Goal: Task Accomplishment & Management: Complete application form

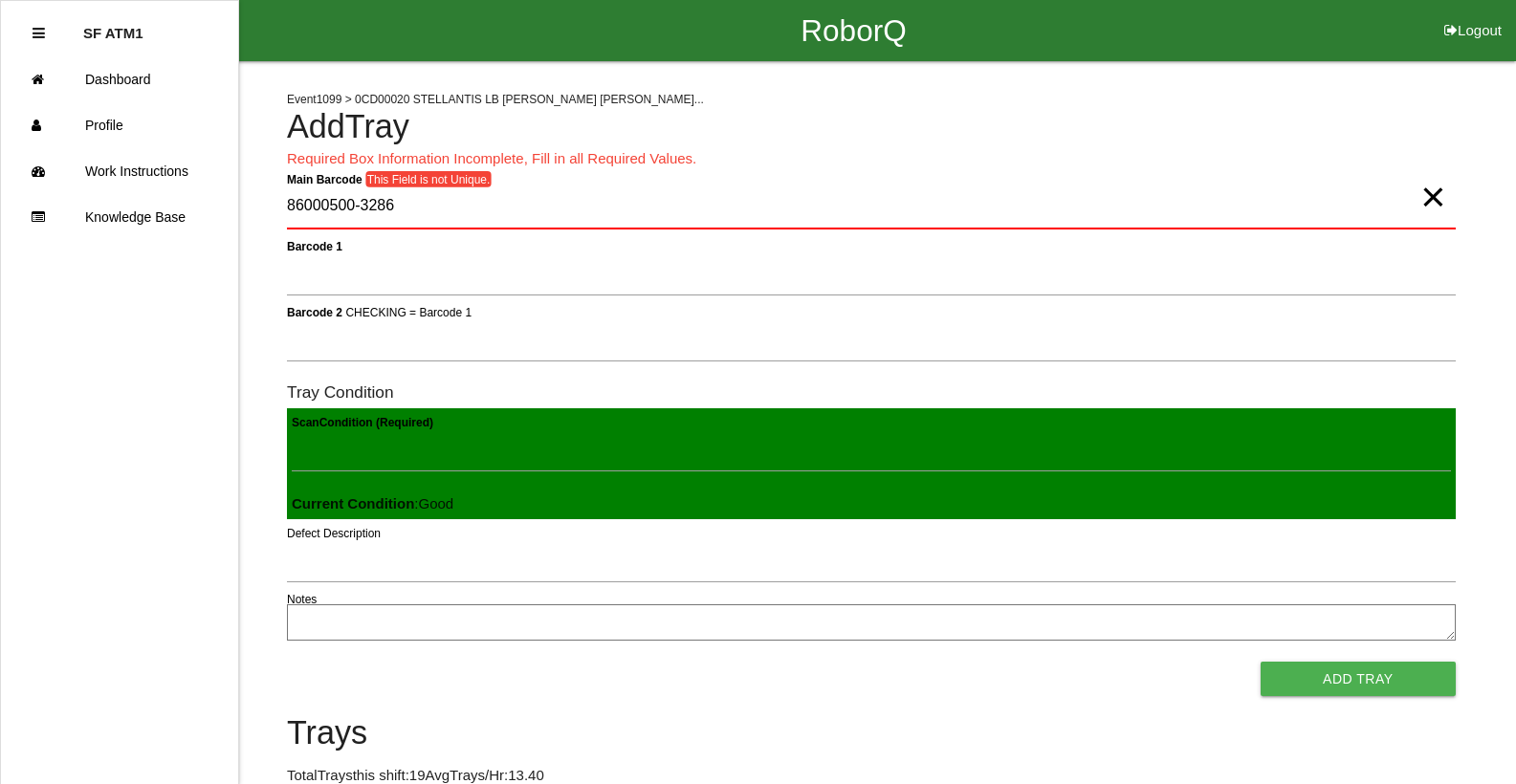
click at [1433, 197] on span "×" at bounding box center [1432, 178] width 25 height 38
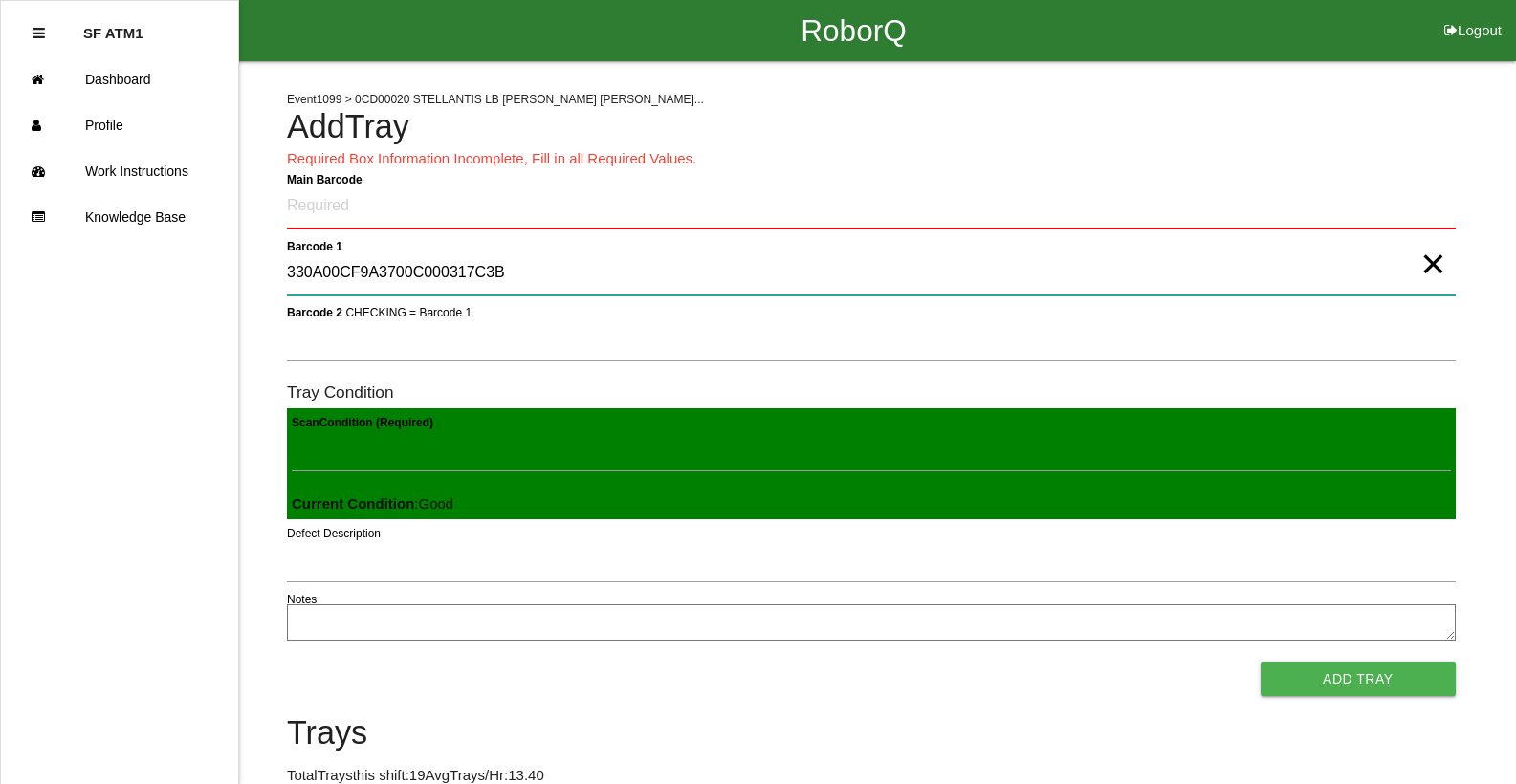
type 1 "330A00CF9A3700C000317C3B"
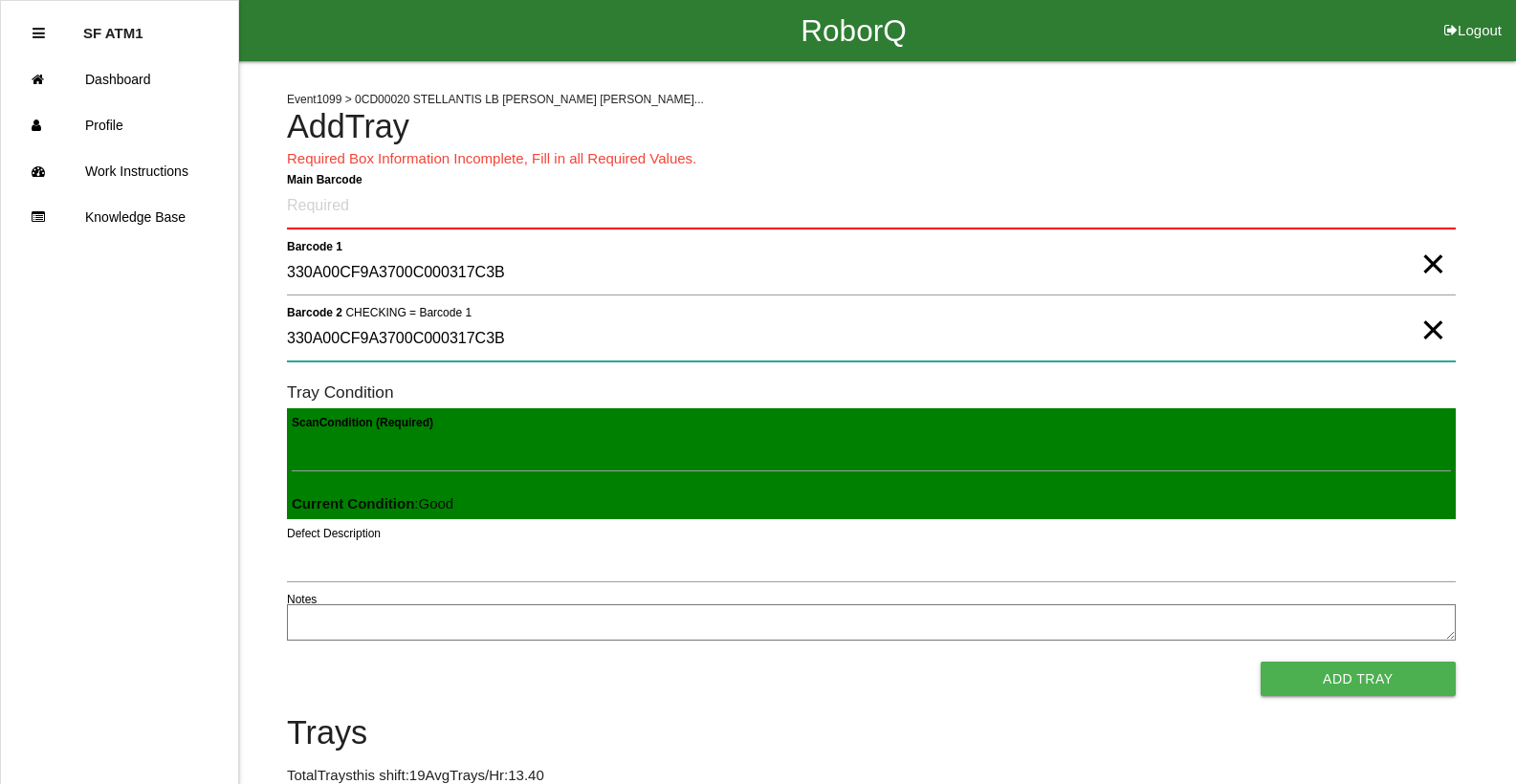
type 2 "330A00CF9A3700C000317C3B"
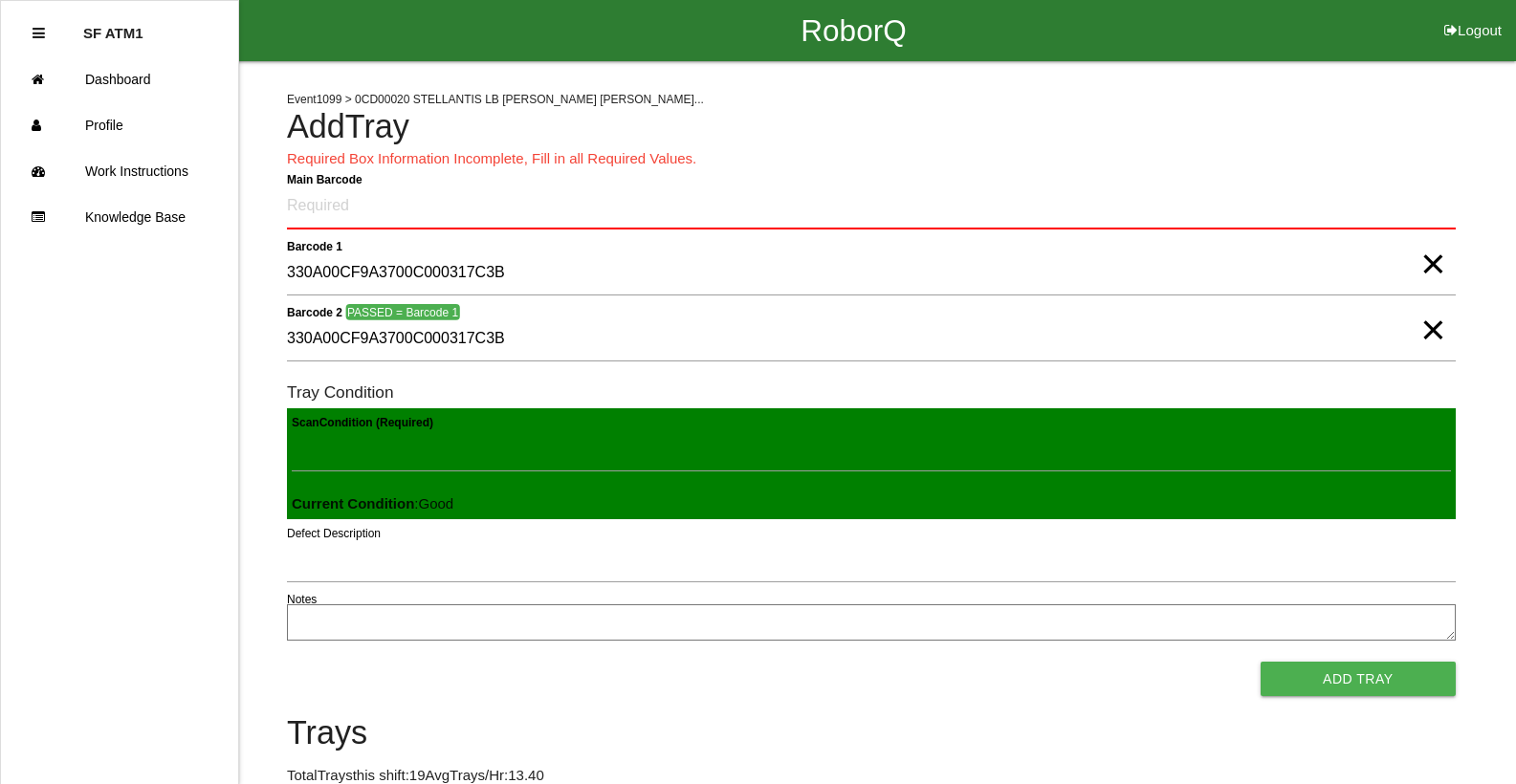
click at [1427, 257] on span "×" at bounding box center [1432, 245] width 25 height 38
click at [1428, 316] on span "×" at bounding box center [1432, 310] width 25 height 38
click at [1431, 204] on Barcode "Main Barcode" at bounding box center [871, 207] width 1169 height 45
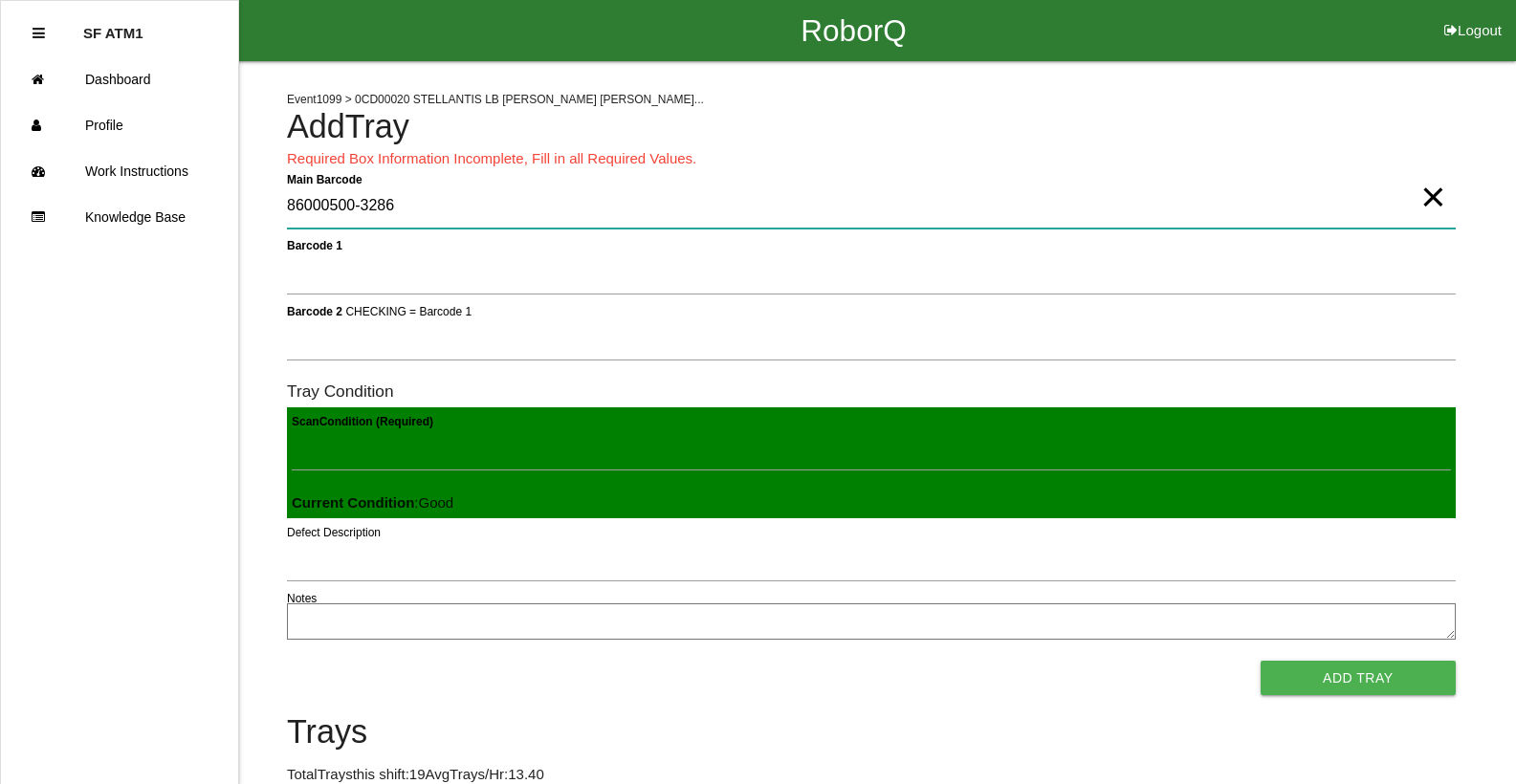
type Barcode "86000500-3286"
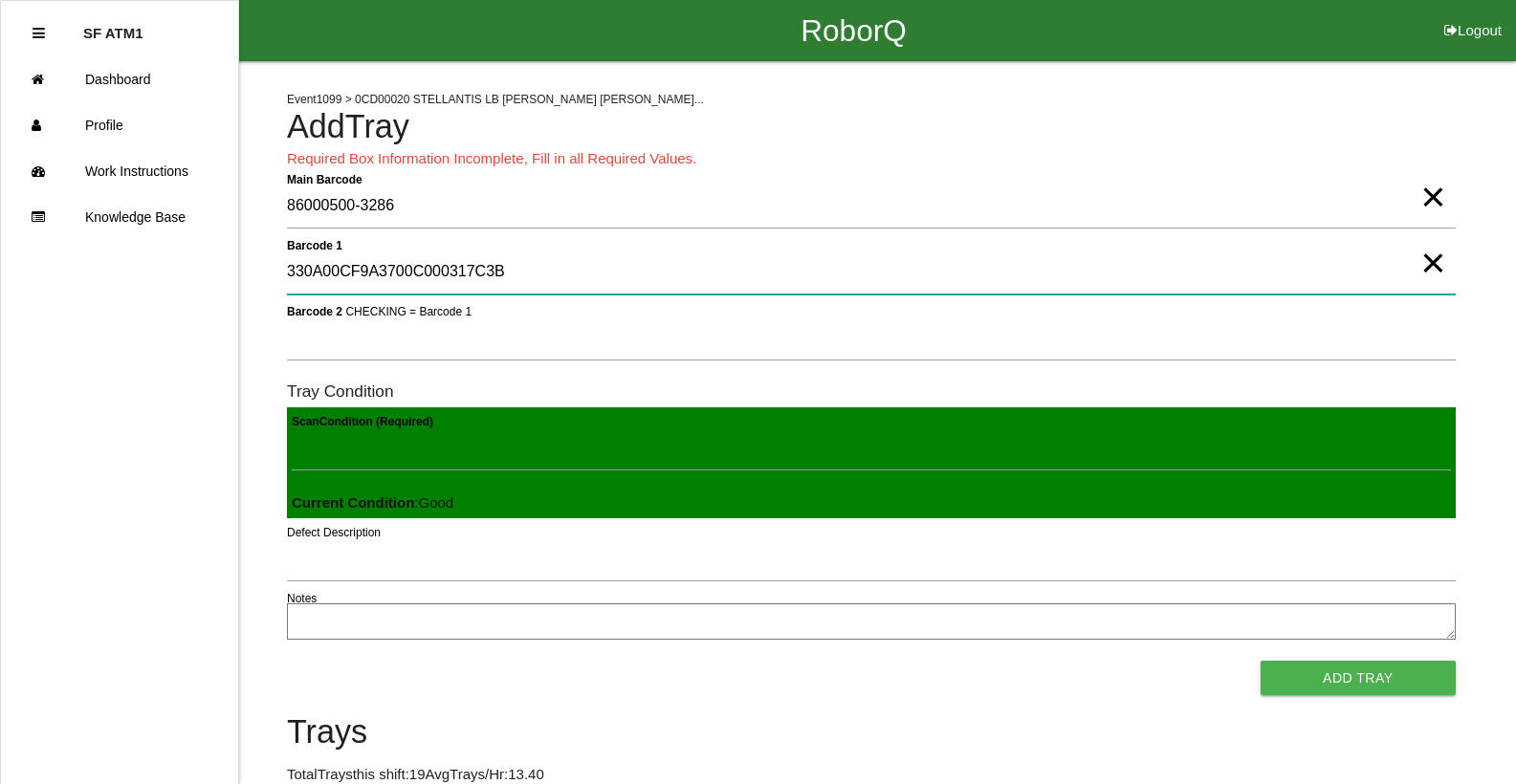
type 1 "330A00CF9A3700C000317C3B"
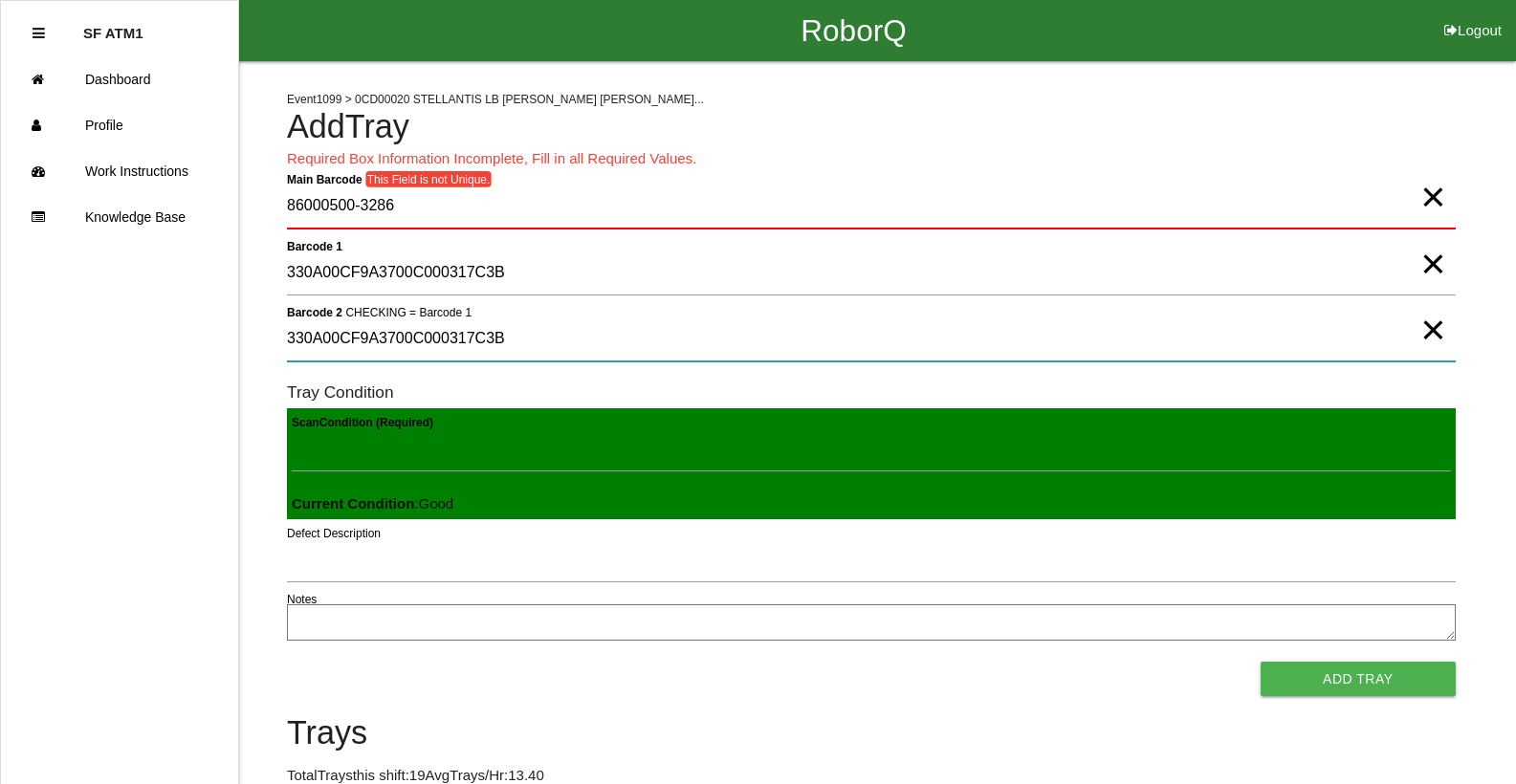
type 2 "330A00CF9A3700C000317C3B"
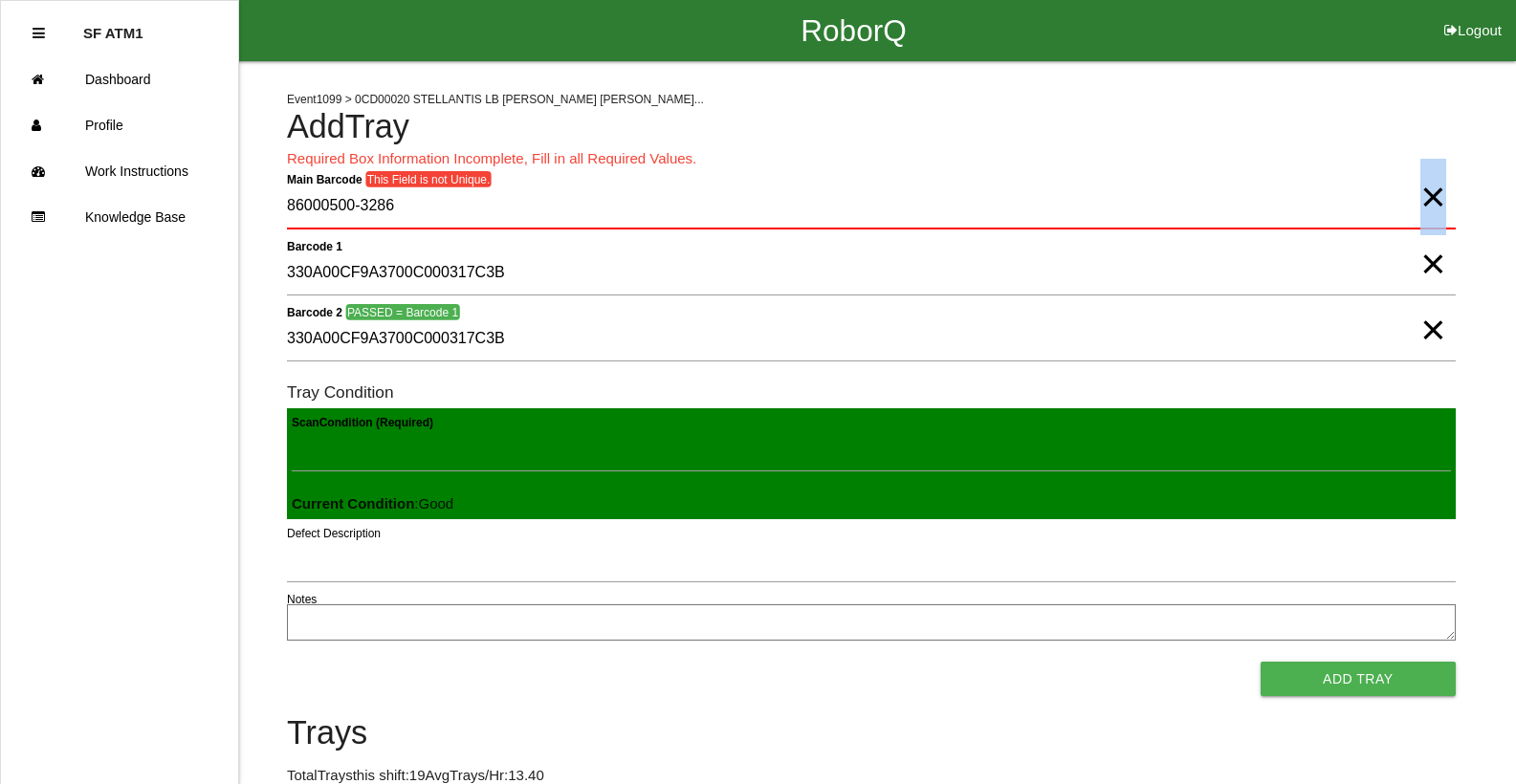
click at [1432, 197] on span "×" at bounding box center [1432, 178] width 25 height 38
click at [1432, 264] on span "×" at bounding box center [1432, 245] width 25 height 38
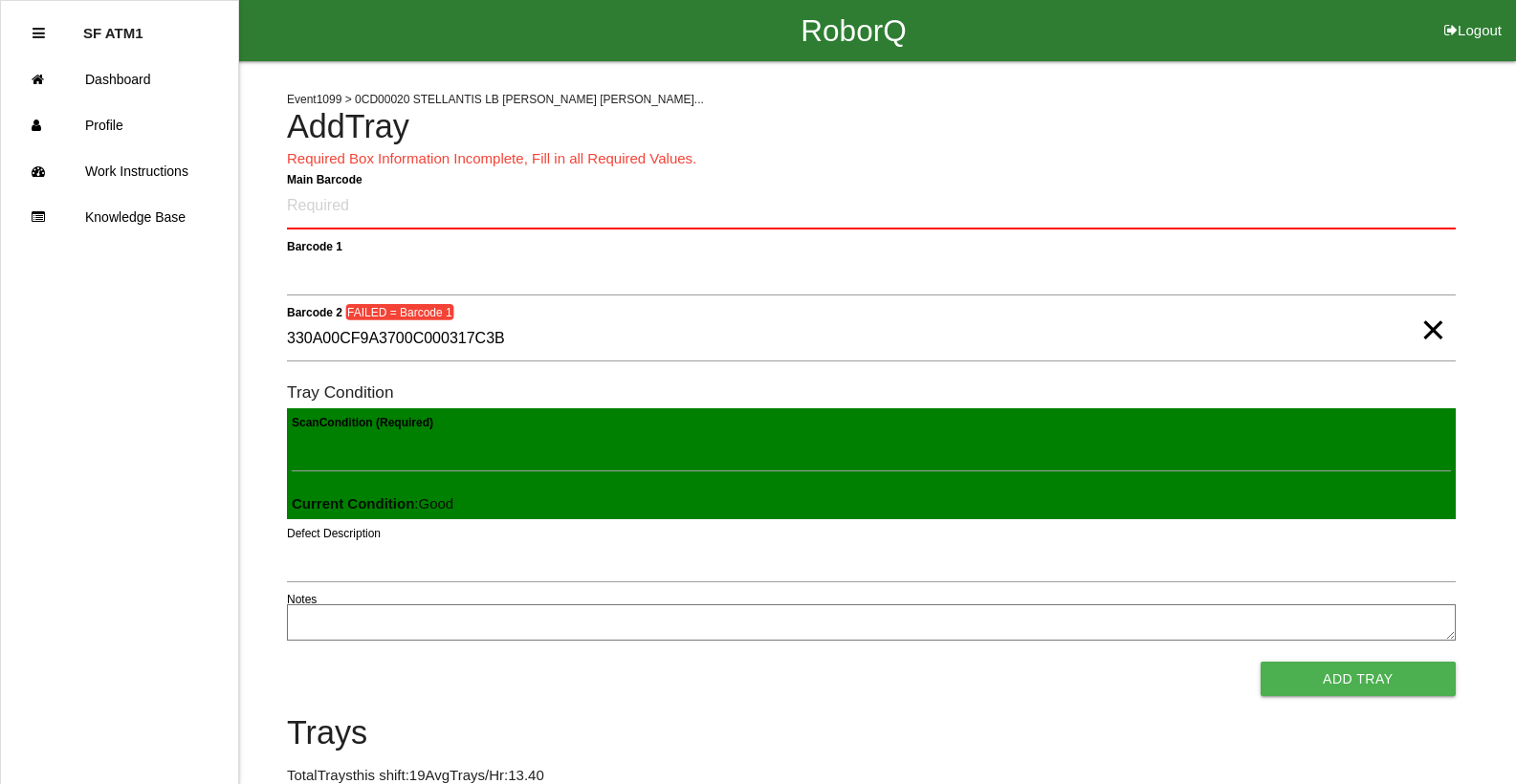
click at [1434, 330] on span "×" at bounding box center [1432, 310] width 25 height 38
type Condition "330a00cf9a3700c000317c3b"
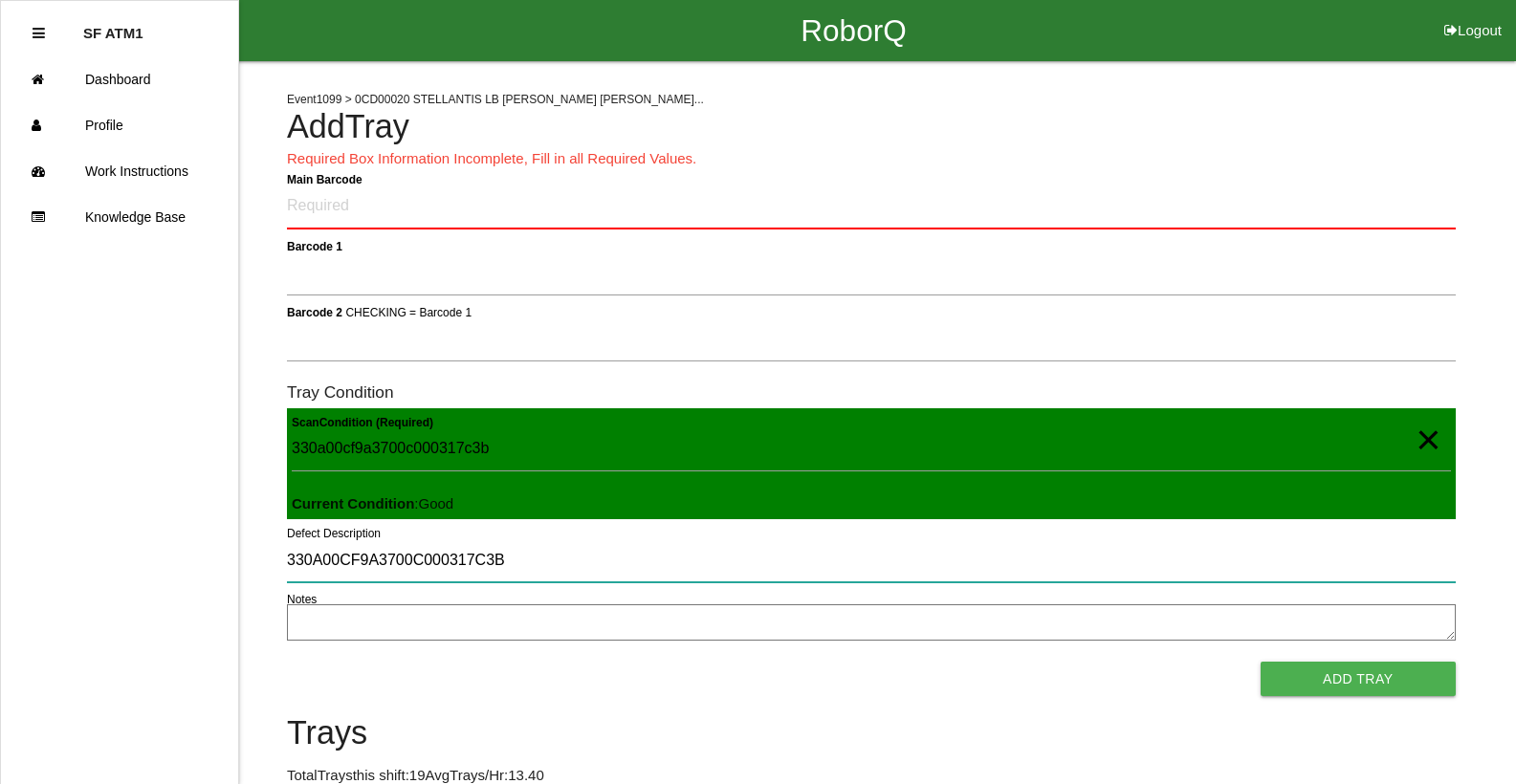
type input "330A00CF9A3700C000317C3B"
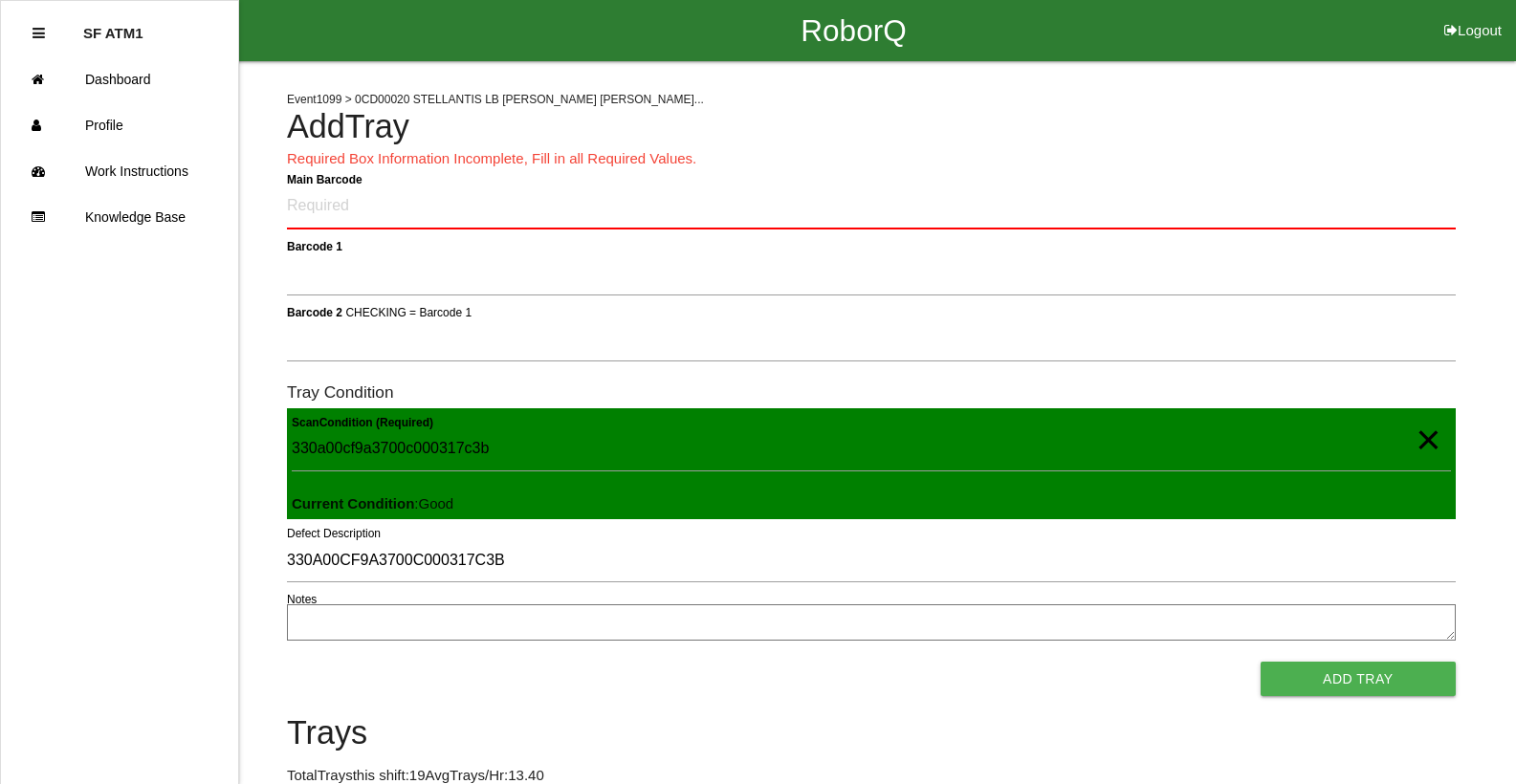
click at [1430, 440] on span "×" at bounding box center [1428, 420] width 25 height 38
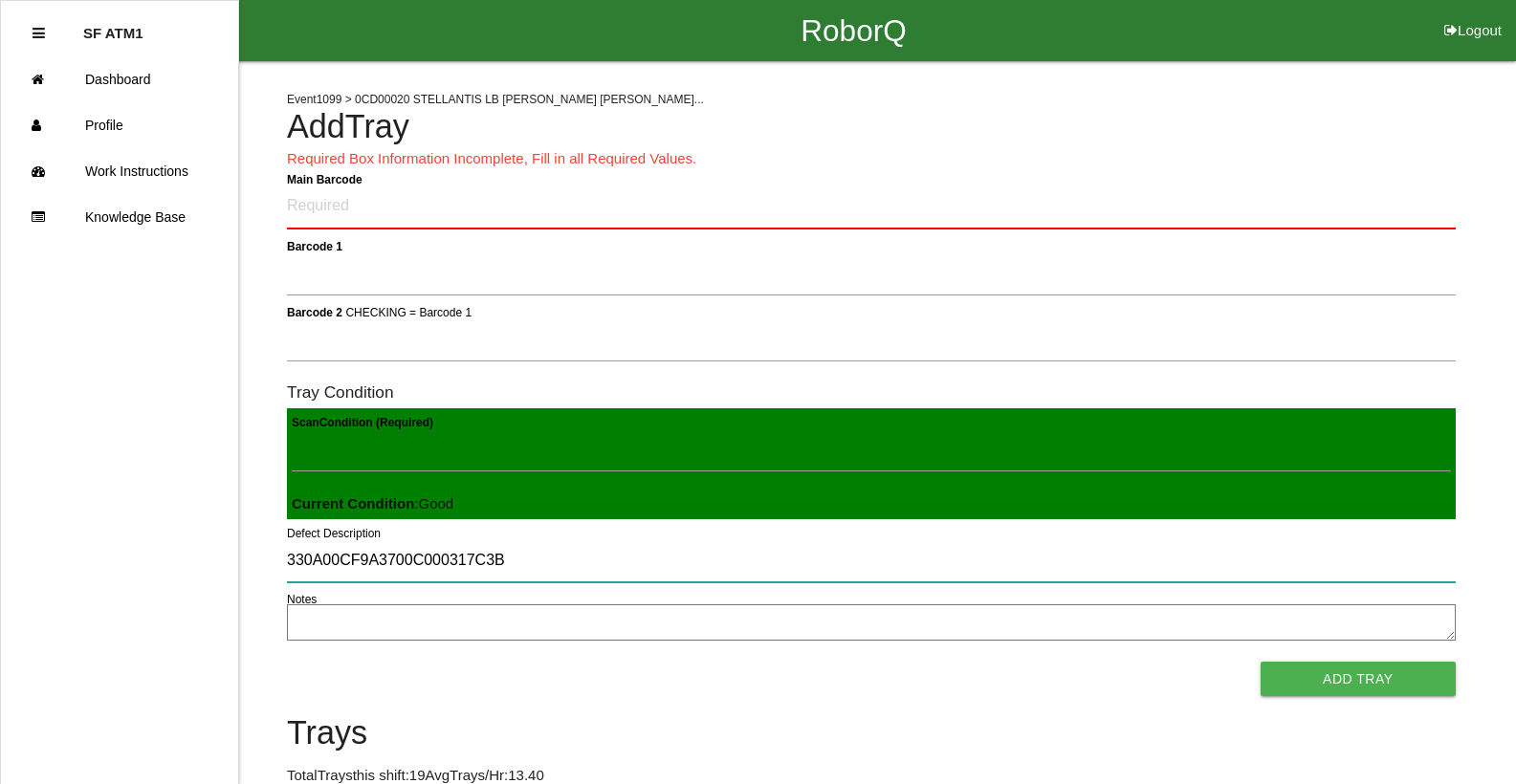
click at [1355, 574] on input "330A00CF9A3700C000317C3B" at bounding box center [871, 560] width 1169 height 44
type input "3"
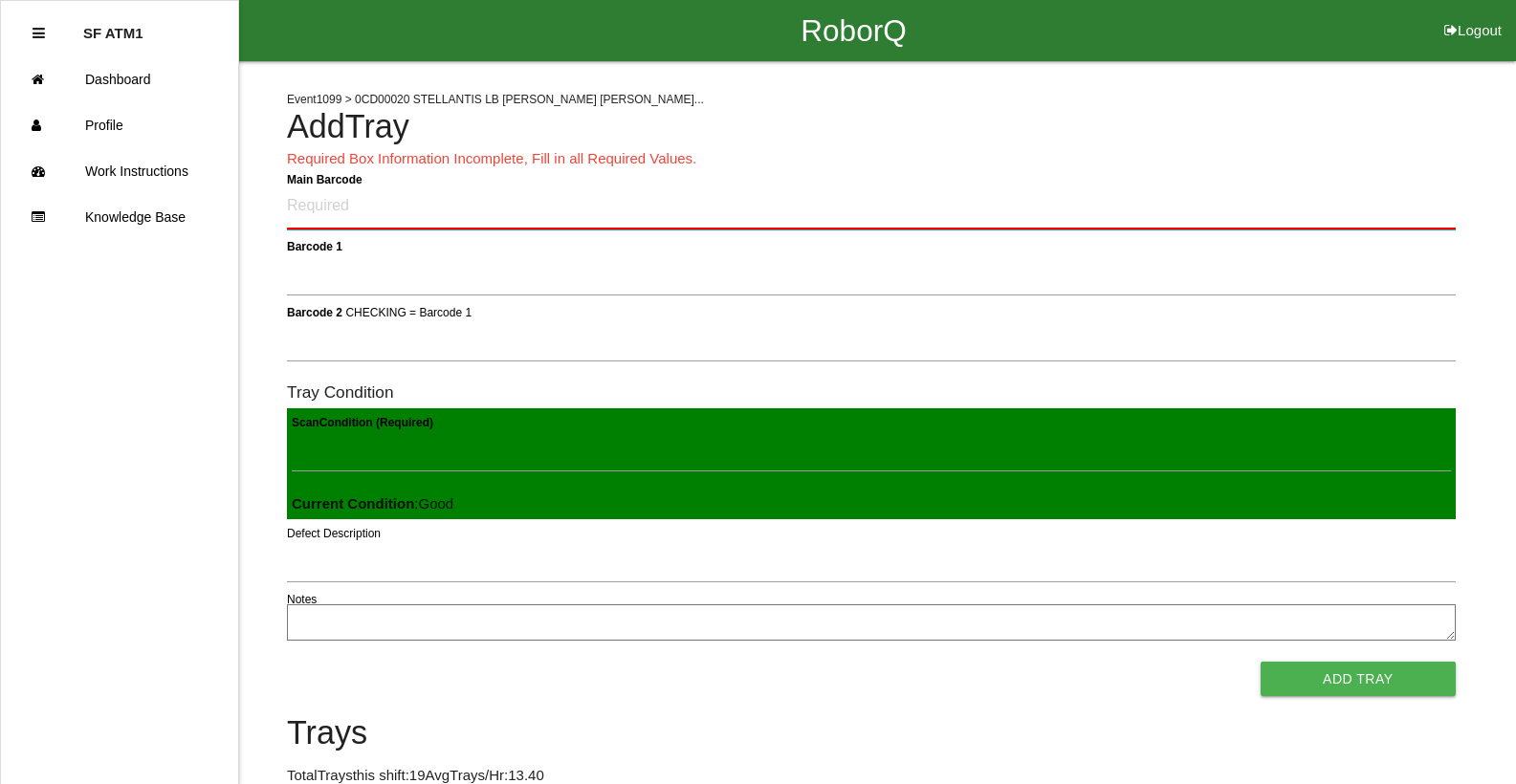
click at [321, 216] on Barcode "Main Barcode" at bounding box center [871, 207] width 1169 height 45
click at [173, 77] on link "Dashboard" at bounding box center [119, 79] width 237 height 46
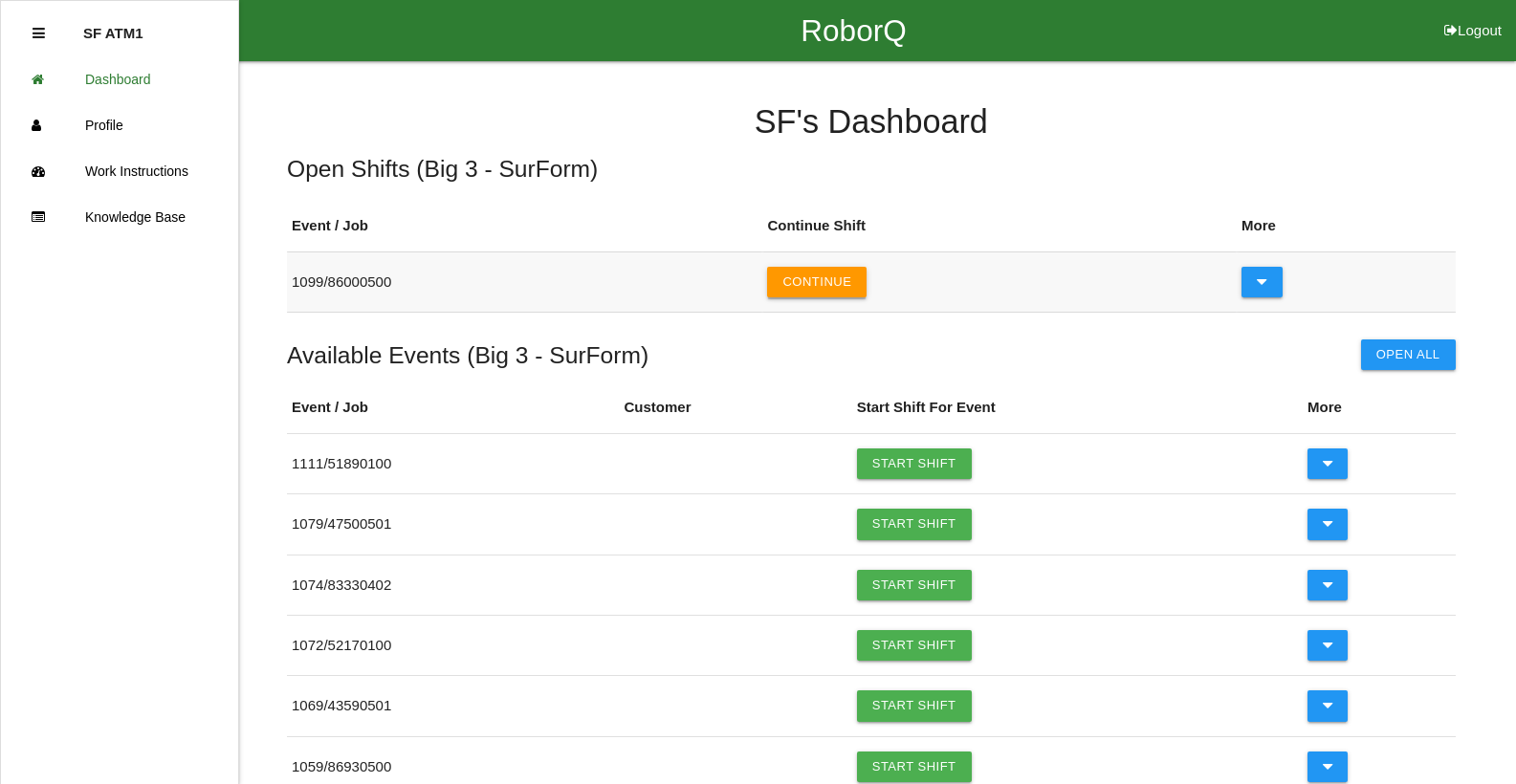
click at [825, 274] on button "Continue" at bounding box center [816, 282] width 99 height 30
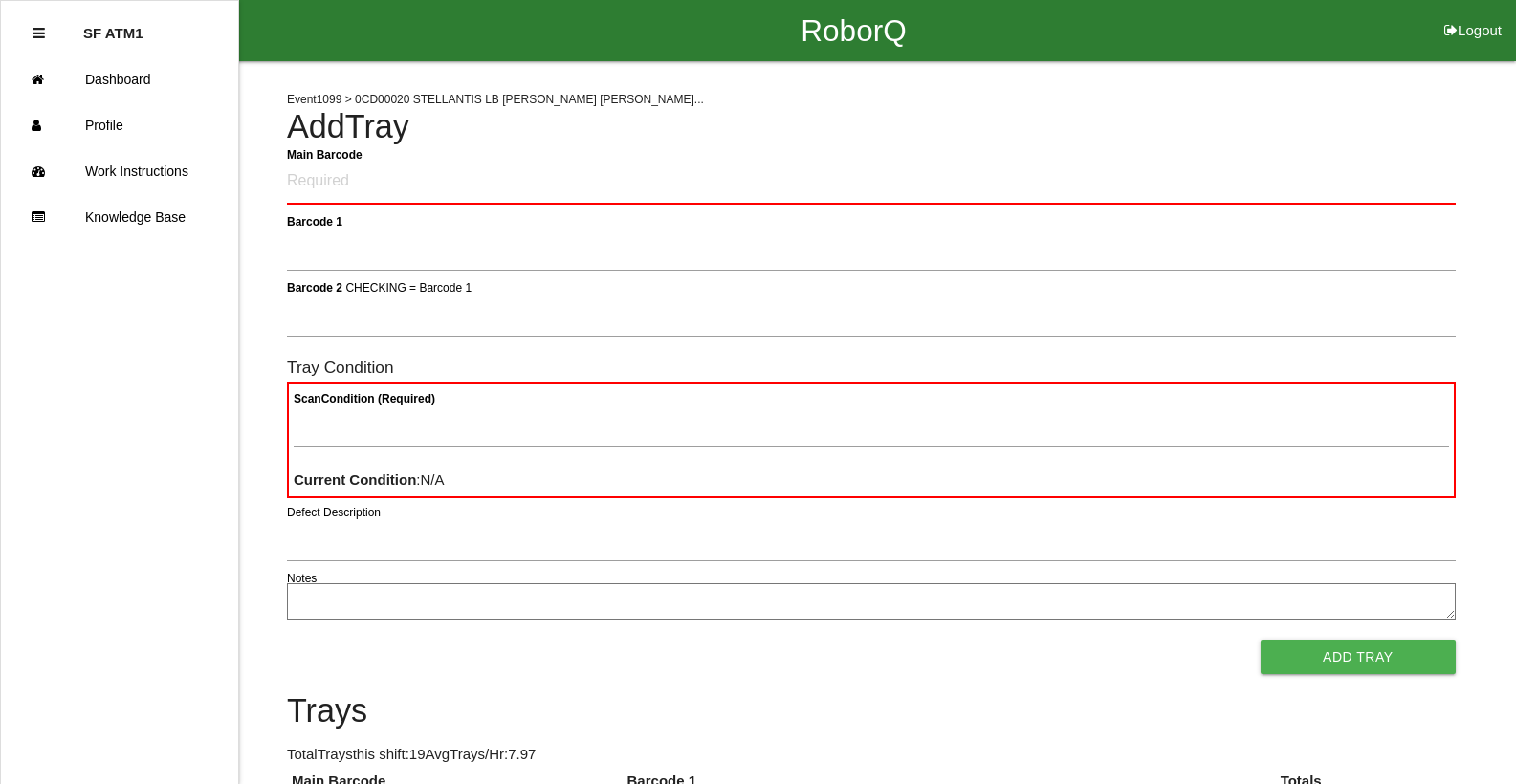
click at [481, 176] on Barcode "Main Barcode" at bounding box center [871, 183] width 1169 height 45
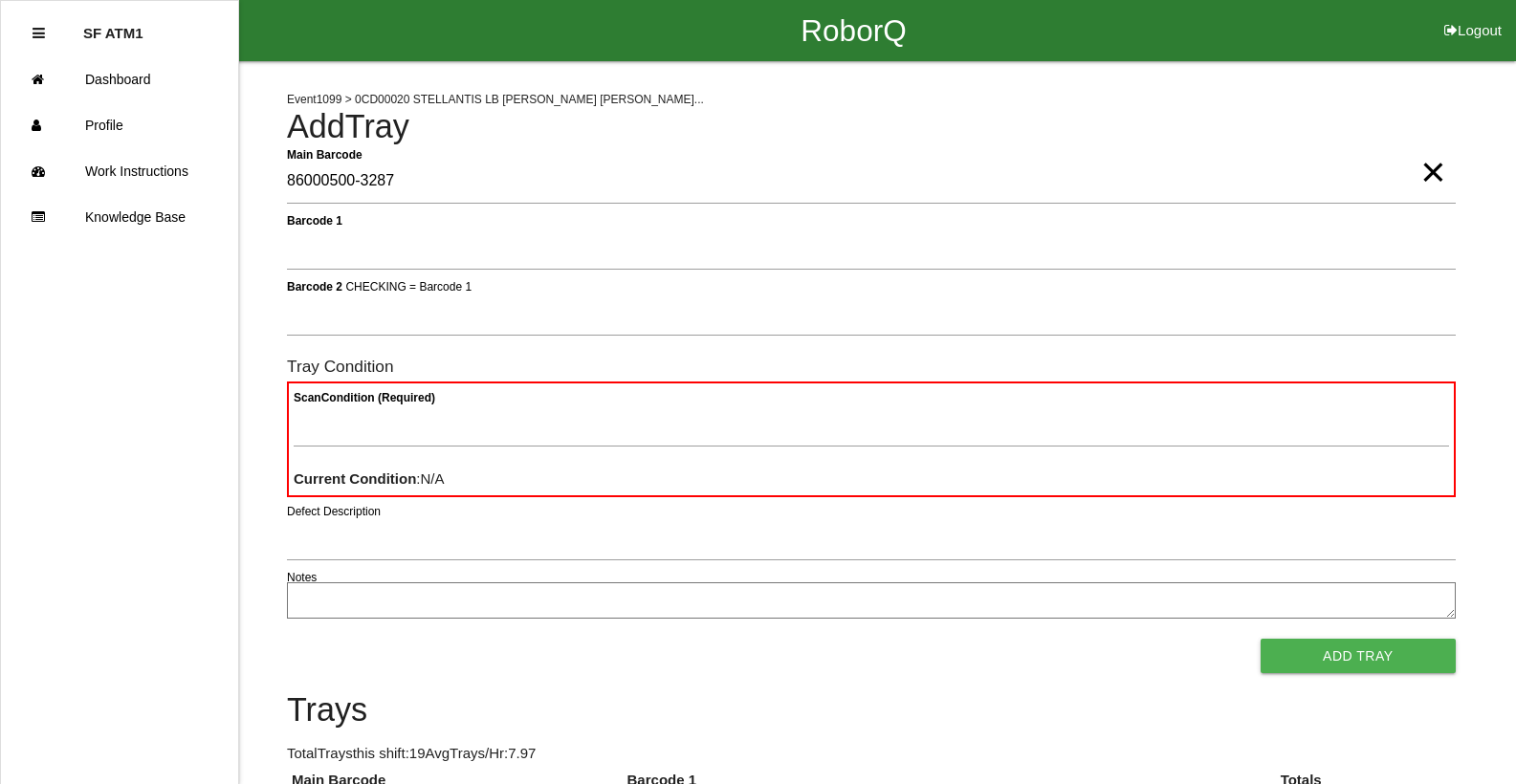
type Barcode "86000500-3287"
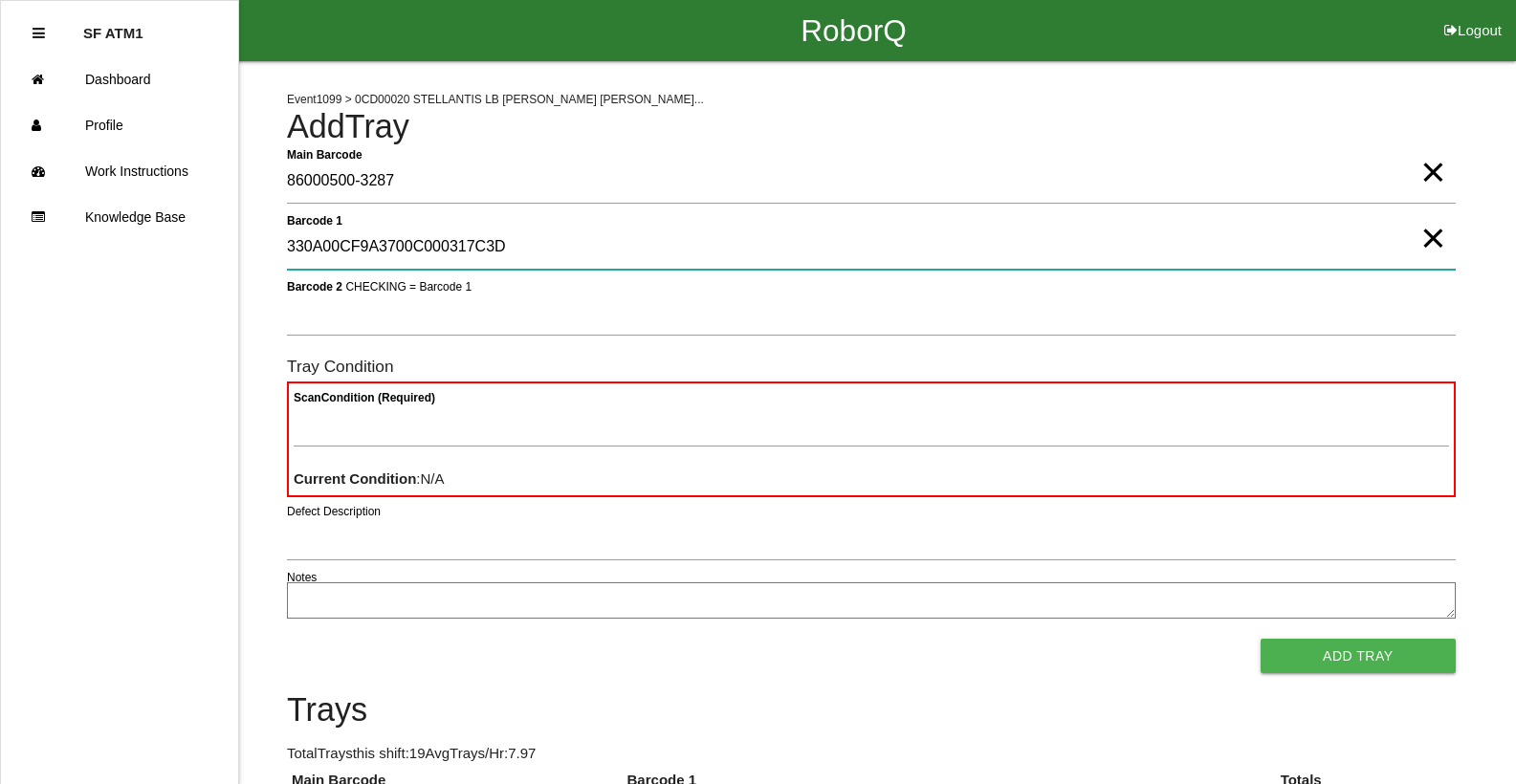
type 1 "330A00CF9A3700C000317C3D"
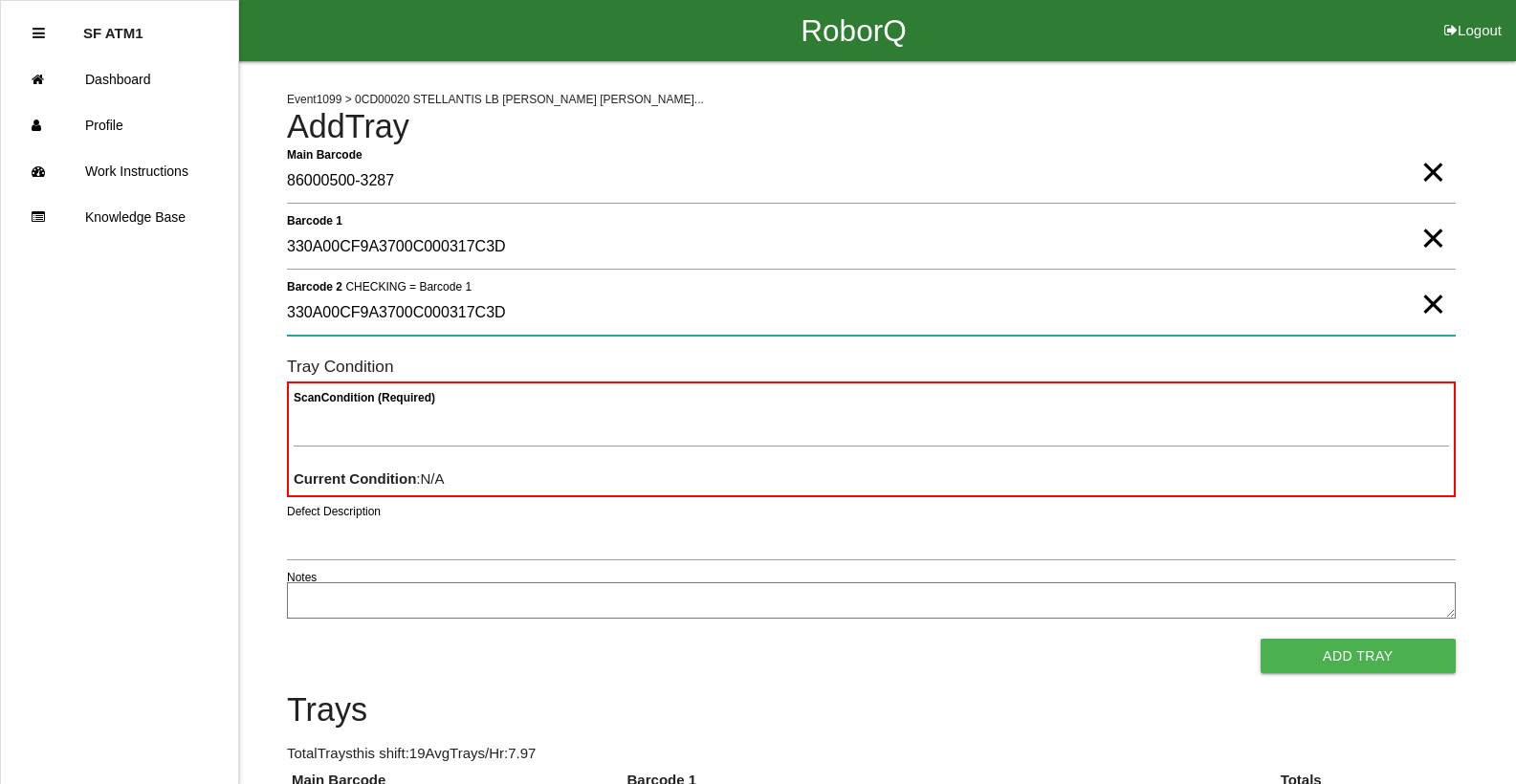
type 2 "330A00CF9A3700C000317C3D"
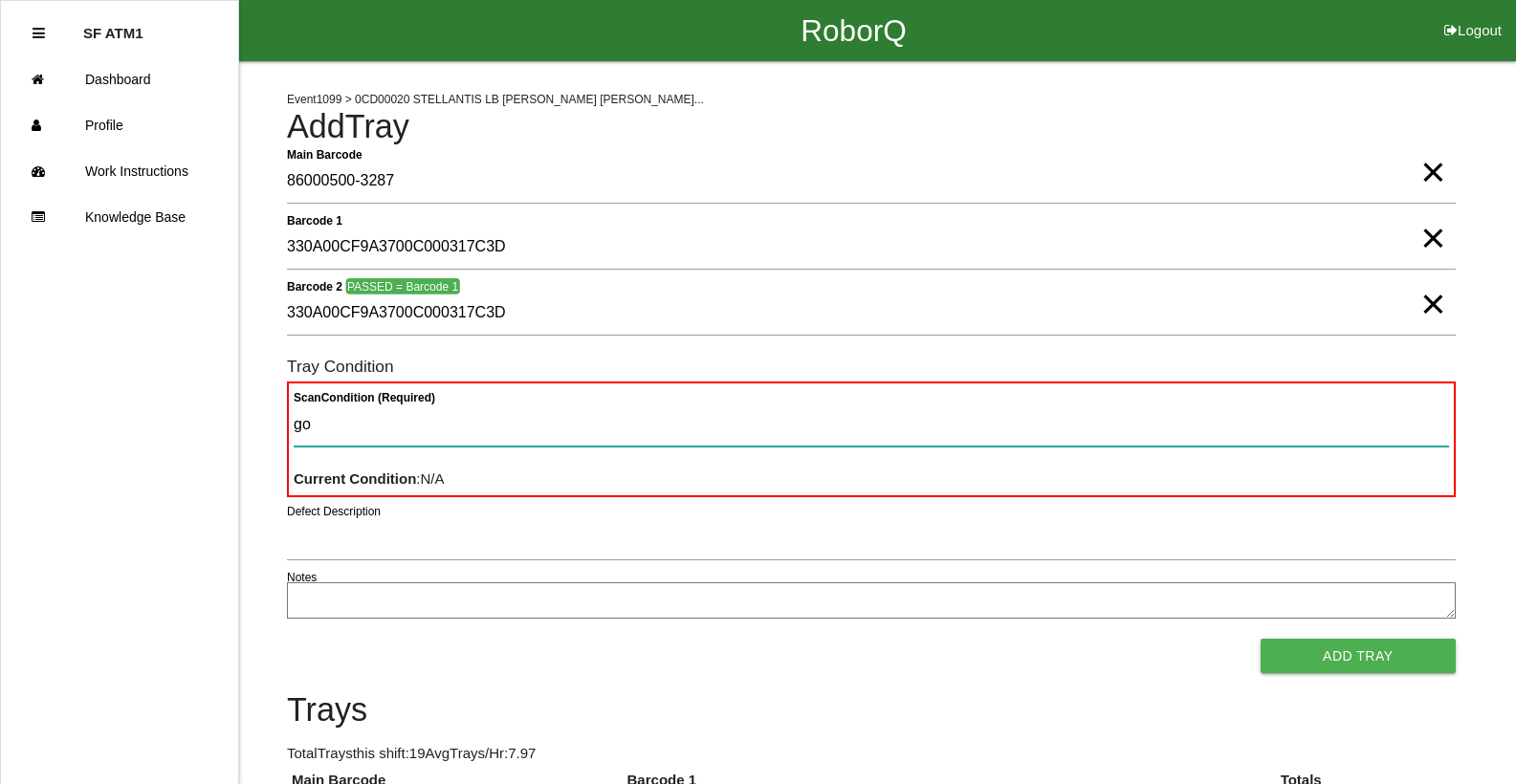
type Condition "goo"
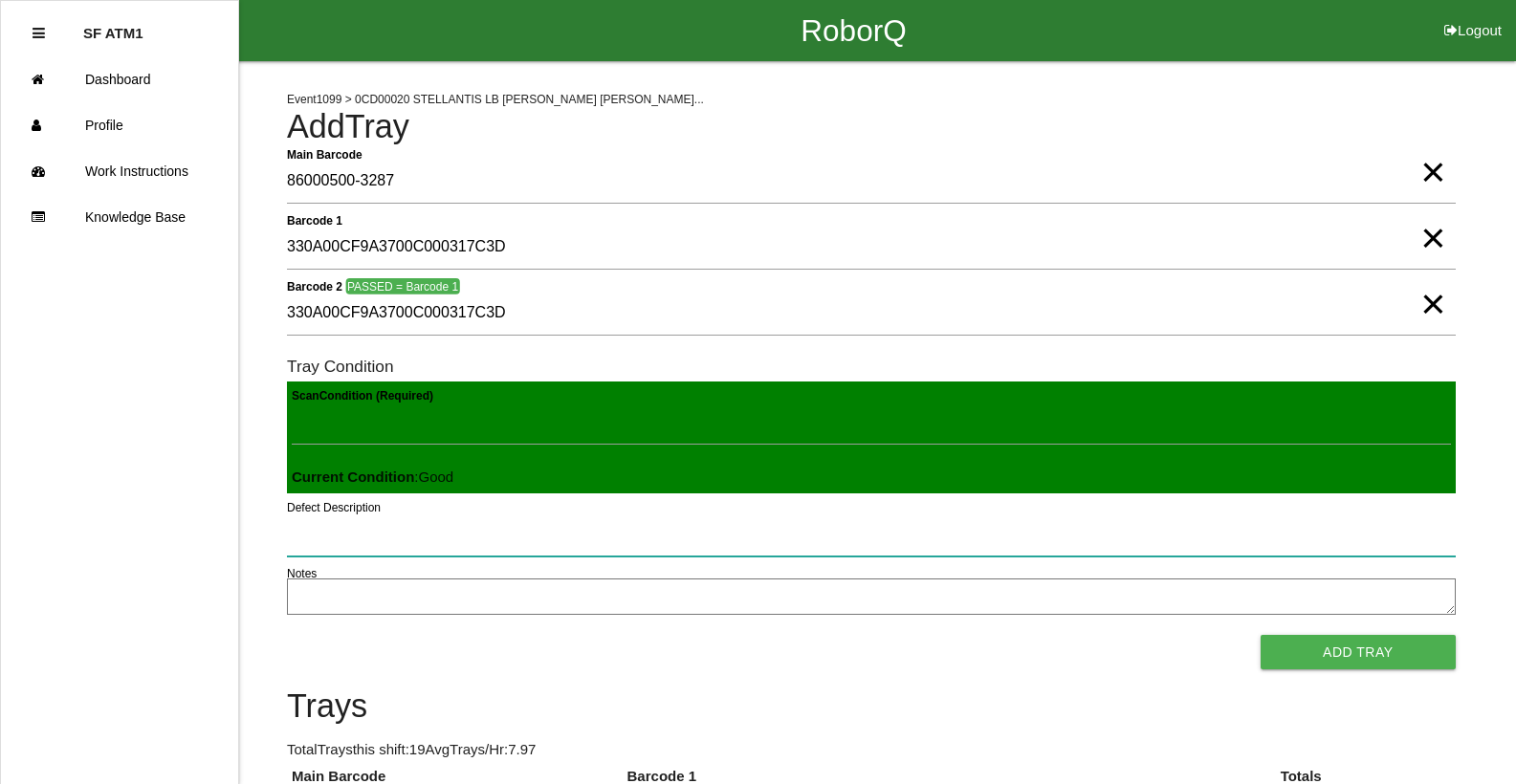
click at [1261, 635] on button "Add Tray" at bounding box center [1358, 651] width 196 height 34
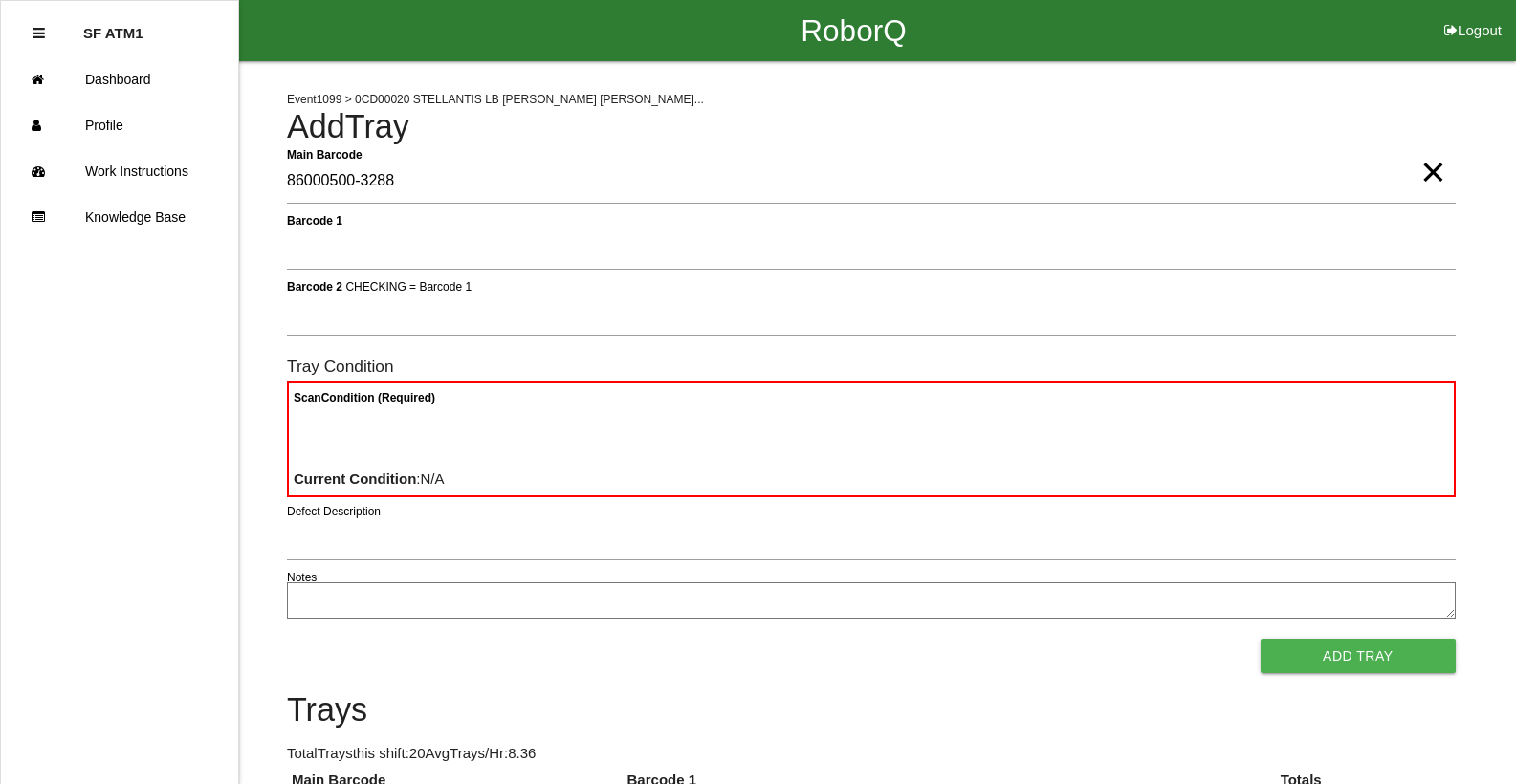
type Barcode "86000500-3288"
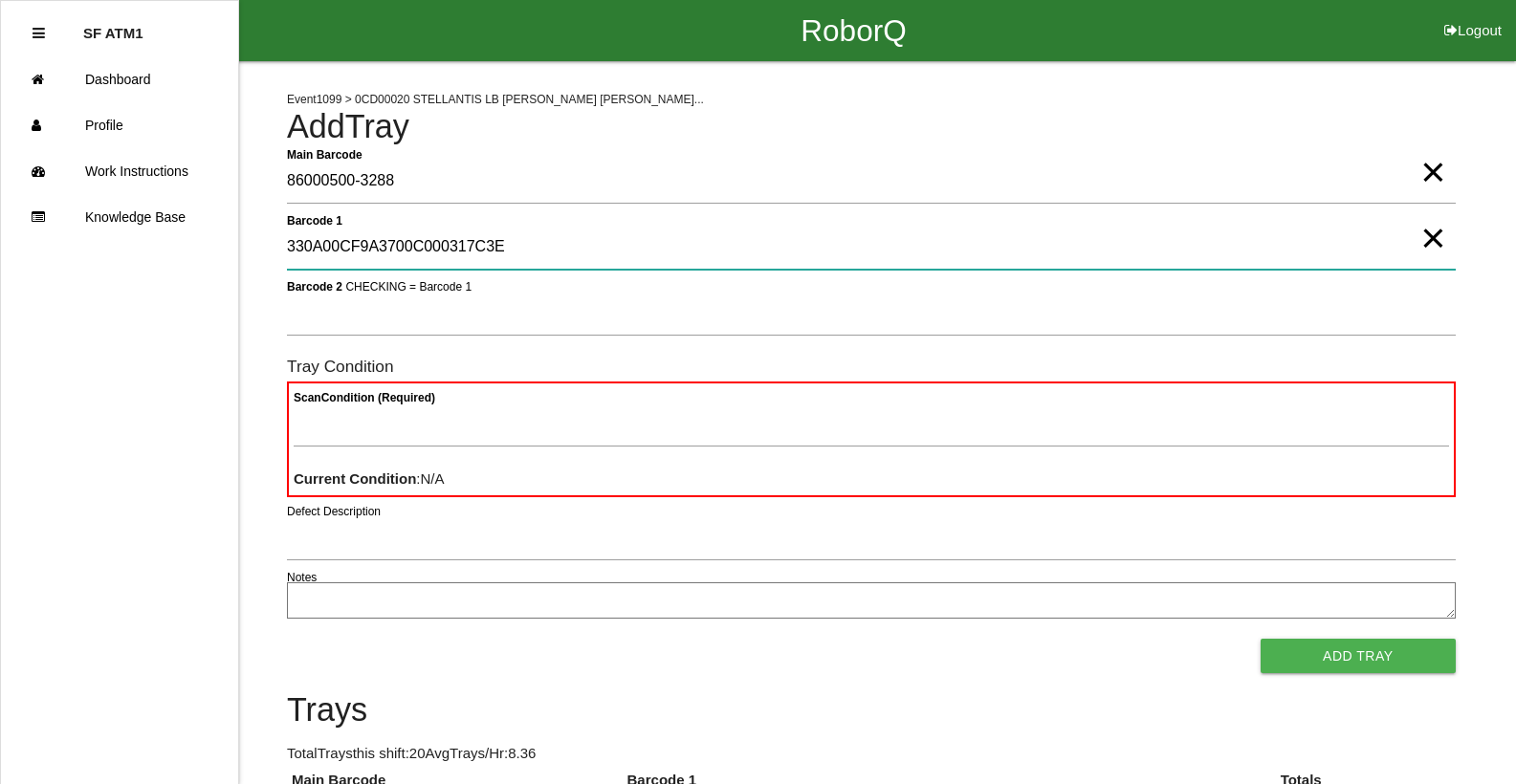
type 1 "330A00CF9A3700C000317C3E"
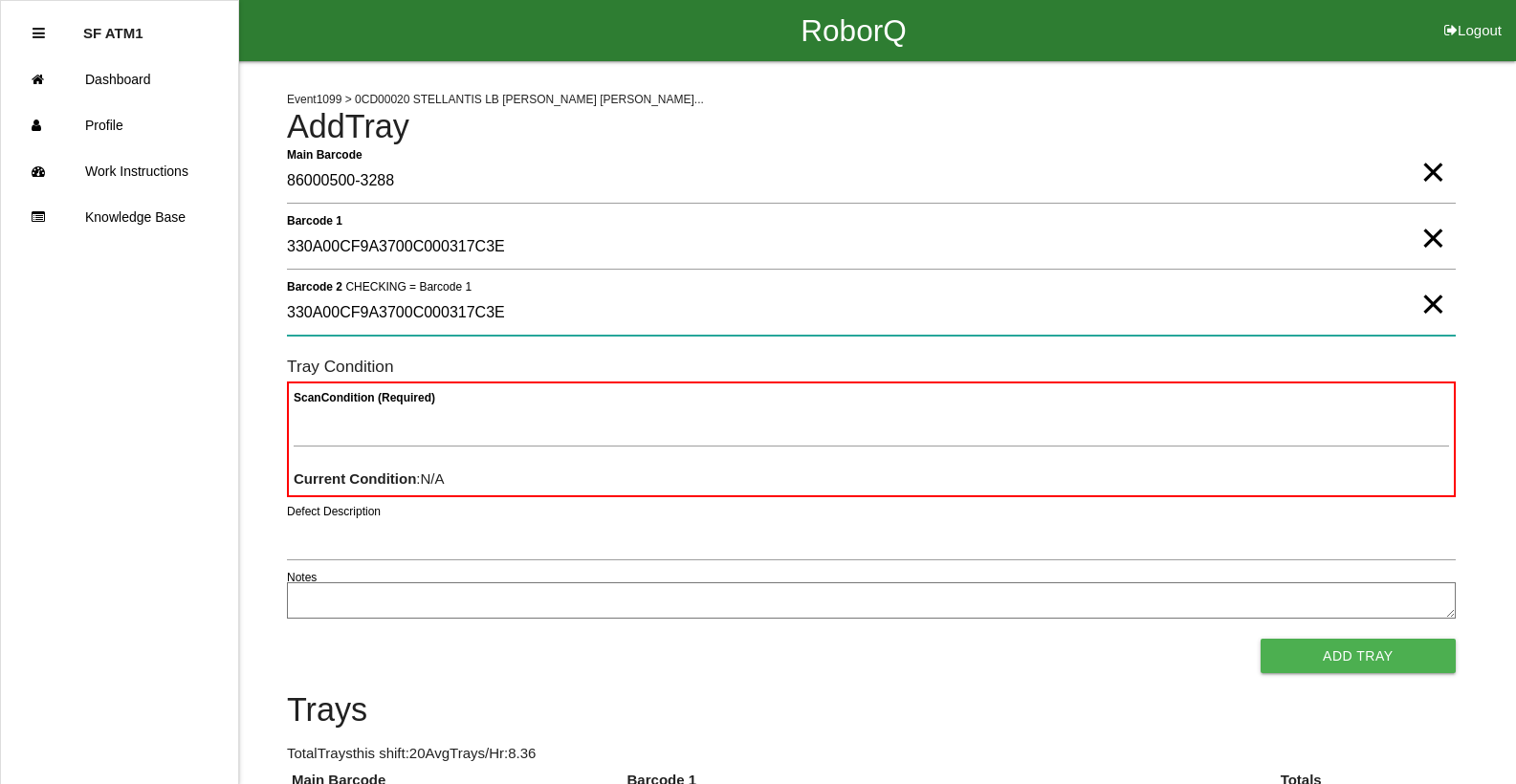
type 2 "330A00CF9A3700C000317C3E"
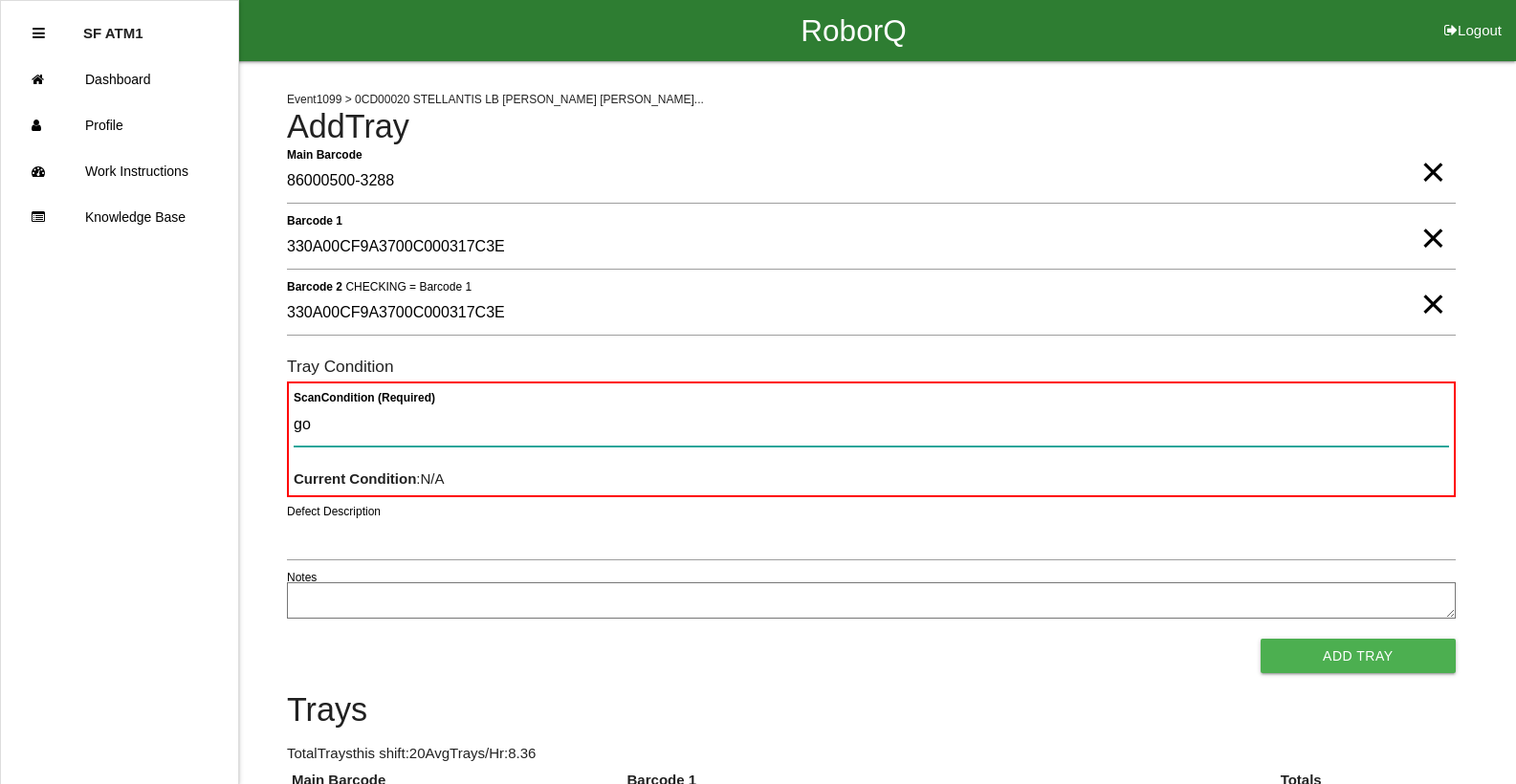
type Condition "goo"
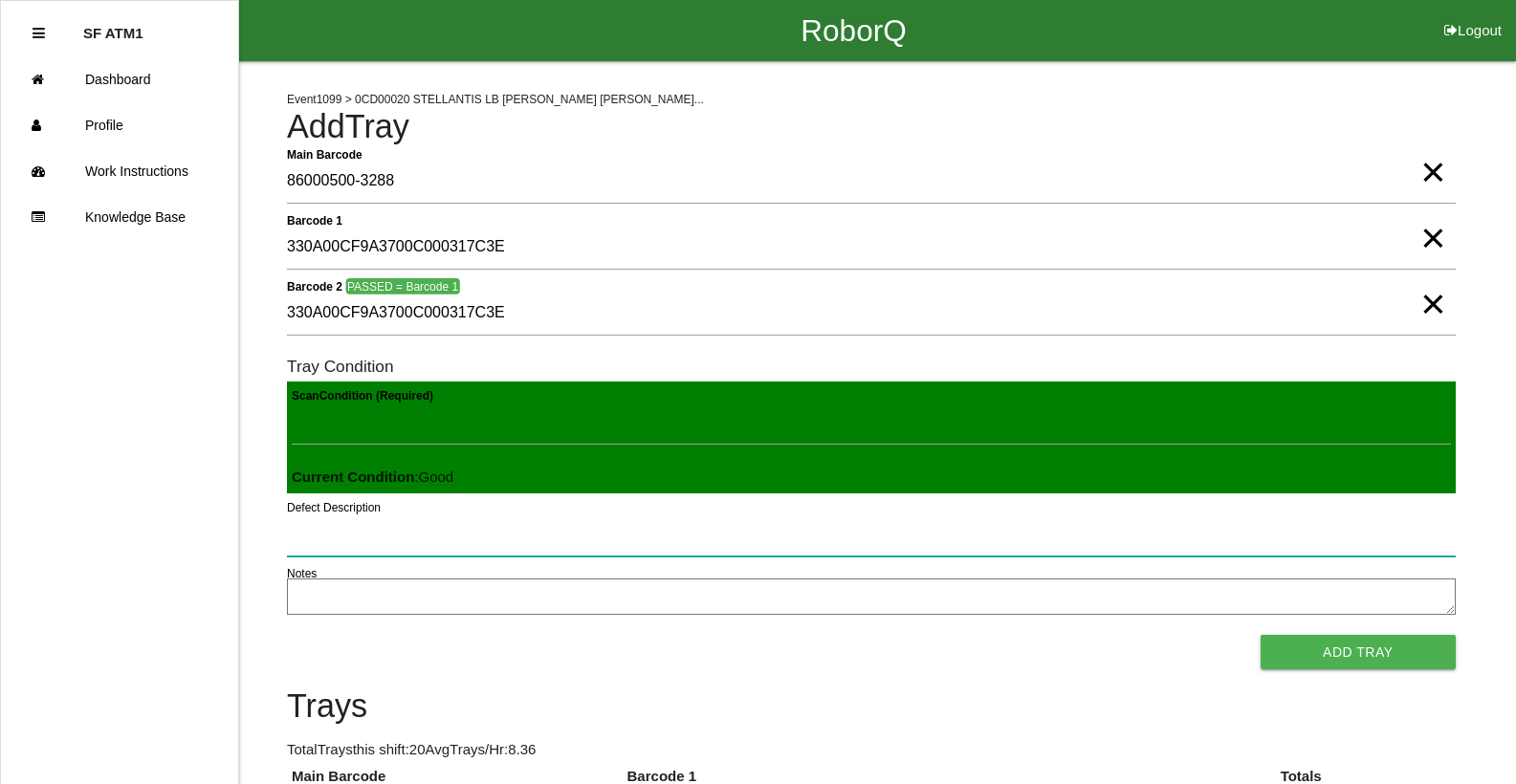
click at [1261, 635] on button "Add Tray" at bounding box center [1358, 651] width 196 height 34
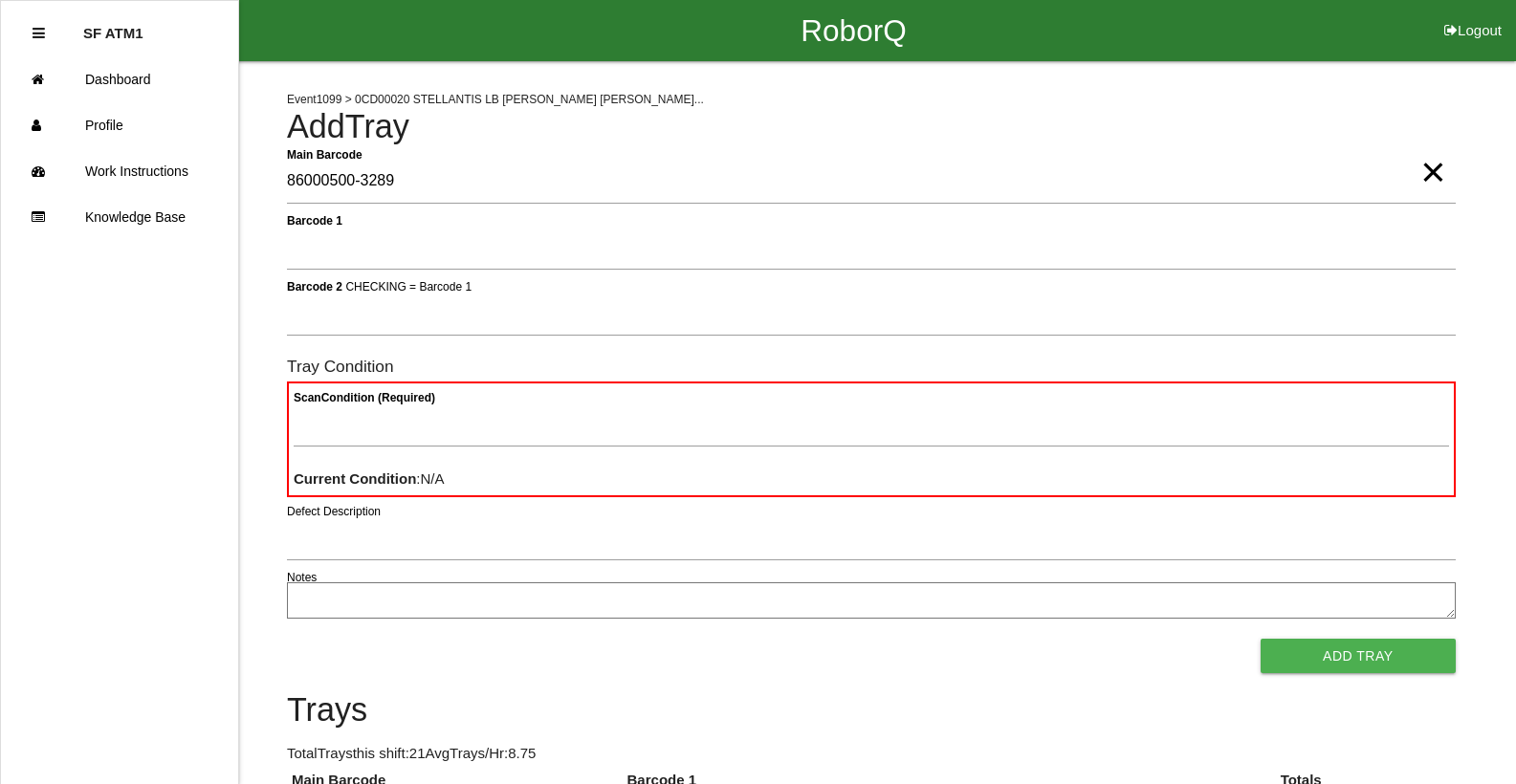
type Barcode "86000500-3289"
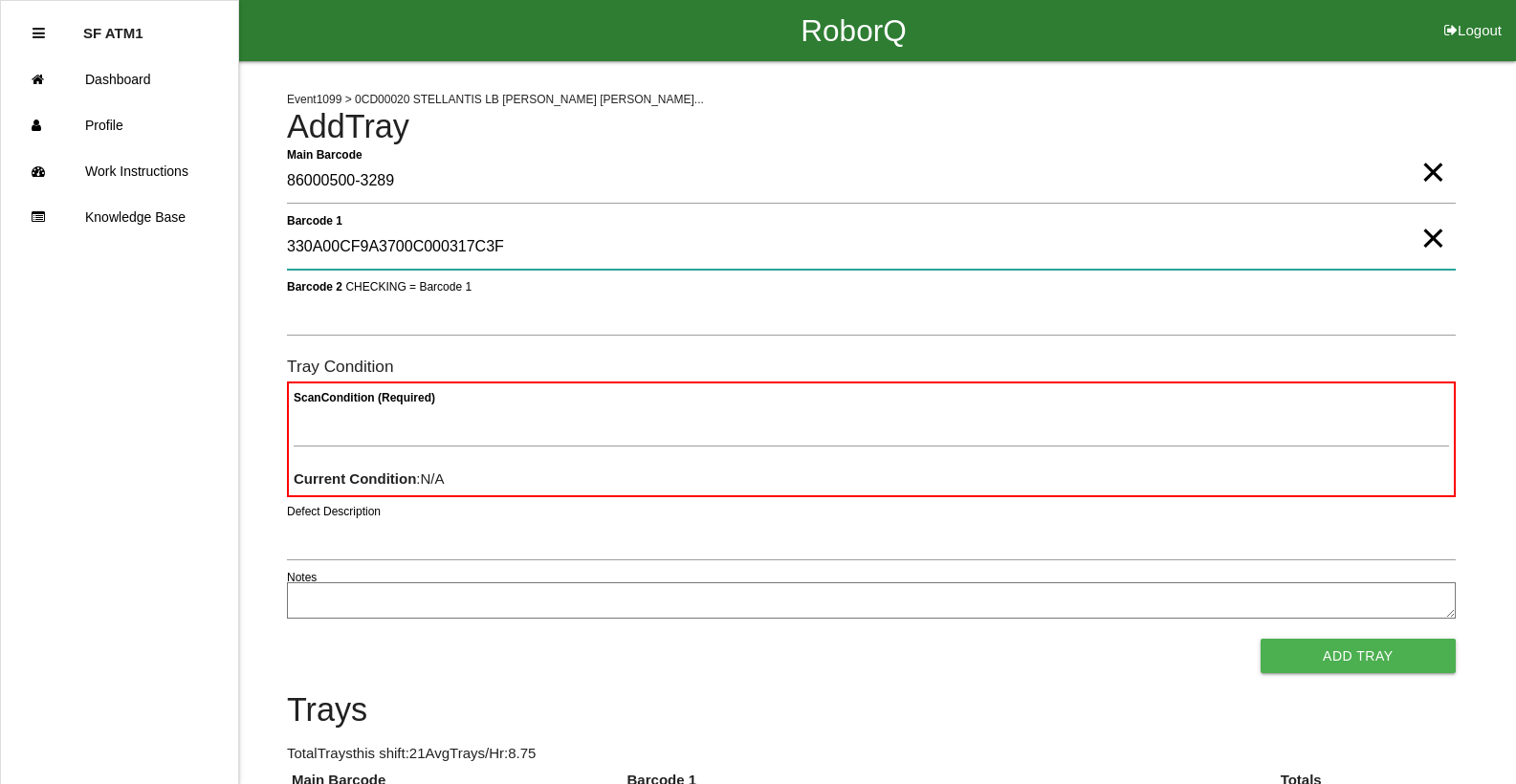
type 1 "330A00CF9A3700C000317C3F"
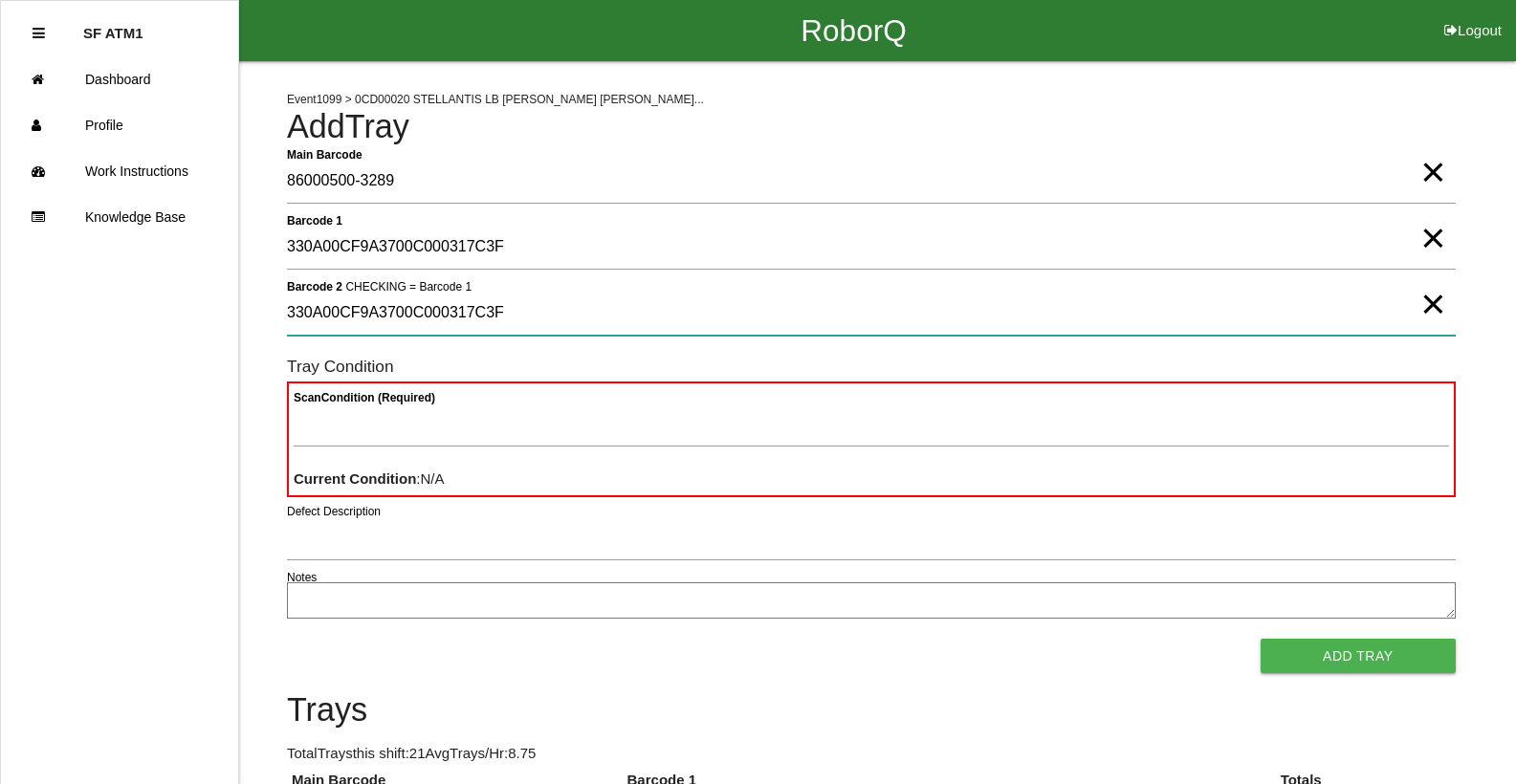
type 2 "330A00CF9A3700C000317C3F"
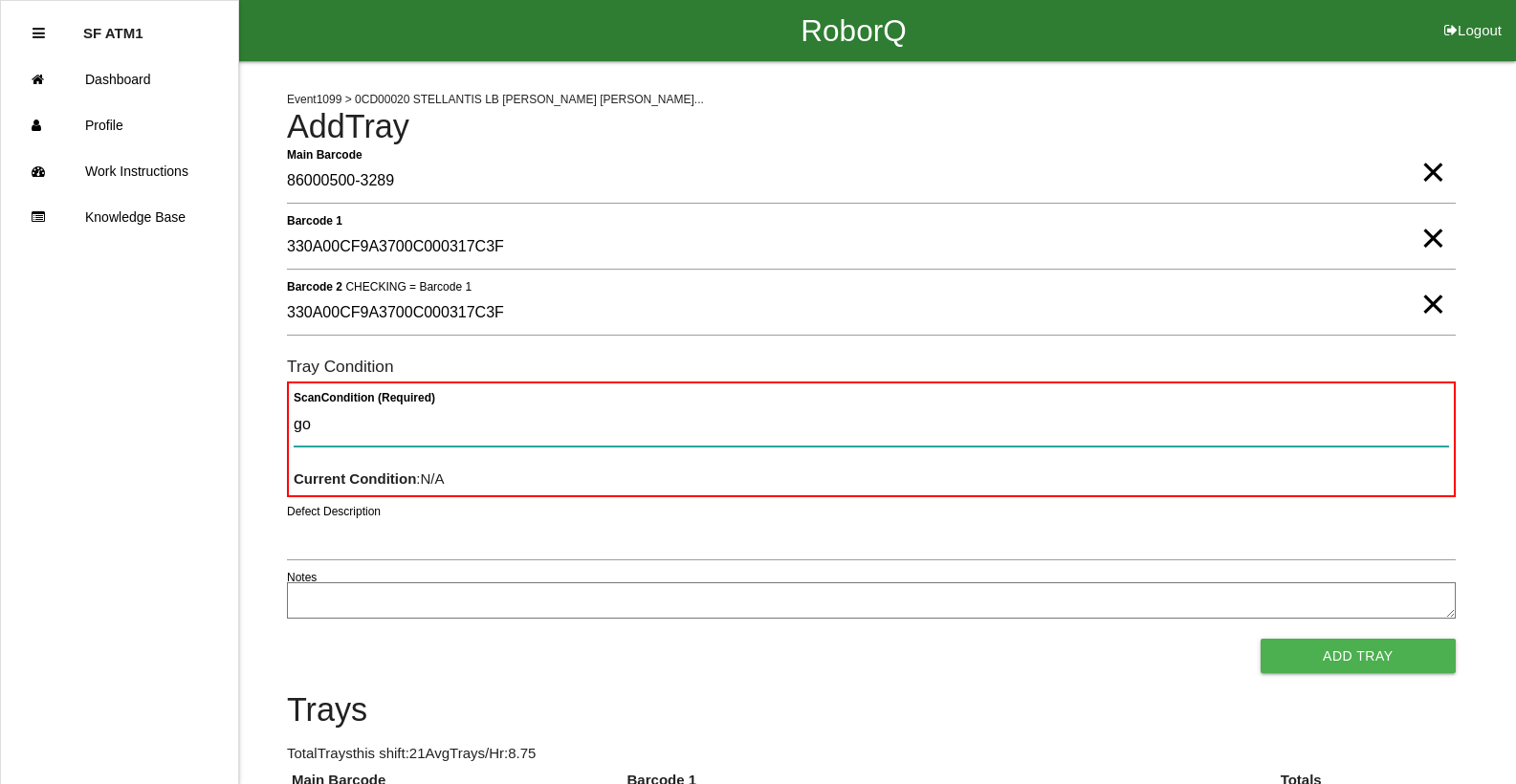
type Condition "goo"
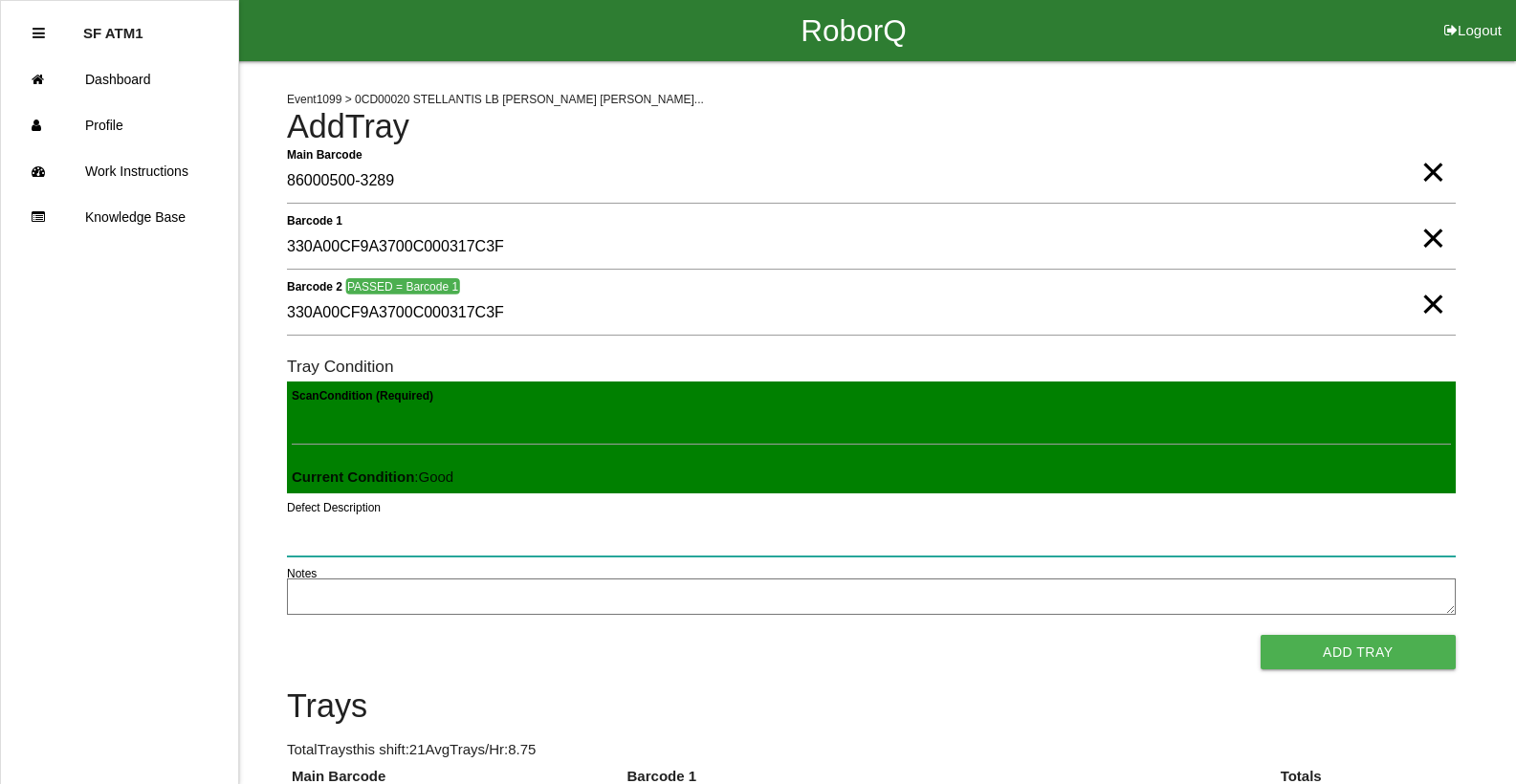
click at [1261, 635] on button "Add Tray" at bounding box center [1358, 651] width 196 height 34
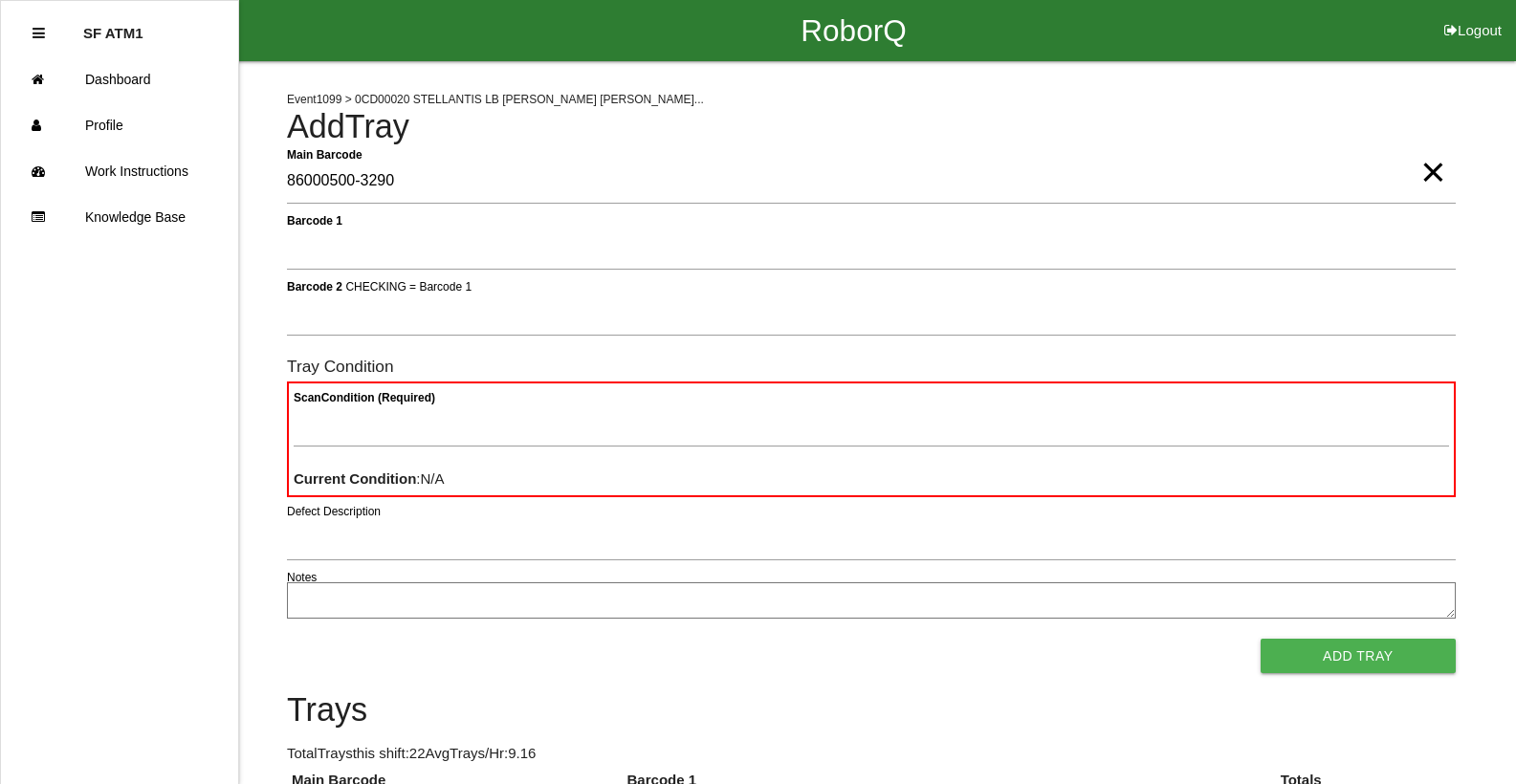
type Barcode "86000500-3290"
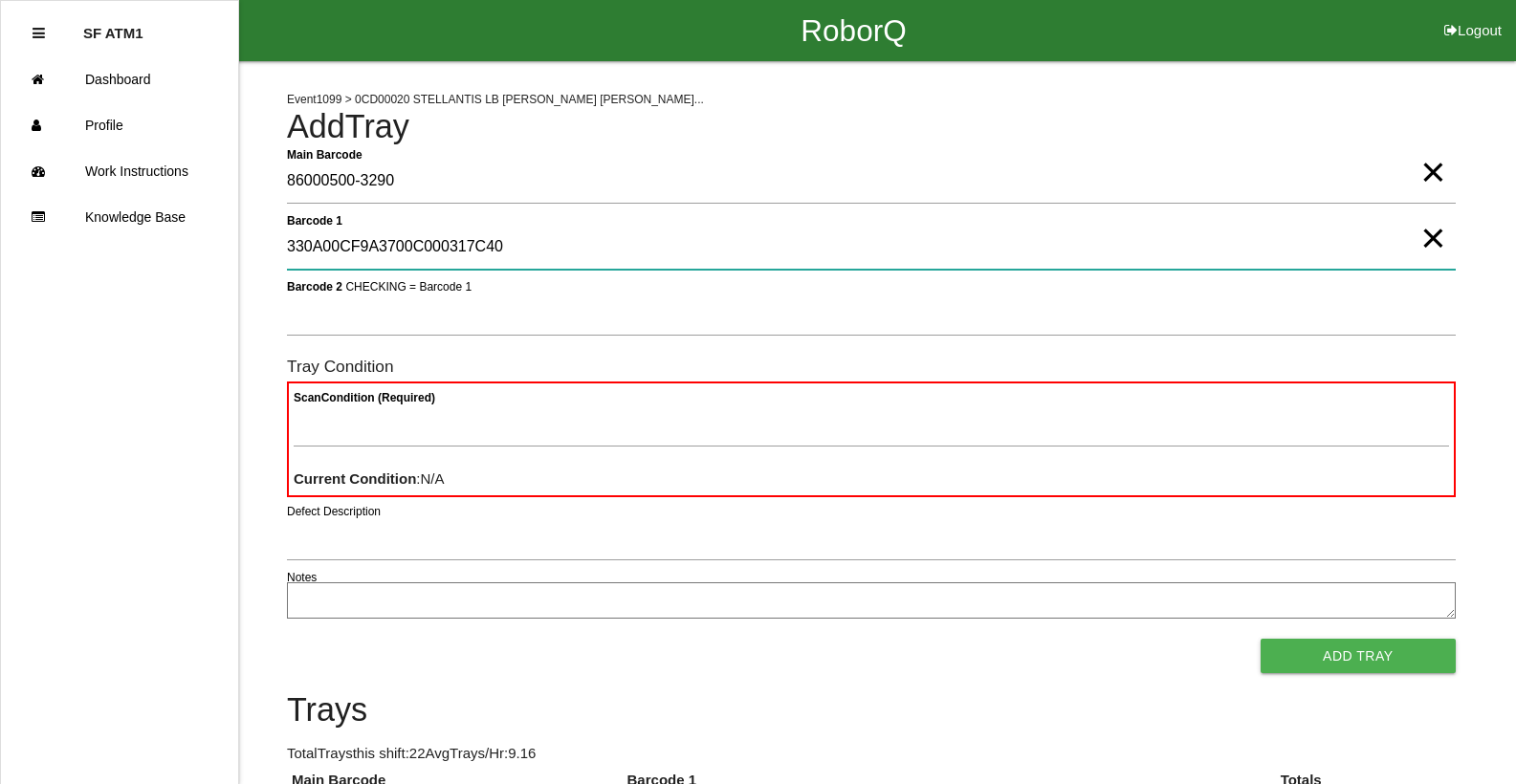
type 1 "330A00CF9A3700C000317C40"
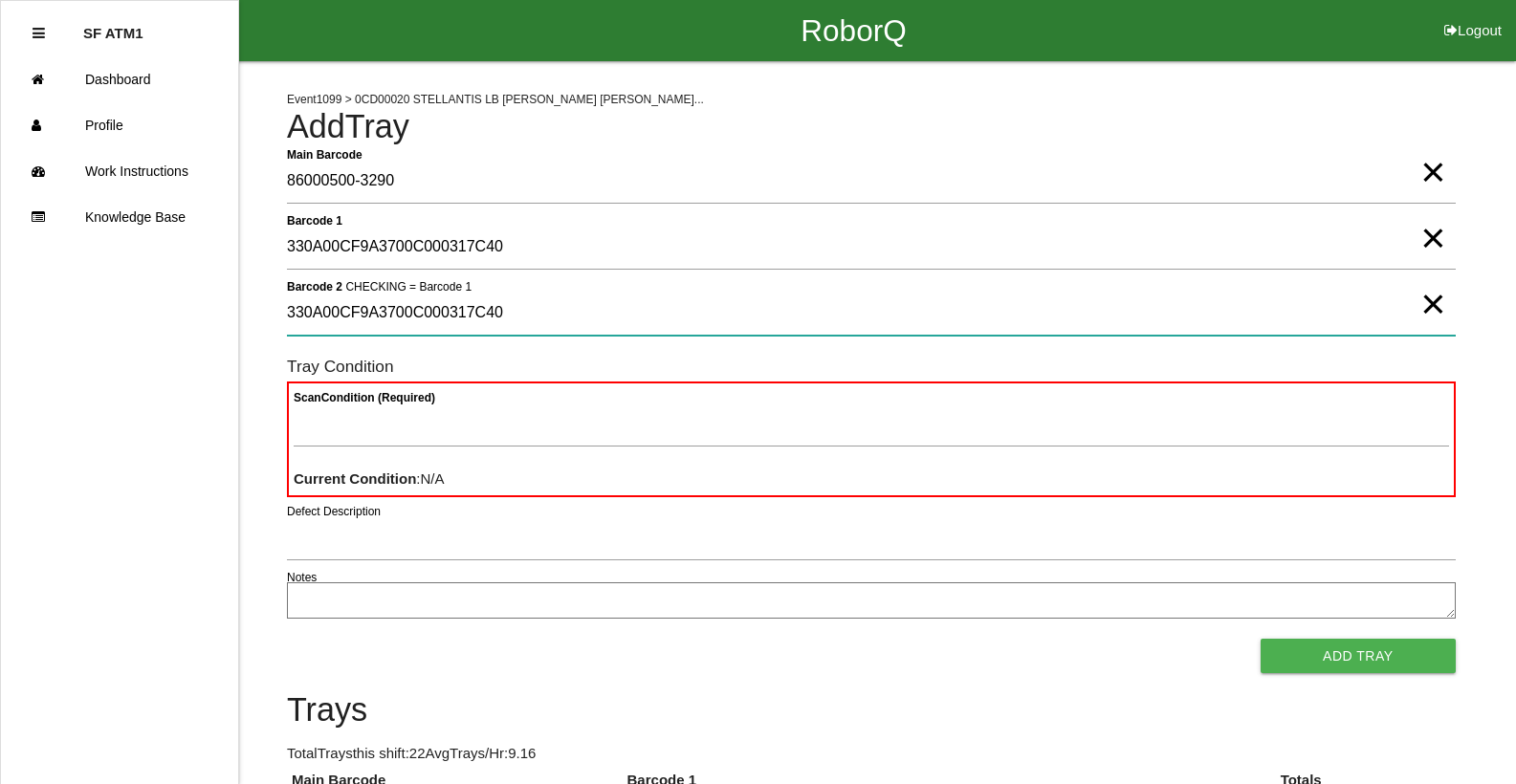
type 2 "330A00CF9A3700C000317C40"
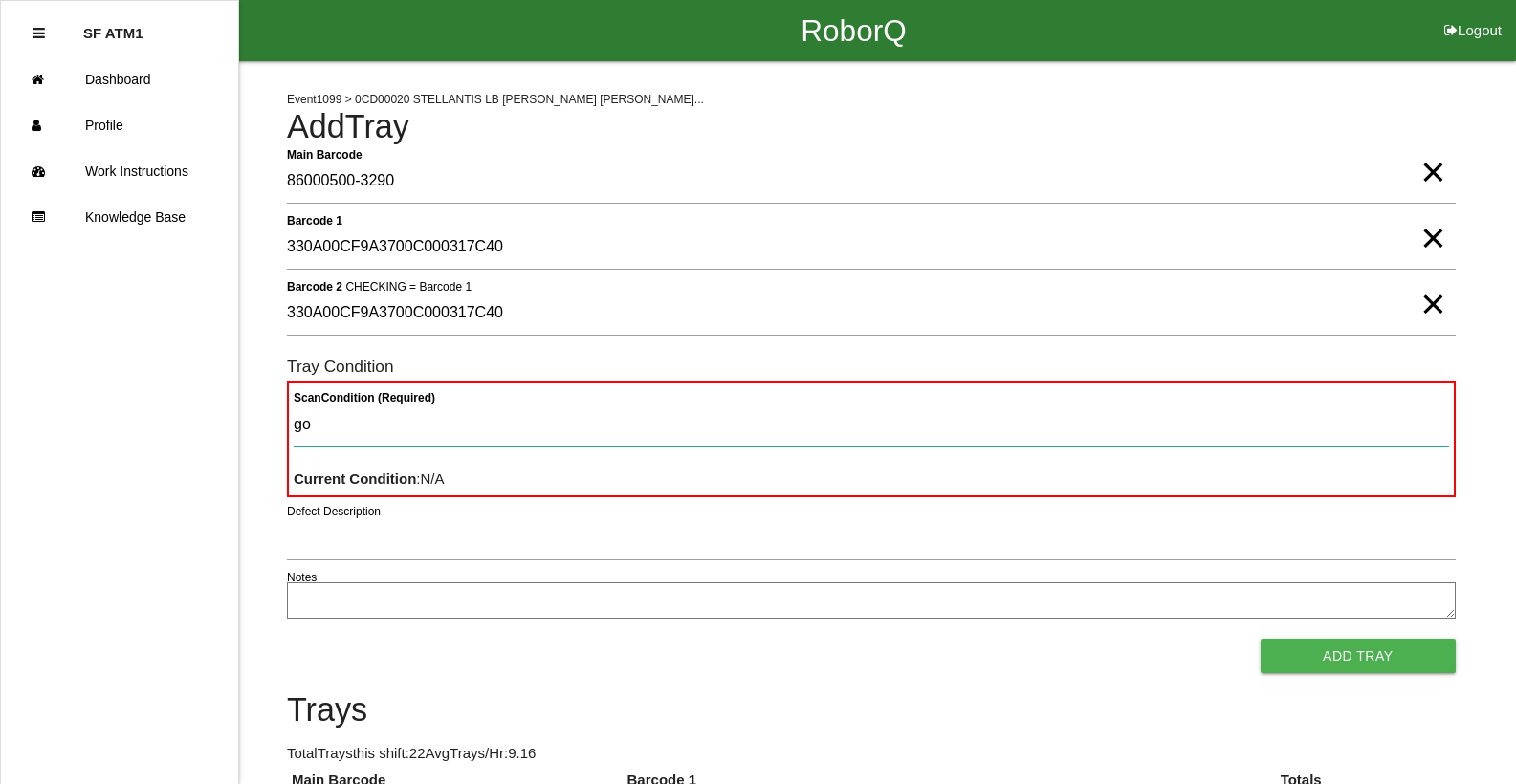
type Condition "goo"
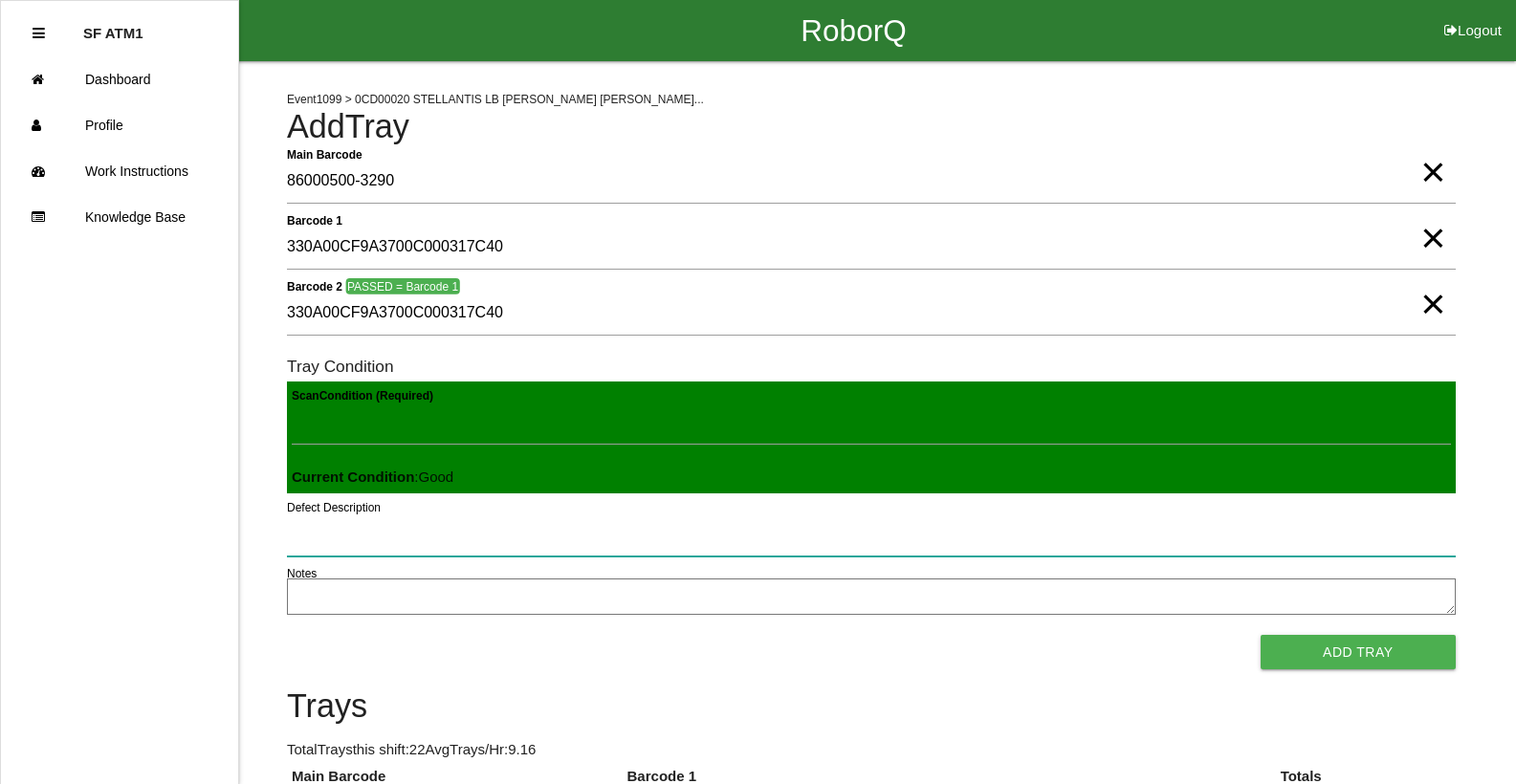
click at [1261, 635] on button "Add Tray" at bounding box center [1358, 651] width 196 height 34
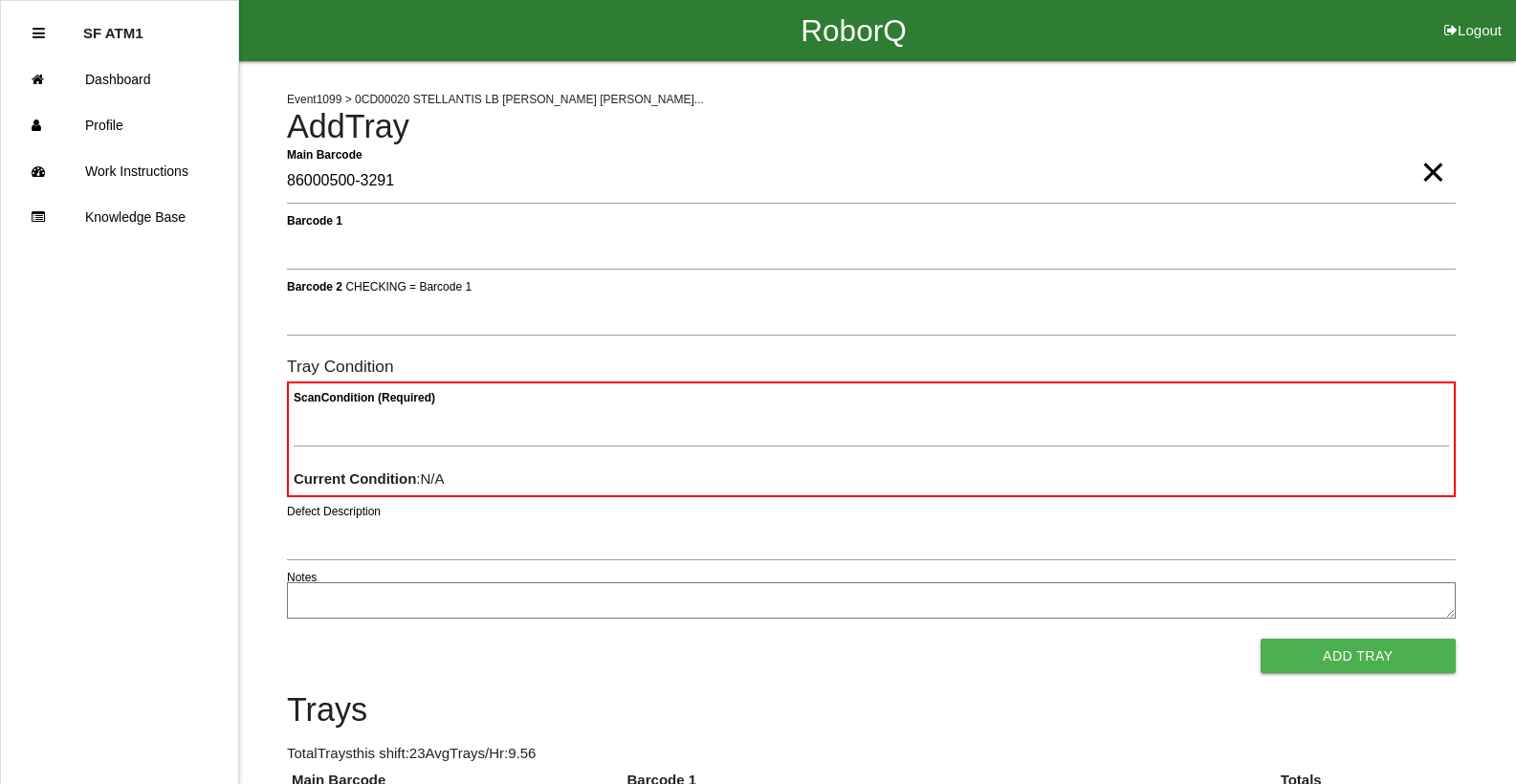
type Barcode "86000500-3291"
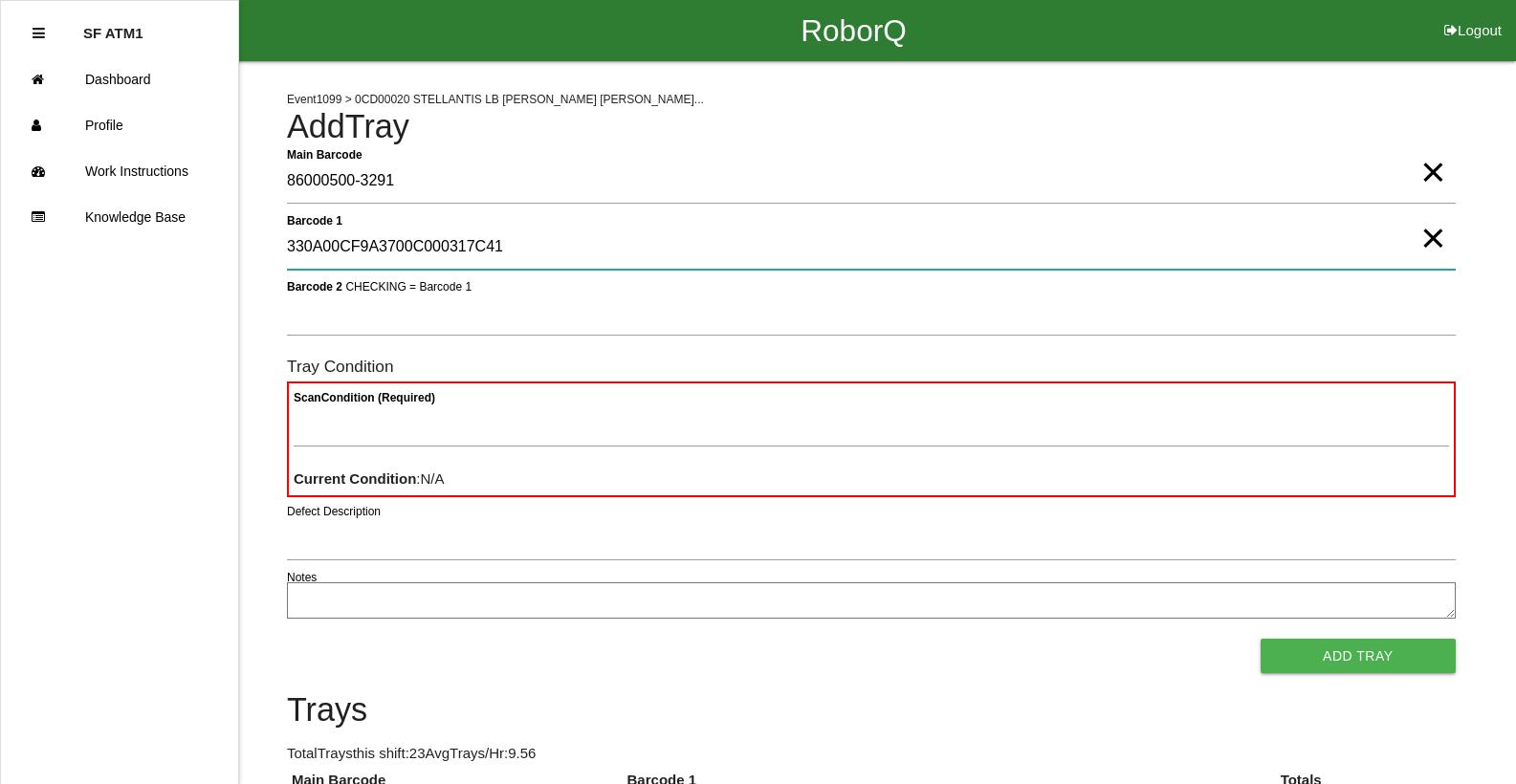
type 1 "330A00CF9A3700C000317C41"
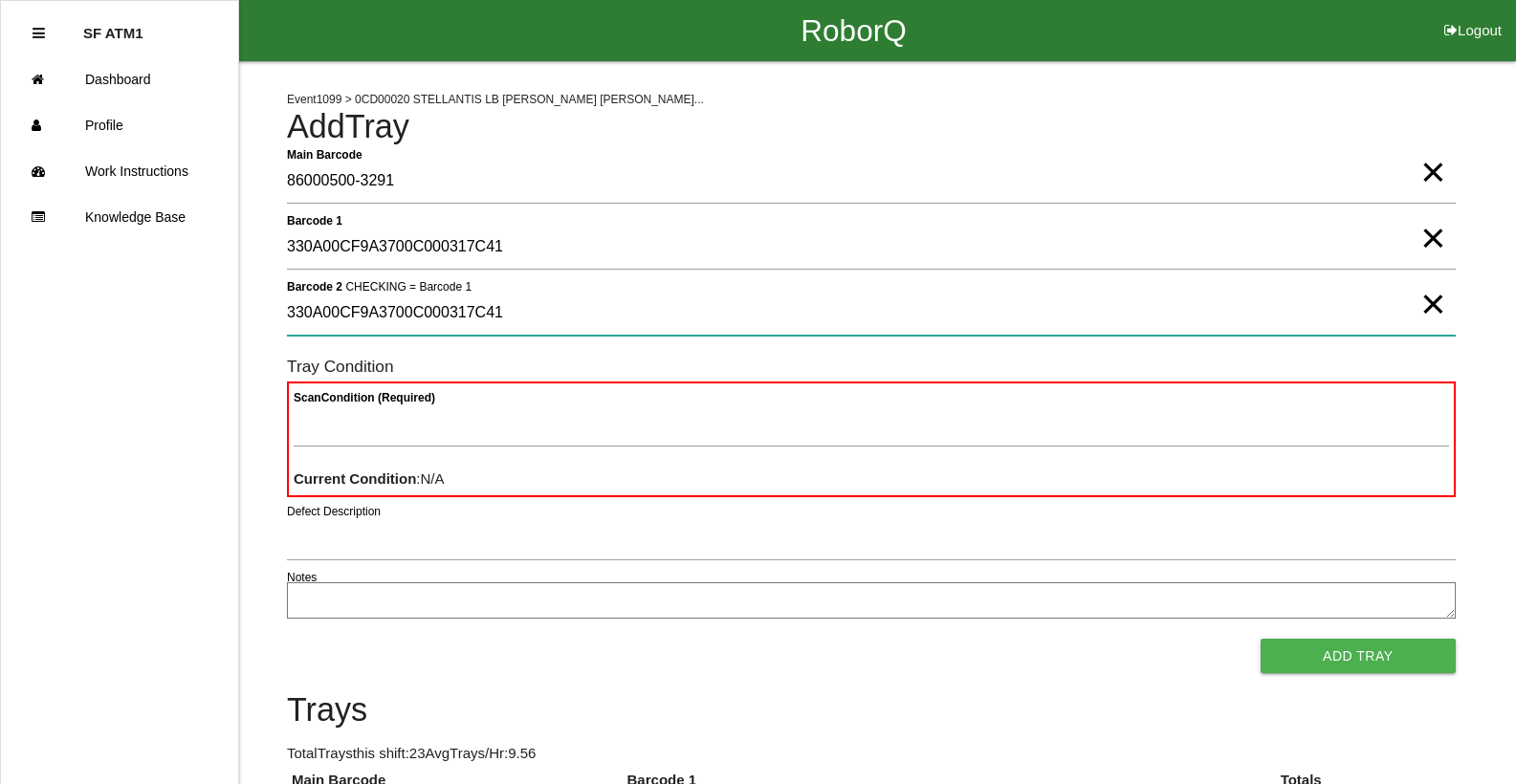
type 2 "330A00CF9A3700C000317C41"
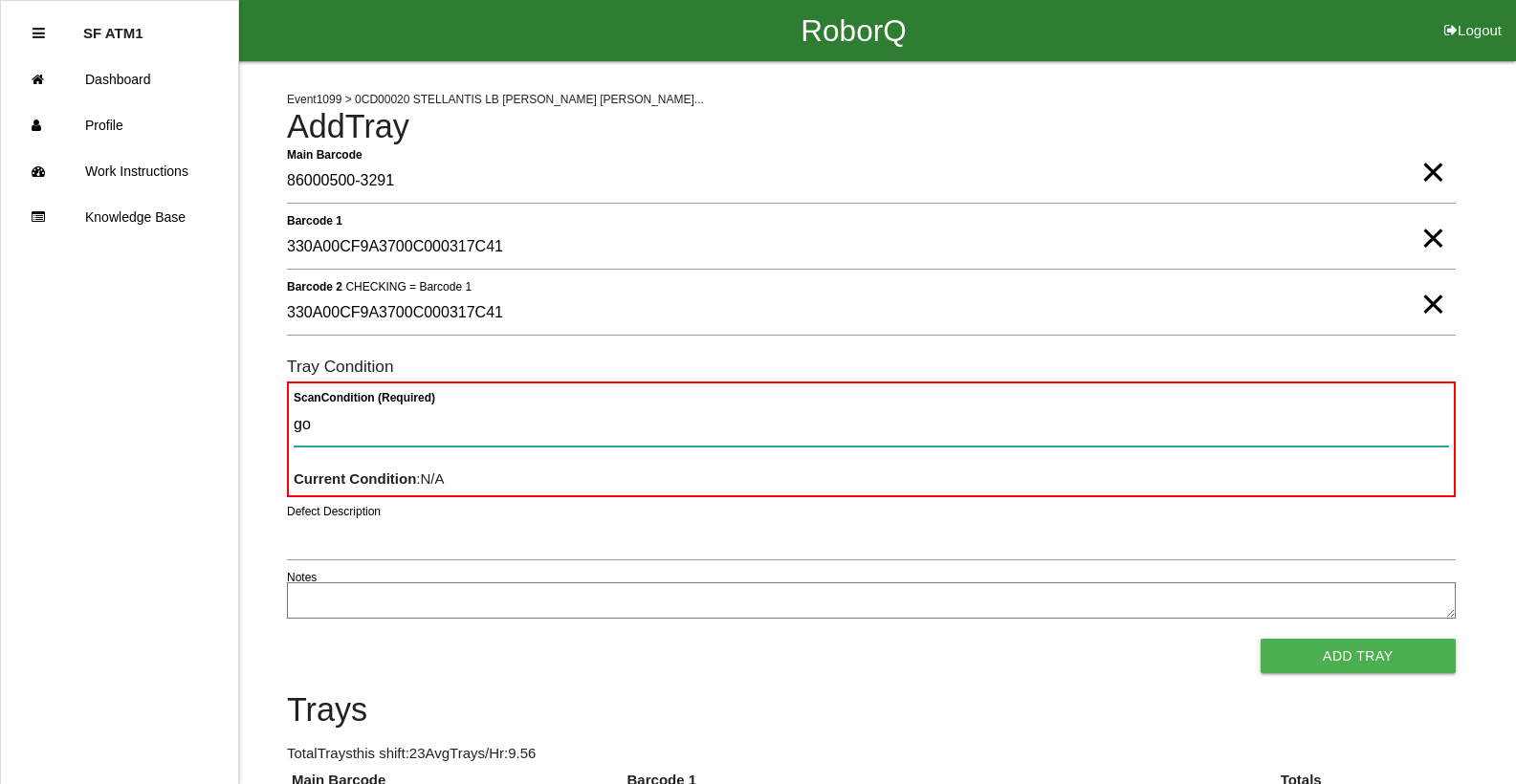
type Condition "goo"
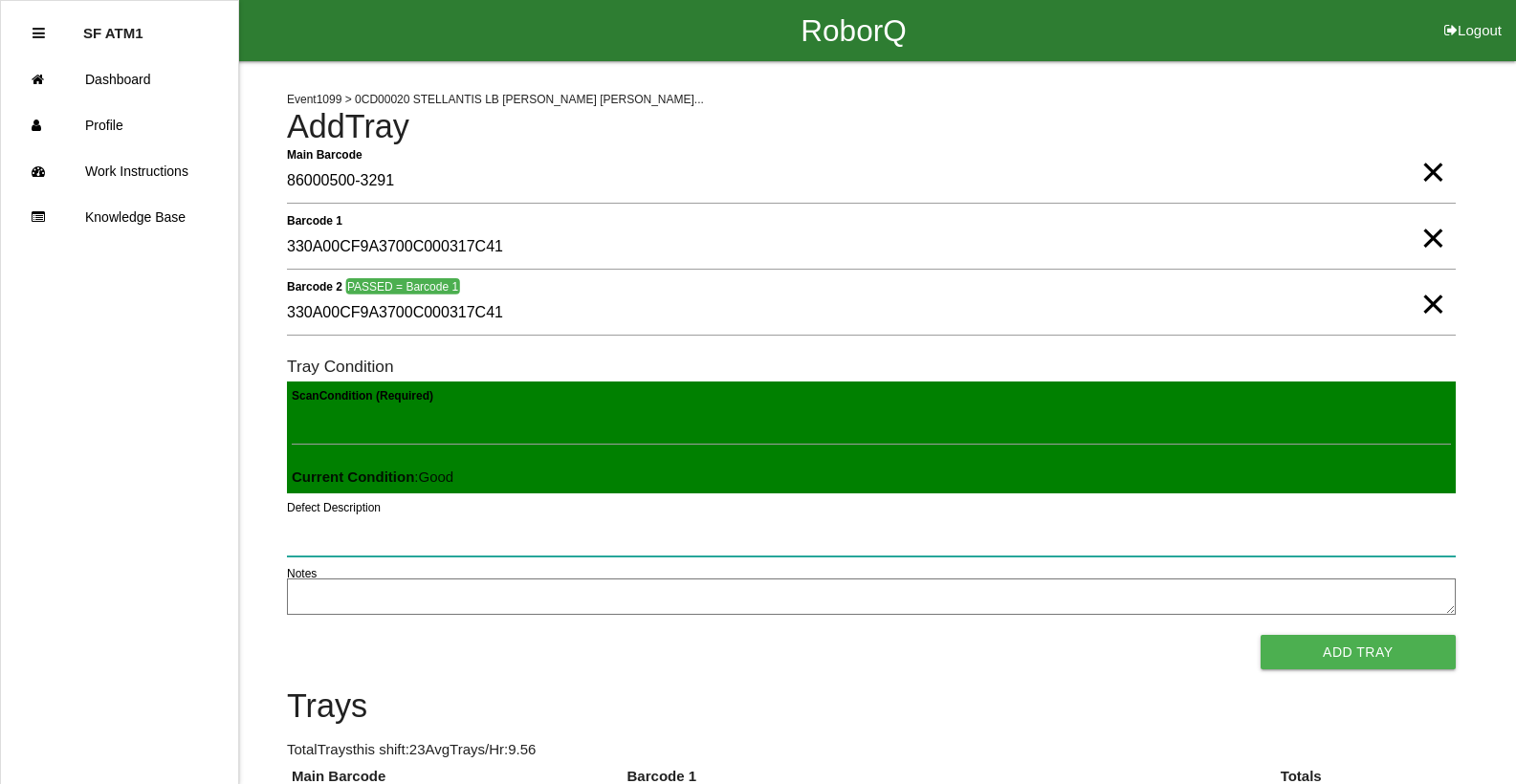
click at [1261, 635] on button "Add Tray" at bounding box center [1358, 651] width 196 height 34
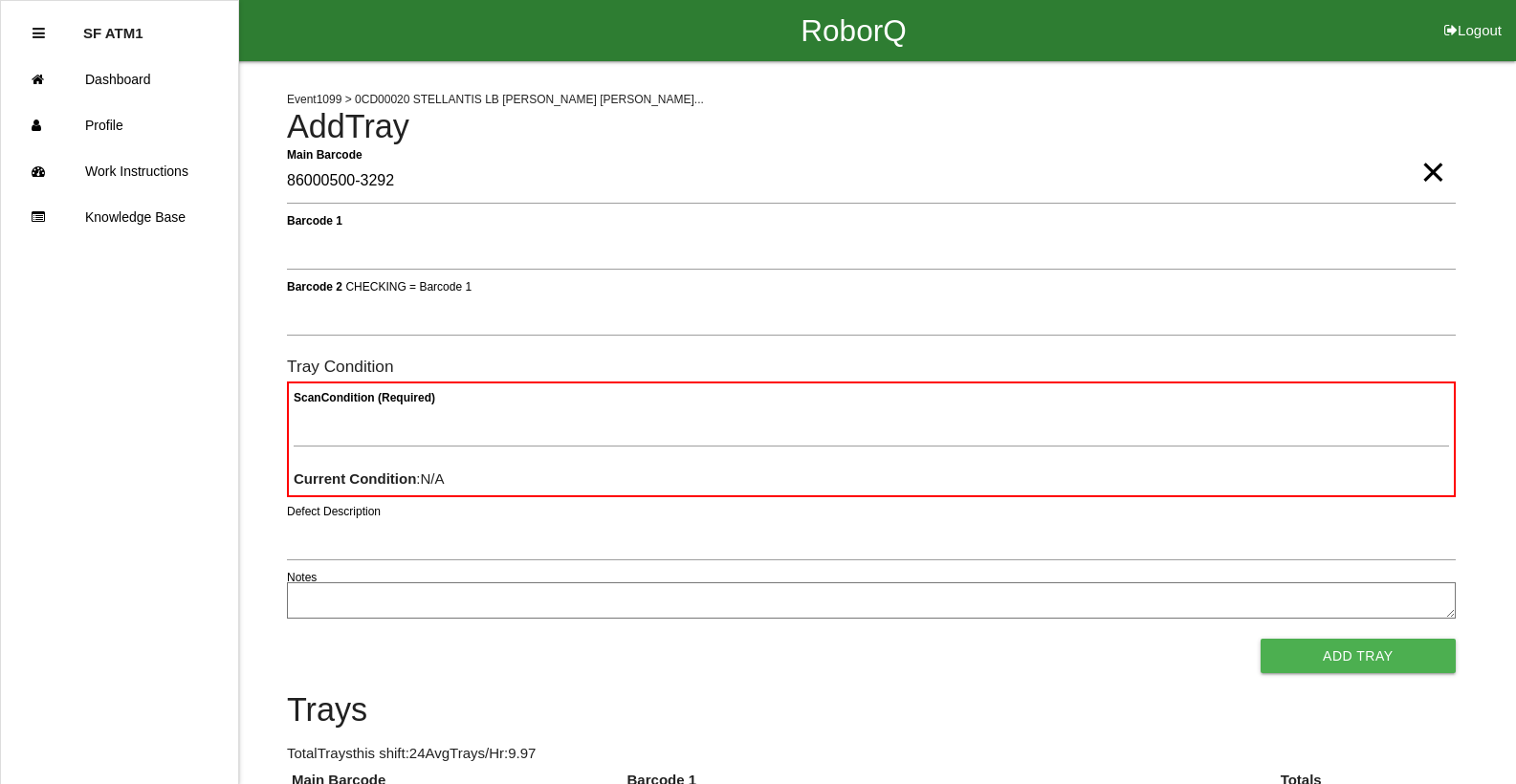
type Barcode "86000500-3292"
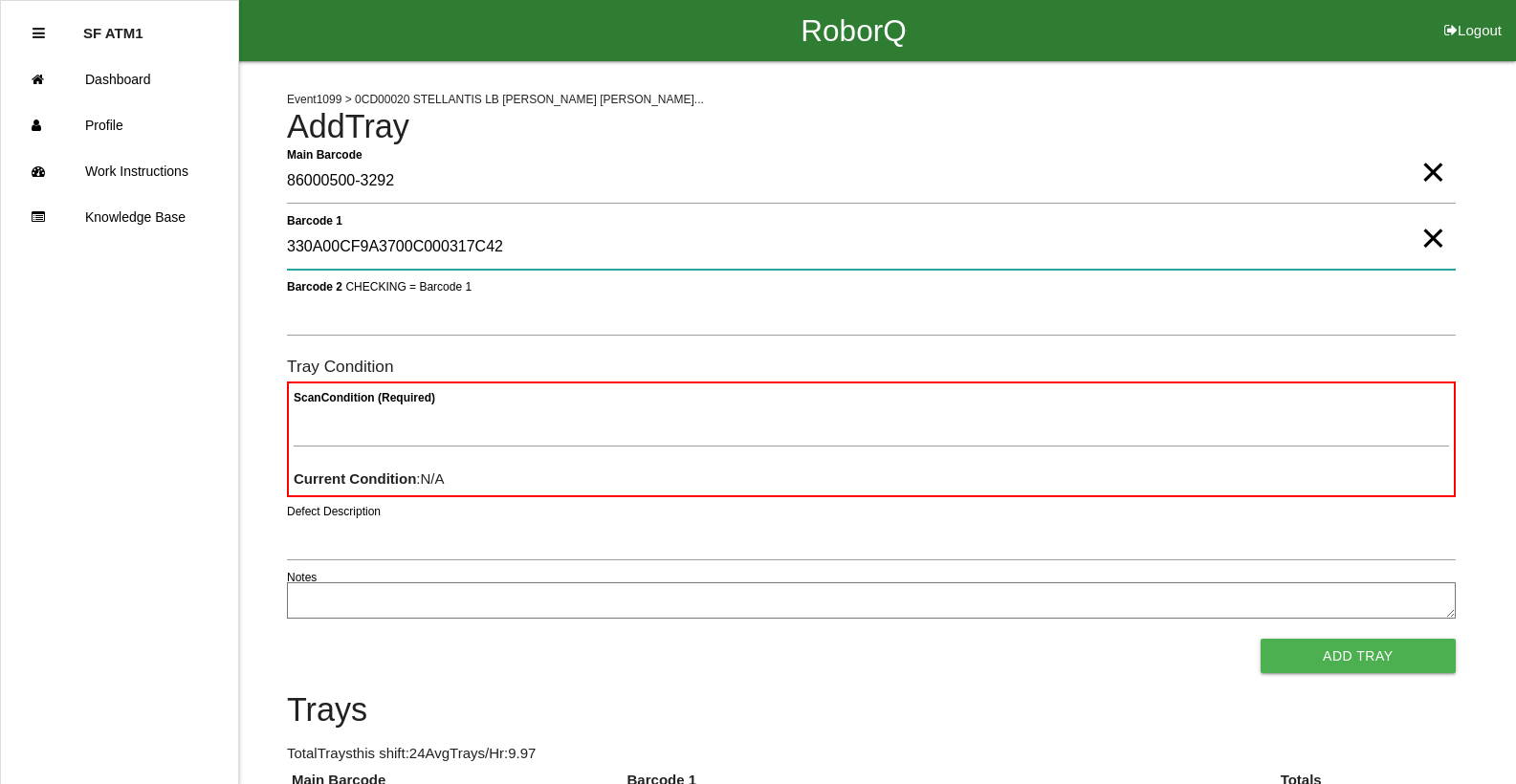
type 1 "330A00CF9A3700C000317C42"
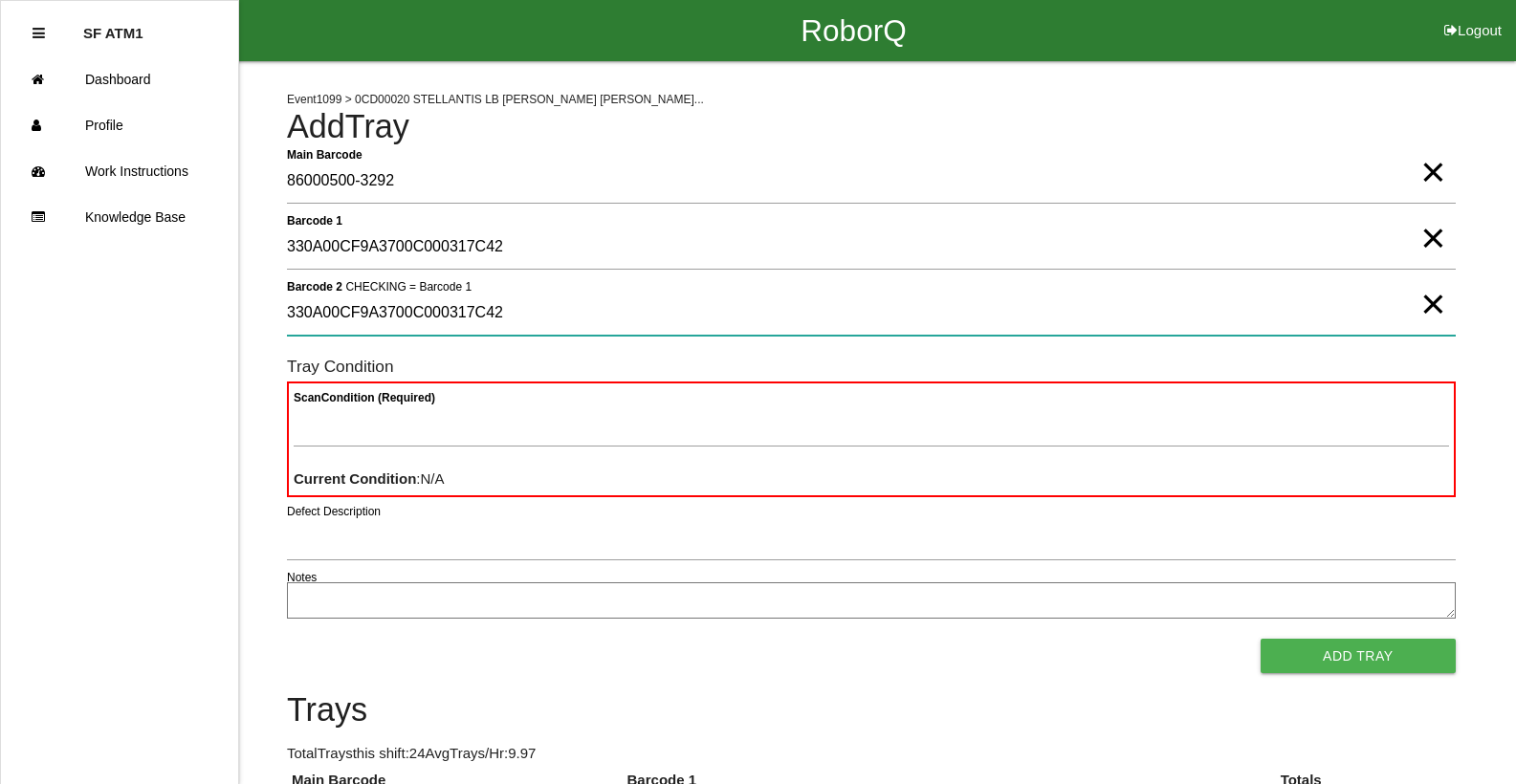
type 2 "330A00CF9A3700C000317C42"
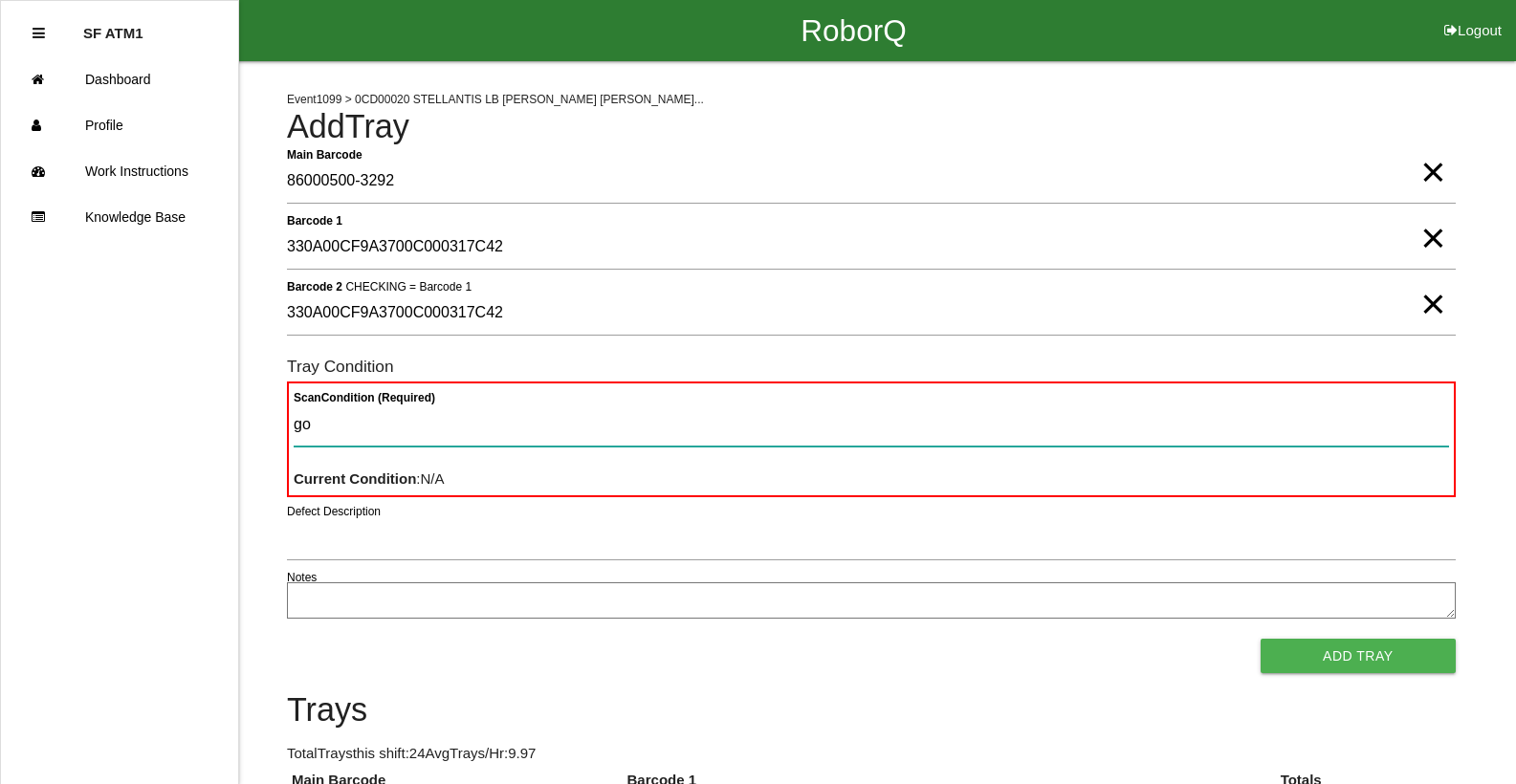
type Condition "goo"
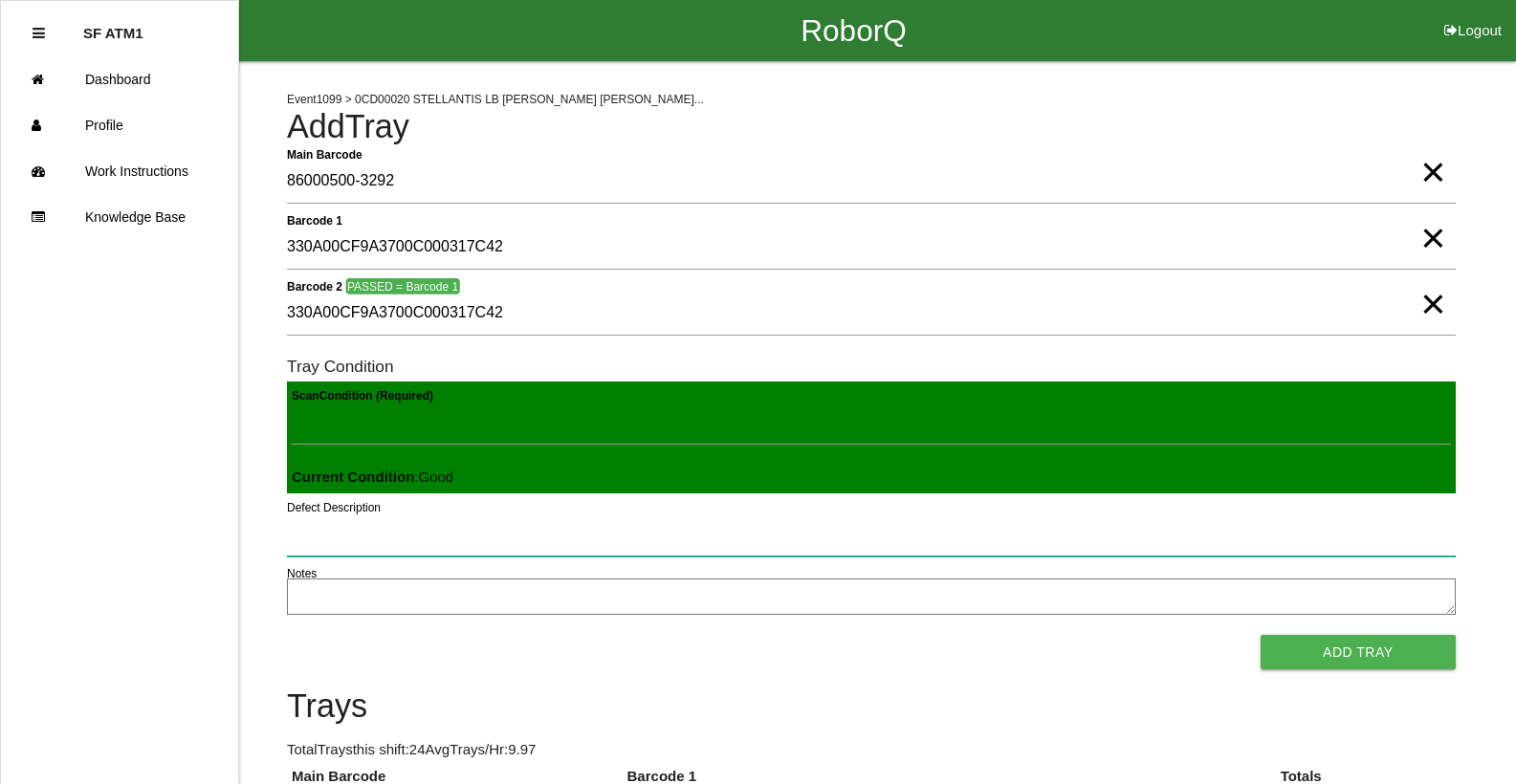
click at [1261, 635] on button "Add Tray" at bounding box center [1358, 651] width 196 height 34
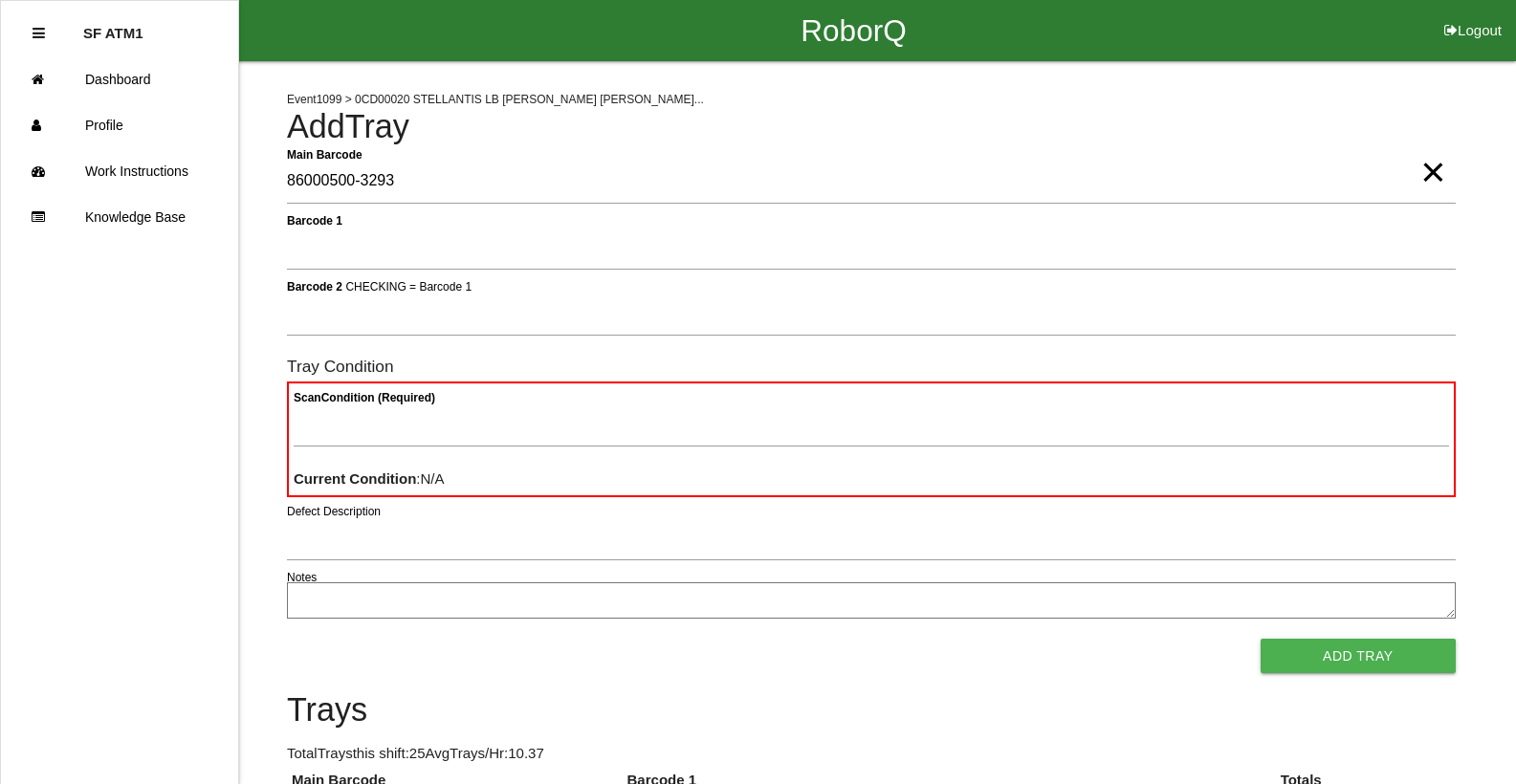
type Barcode "86000500-3293"
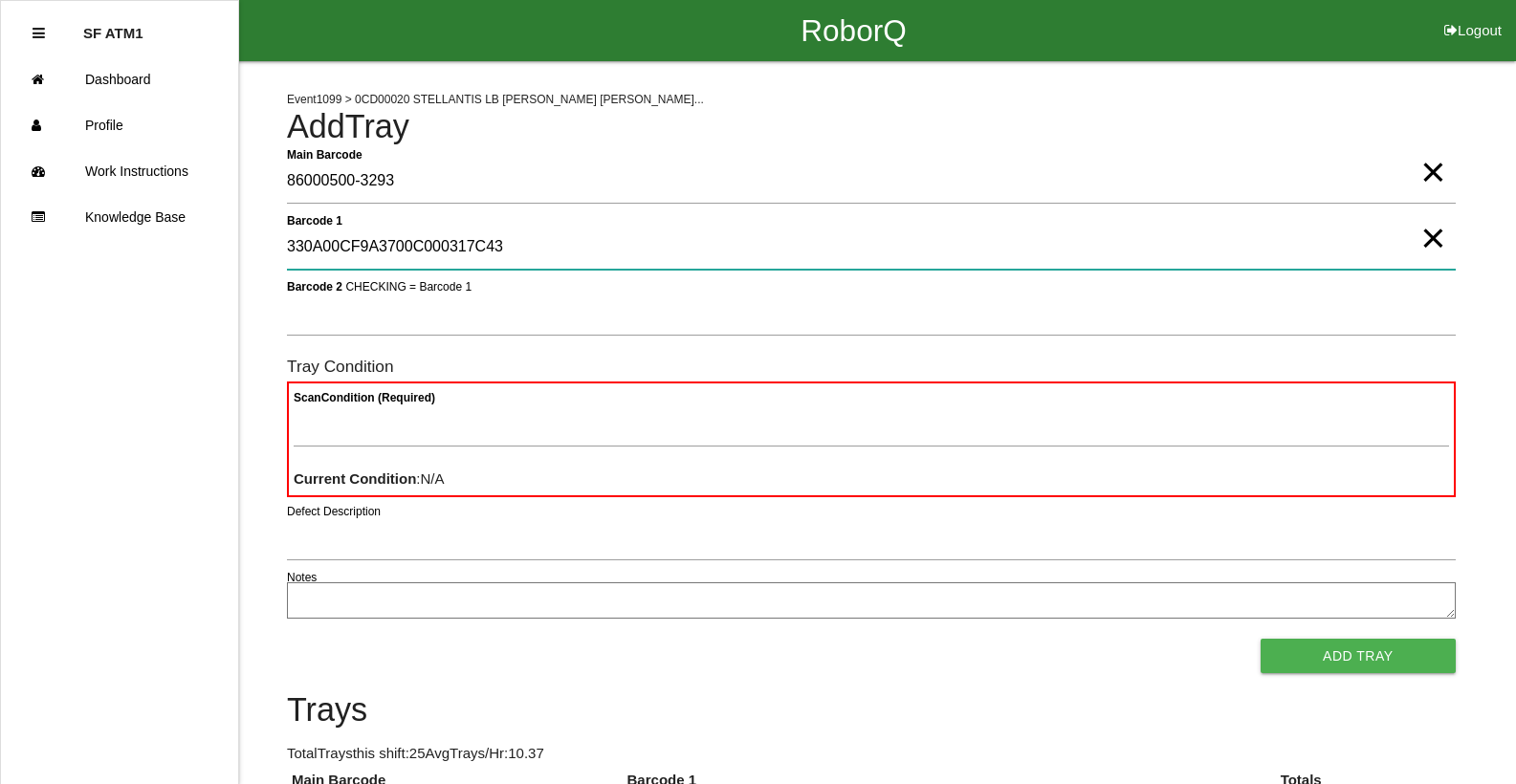
type 1 "330A00CF9A3700C000317C43"
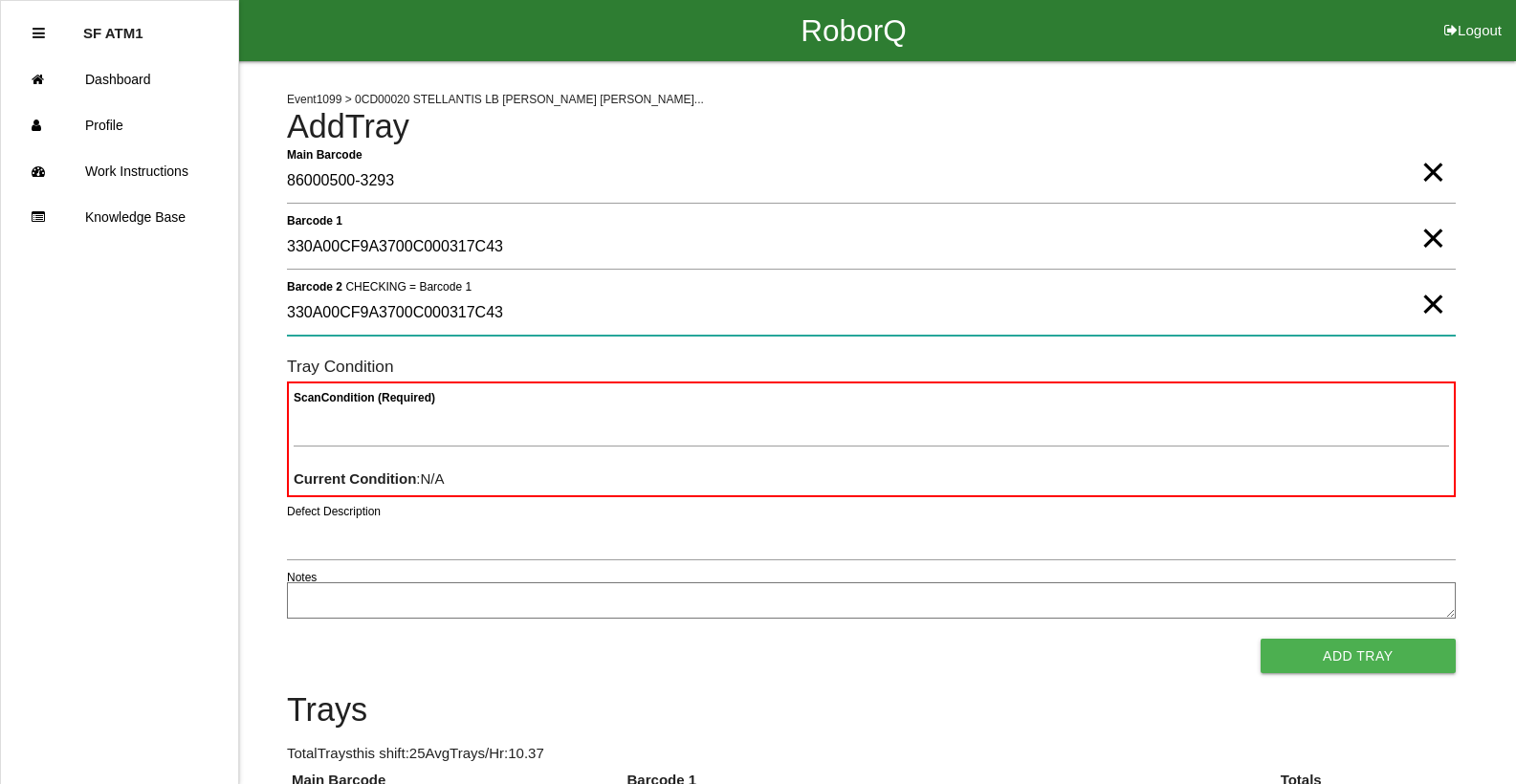
type 2 "330A00CF9A3700C000317C43"
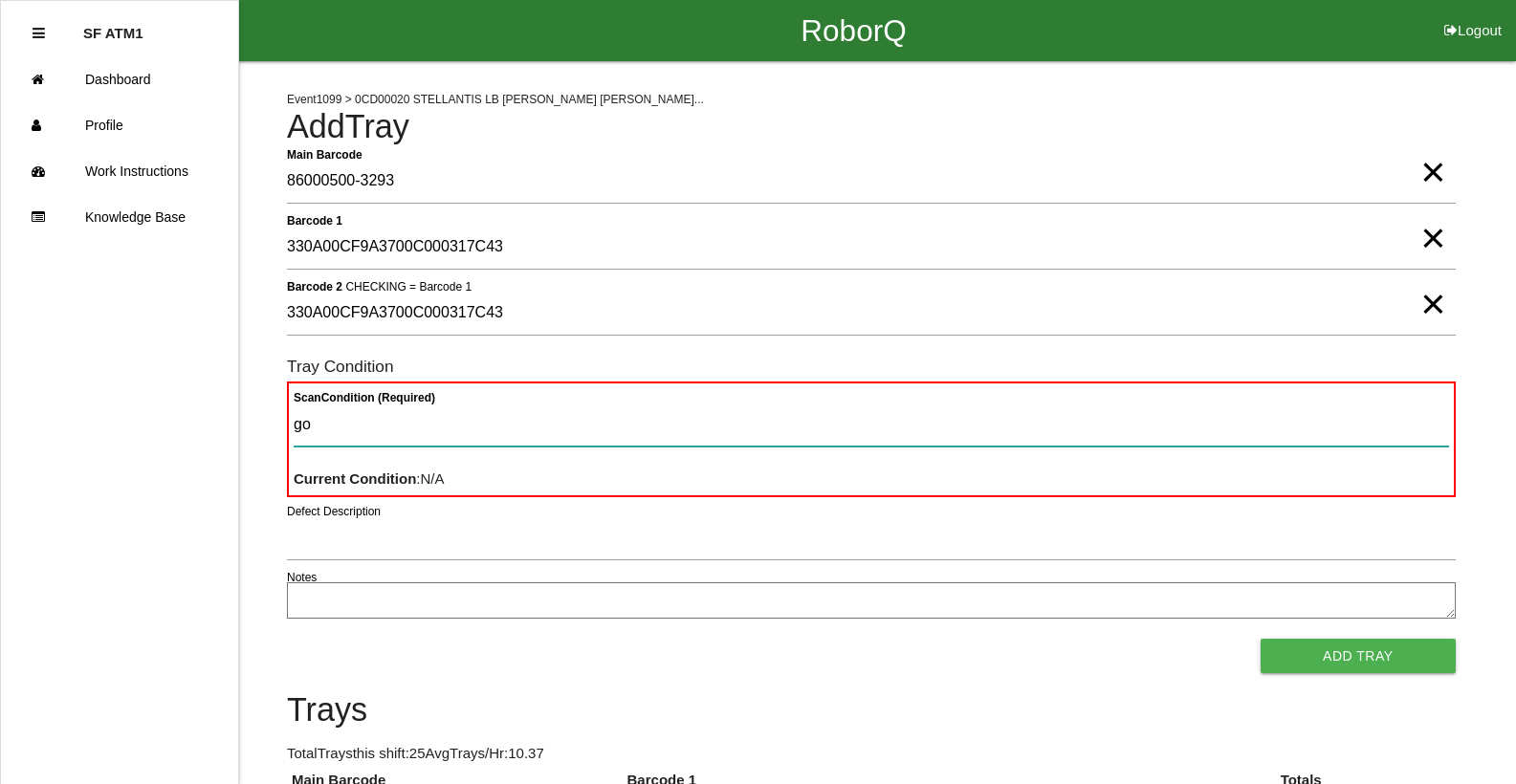
type Condition "goo"
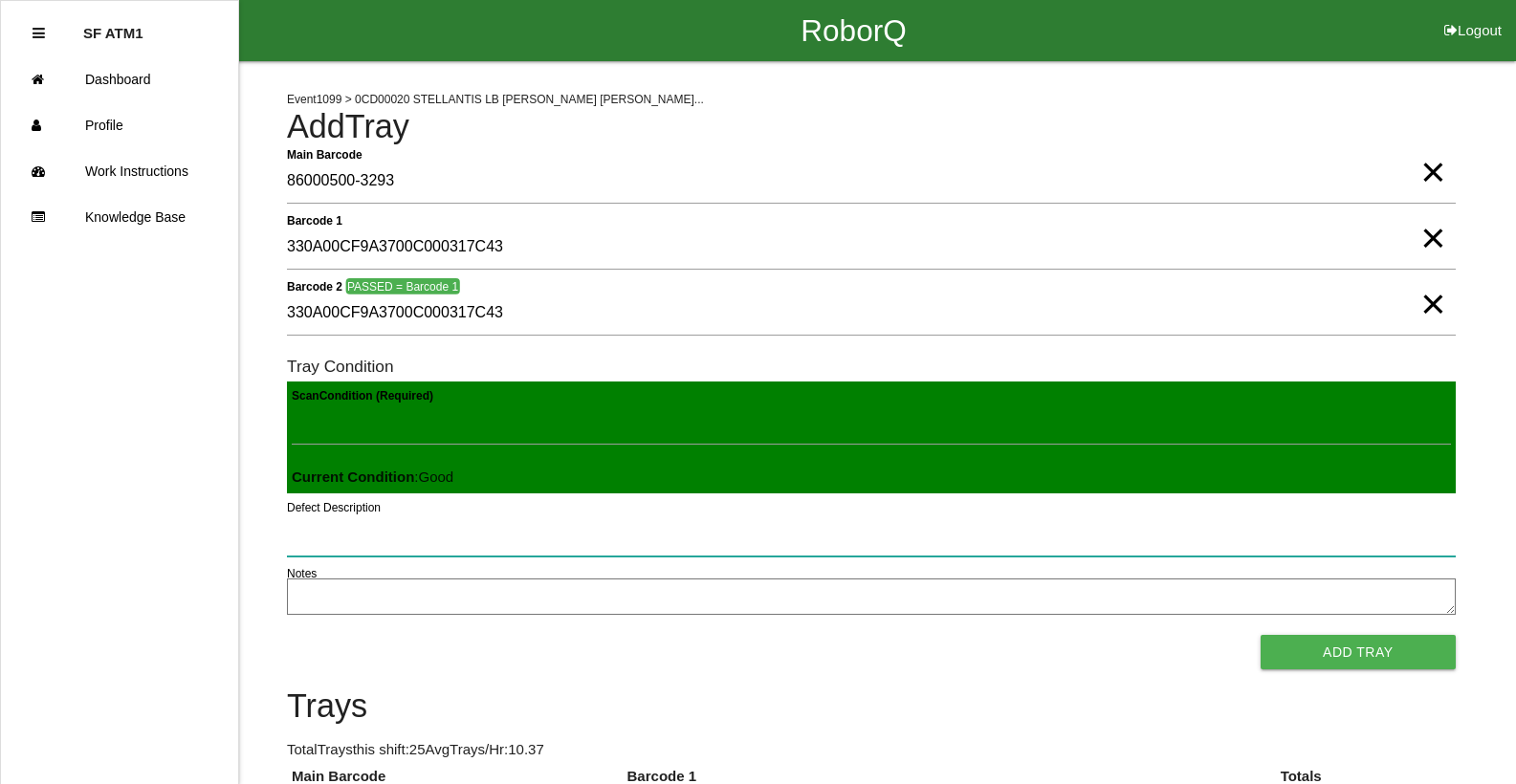
click at [1261, 635] on button "Add Tray" at bounding box center [1358, 651] width 196 height 34
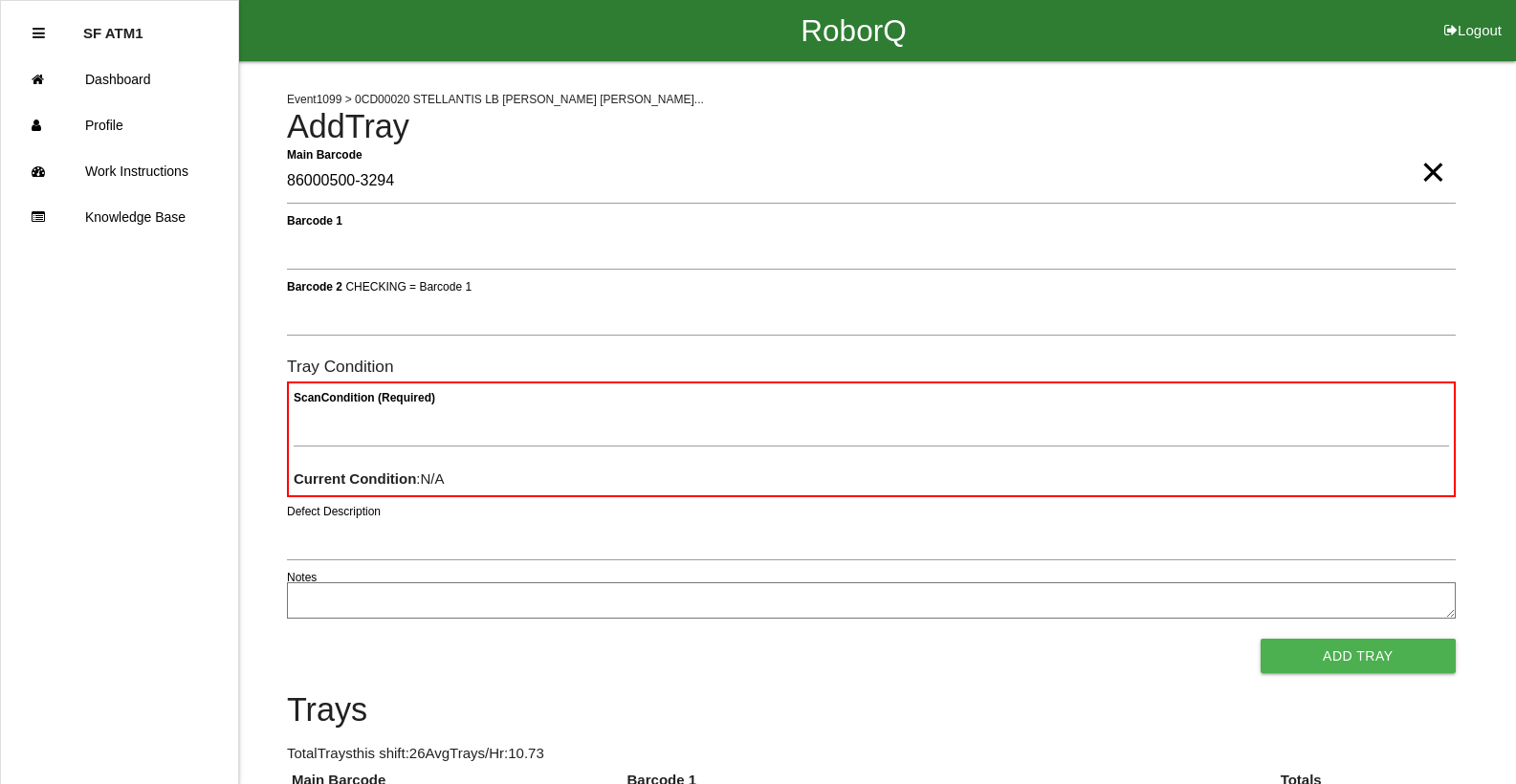
type Barcode "86000500-3294"
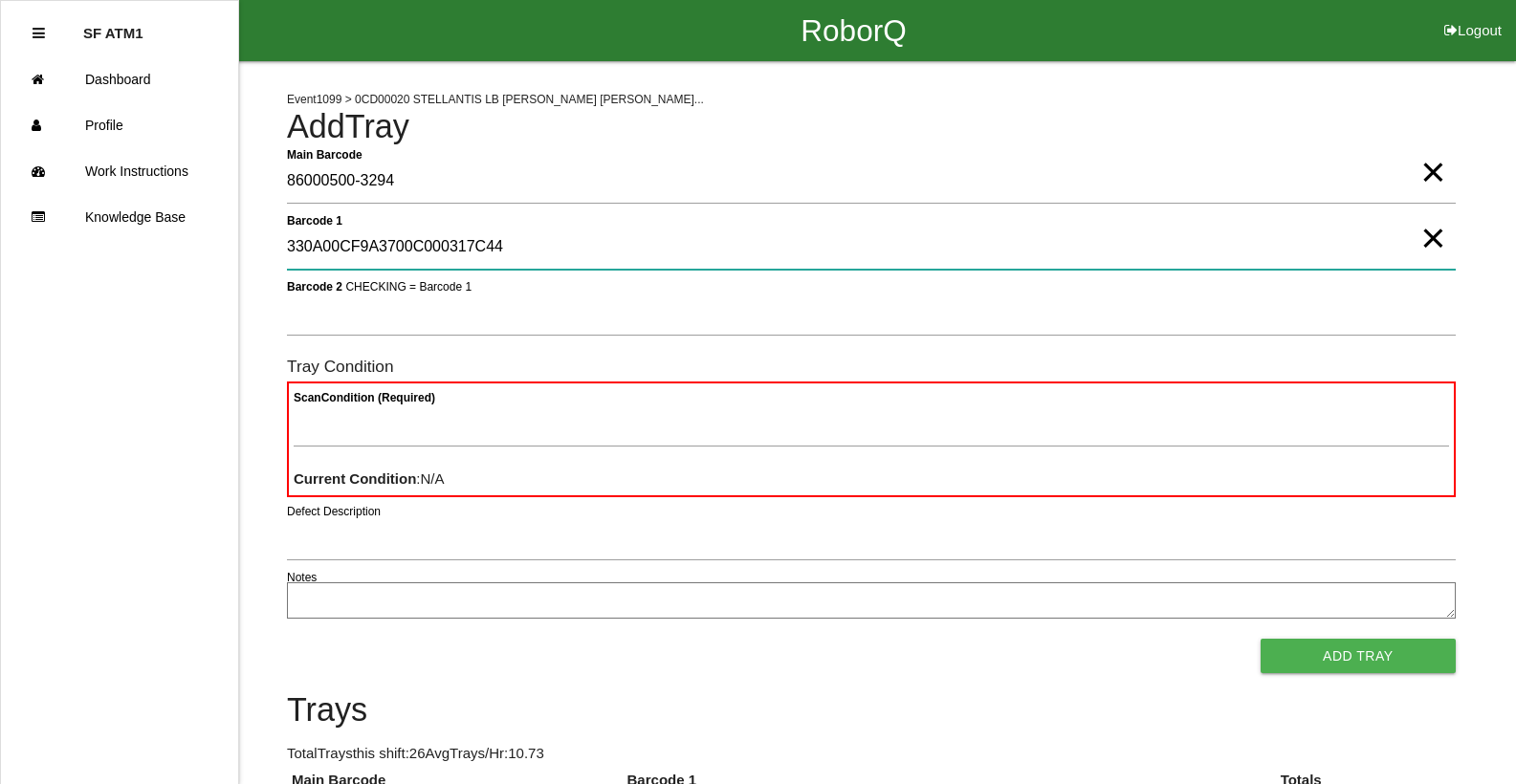
type 1 "330A00CF9A3700C000317C44"
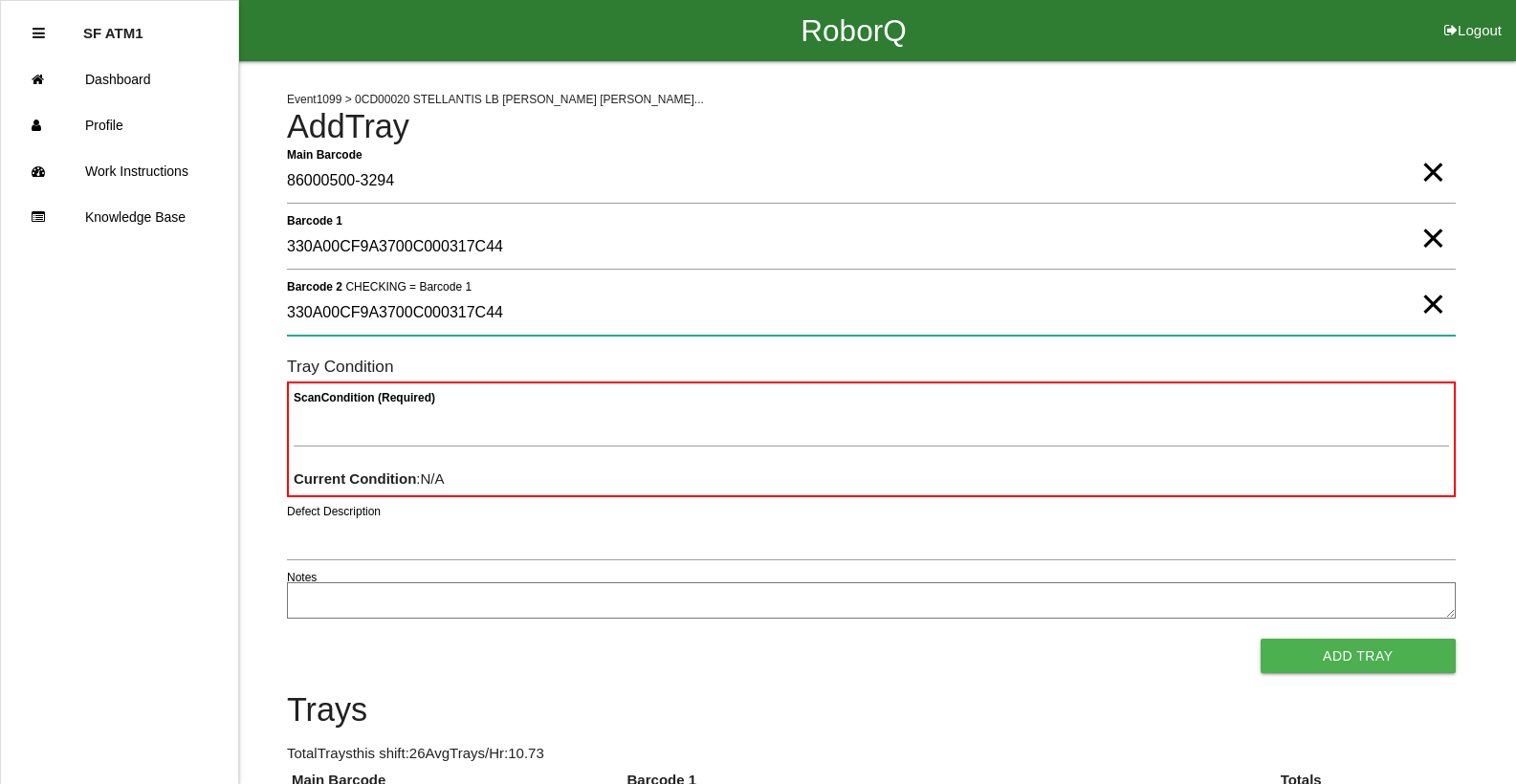
type 2 "330A00CF9A3700C000317C44"
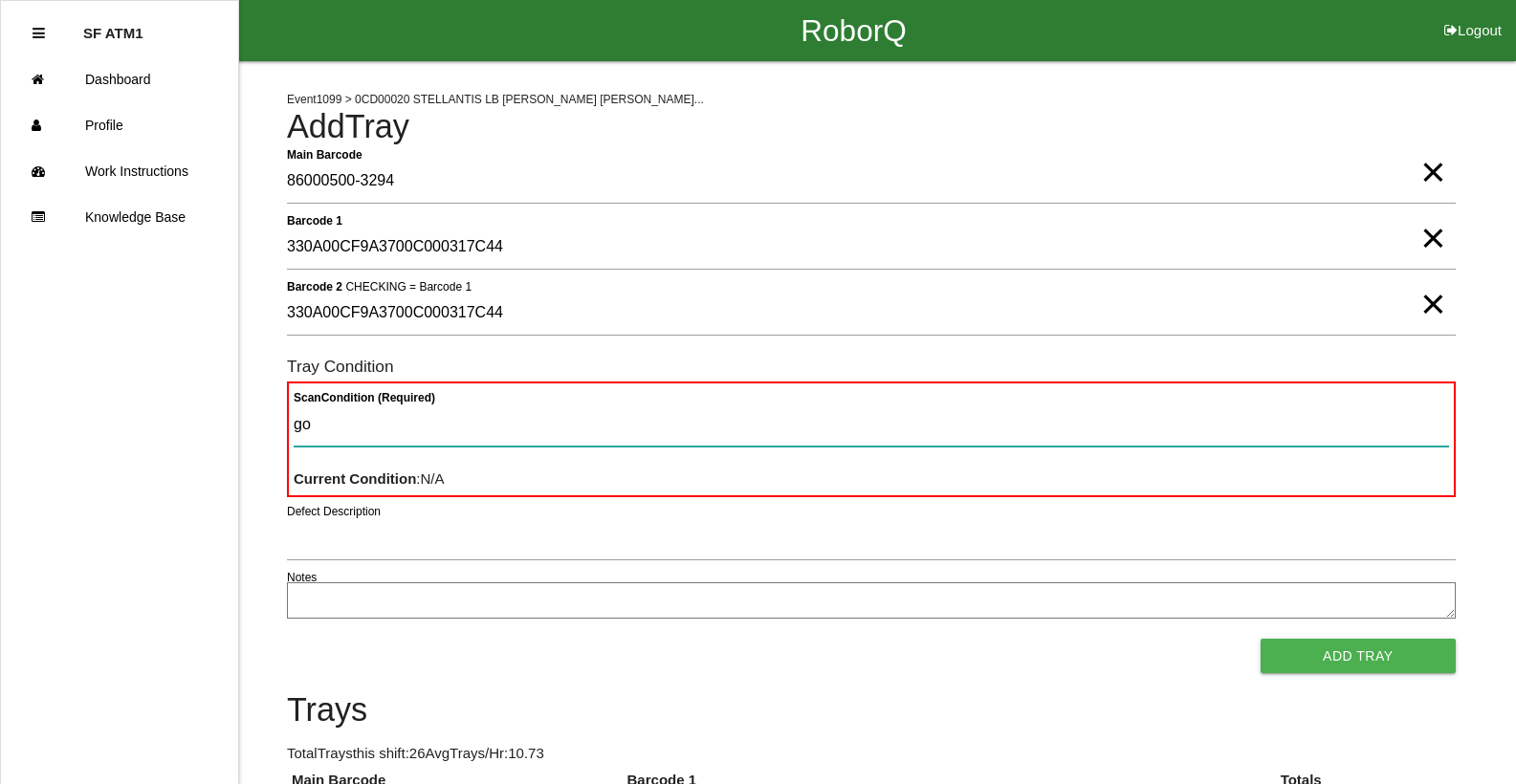
type Condition "goo"
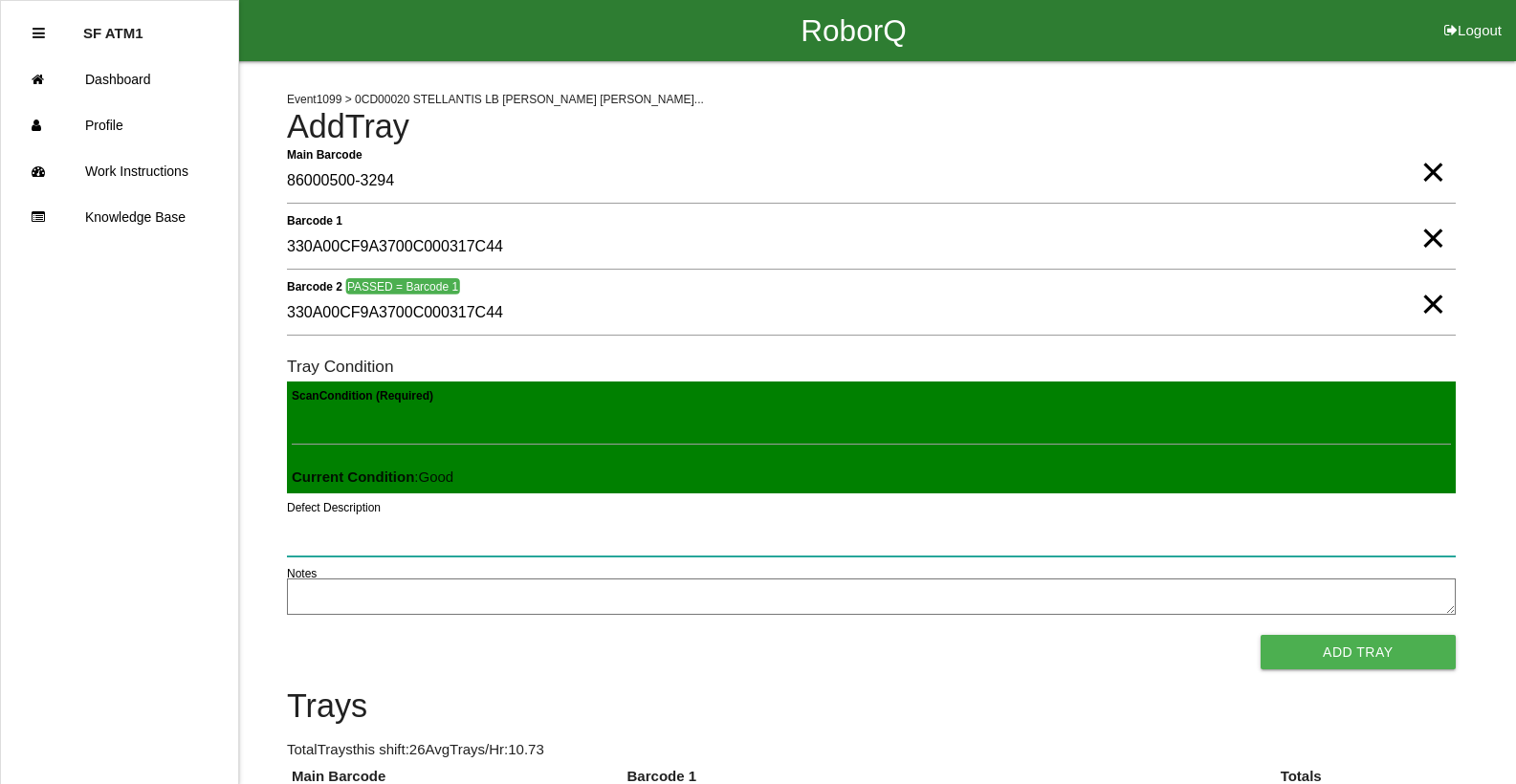
click at [1261, 635] on button "Add Tray" at bounding box center [1358, 651] width 196 height 34
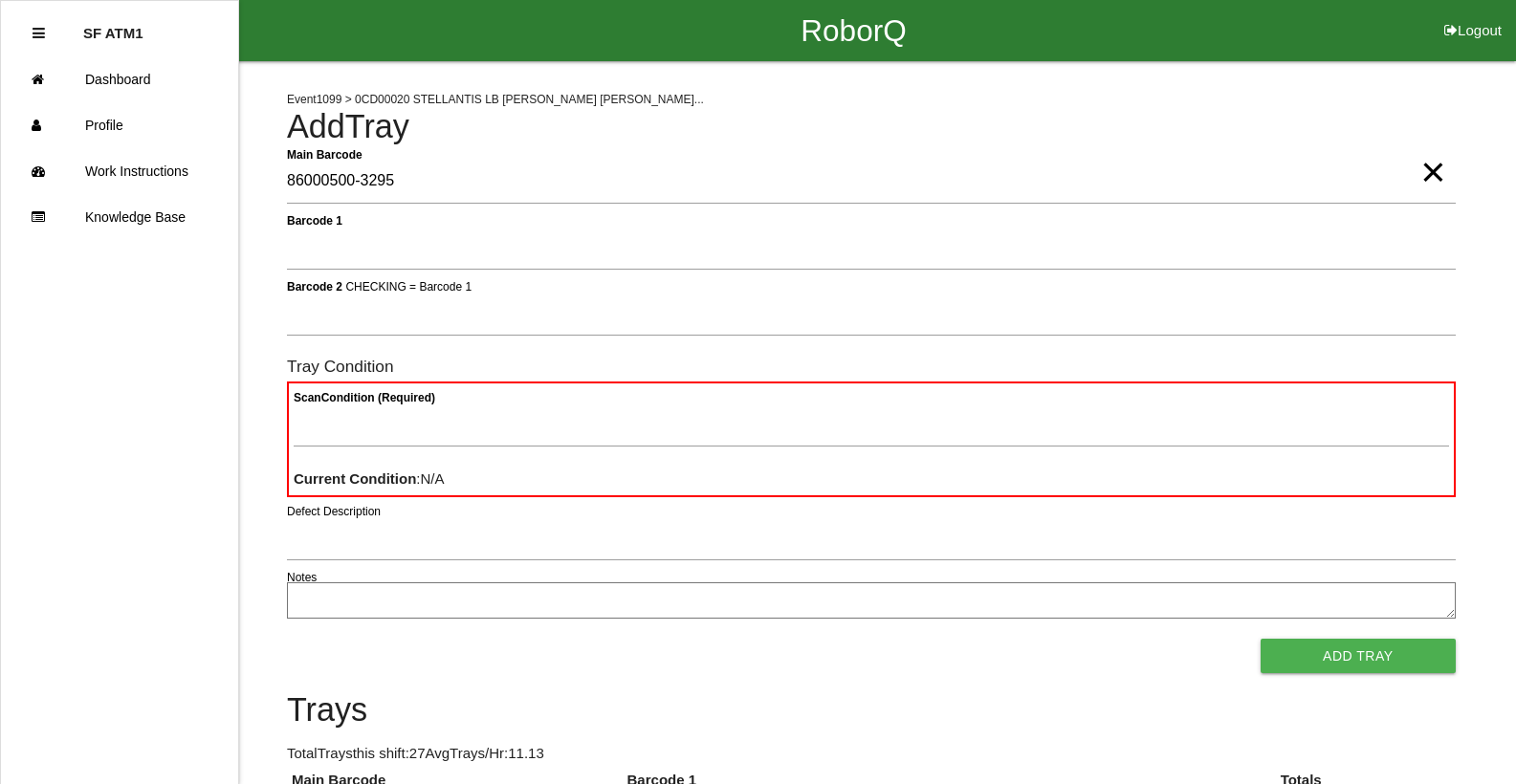
type Barcode "86000500-3295"
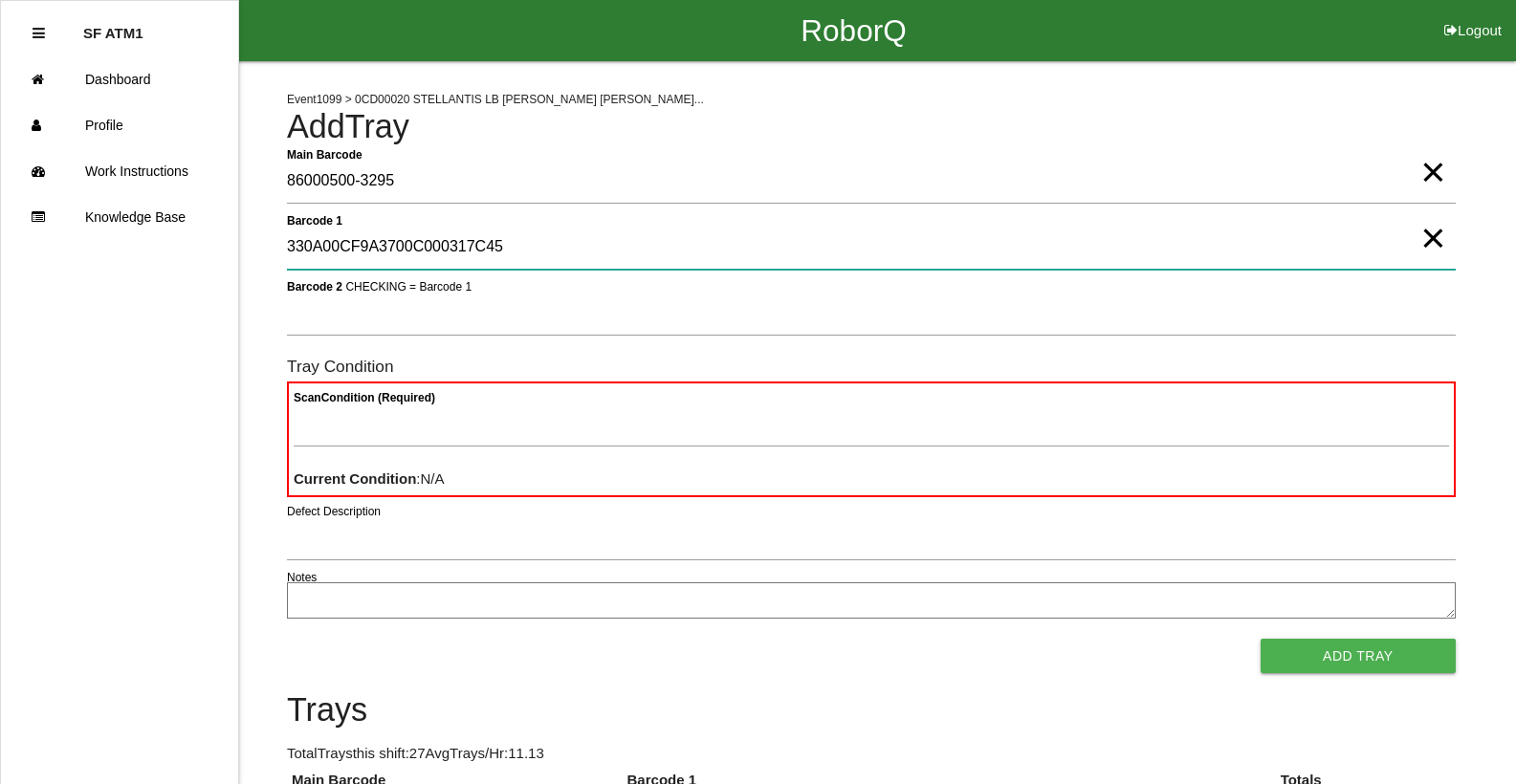
type 1 "330A00CF9A3700C000317C45"
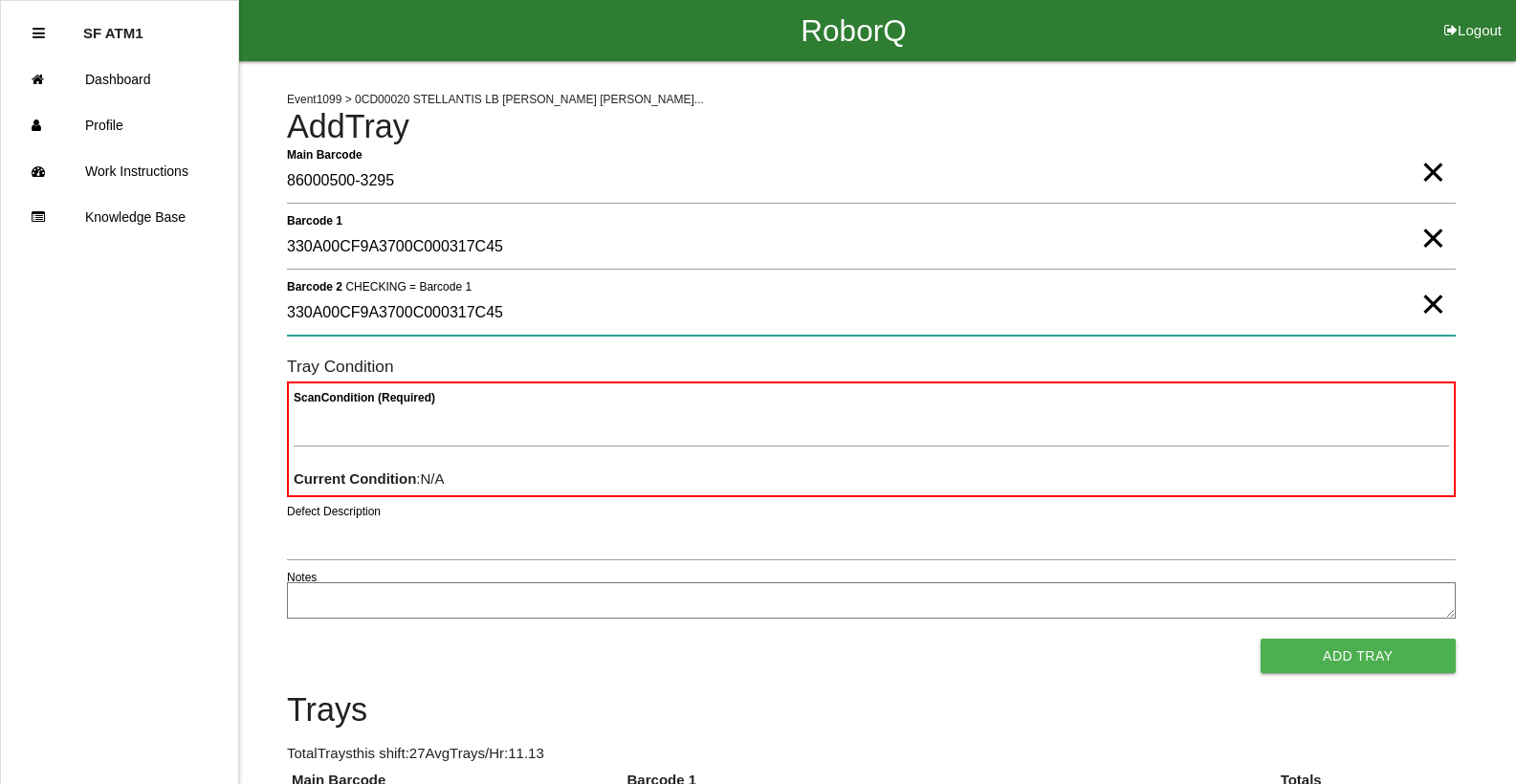
type 2 "330A00CF9A3700C000317C45"
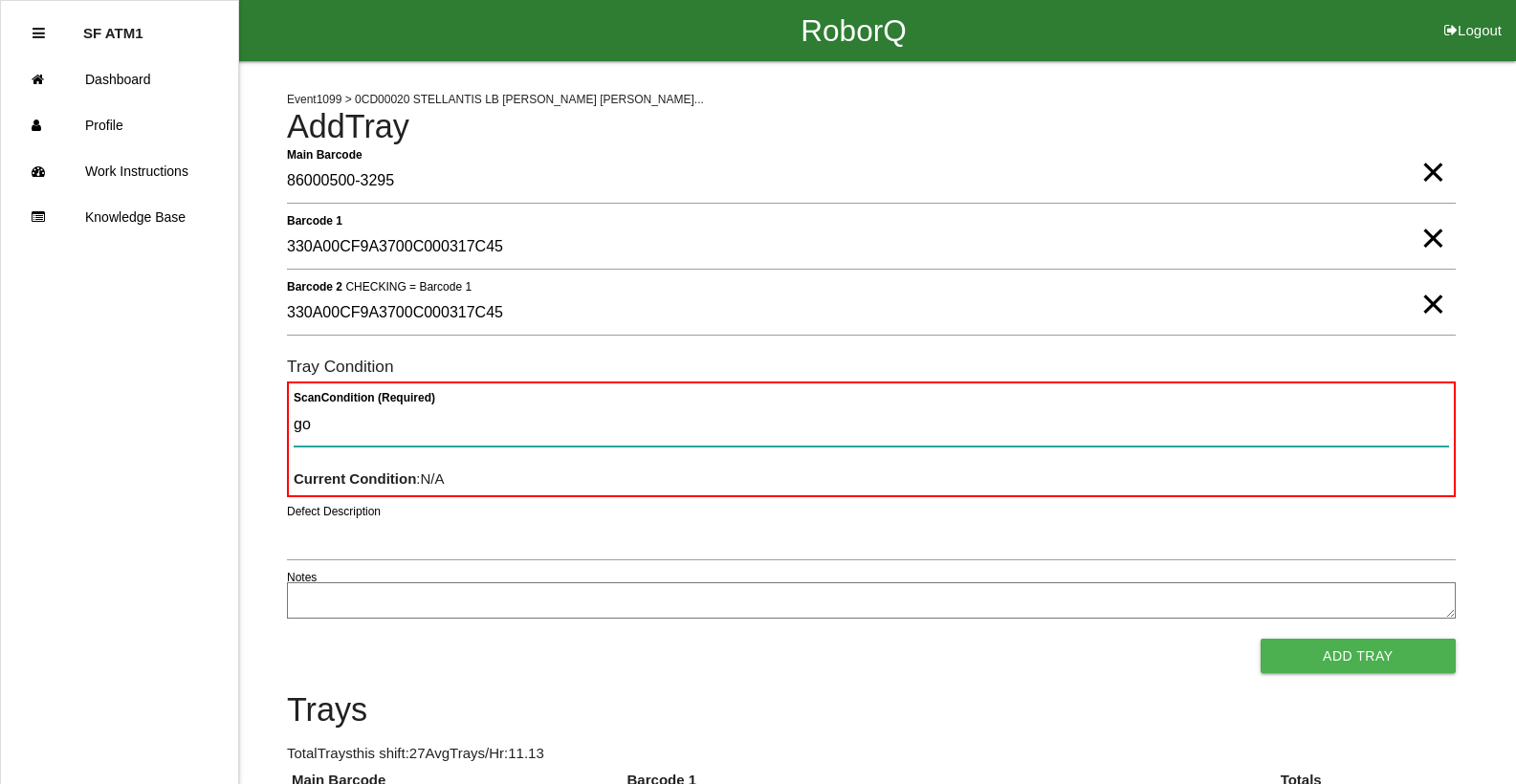
type Condition "goo"
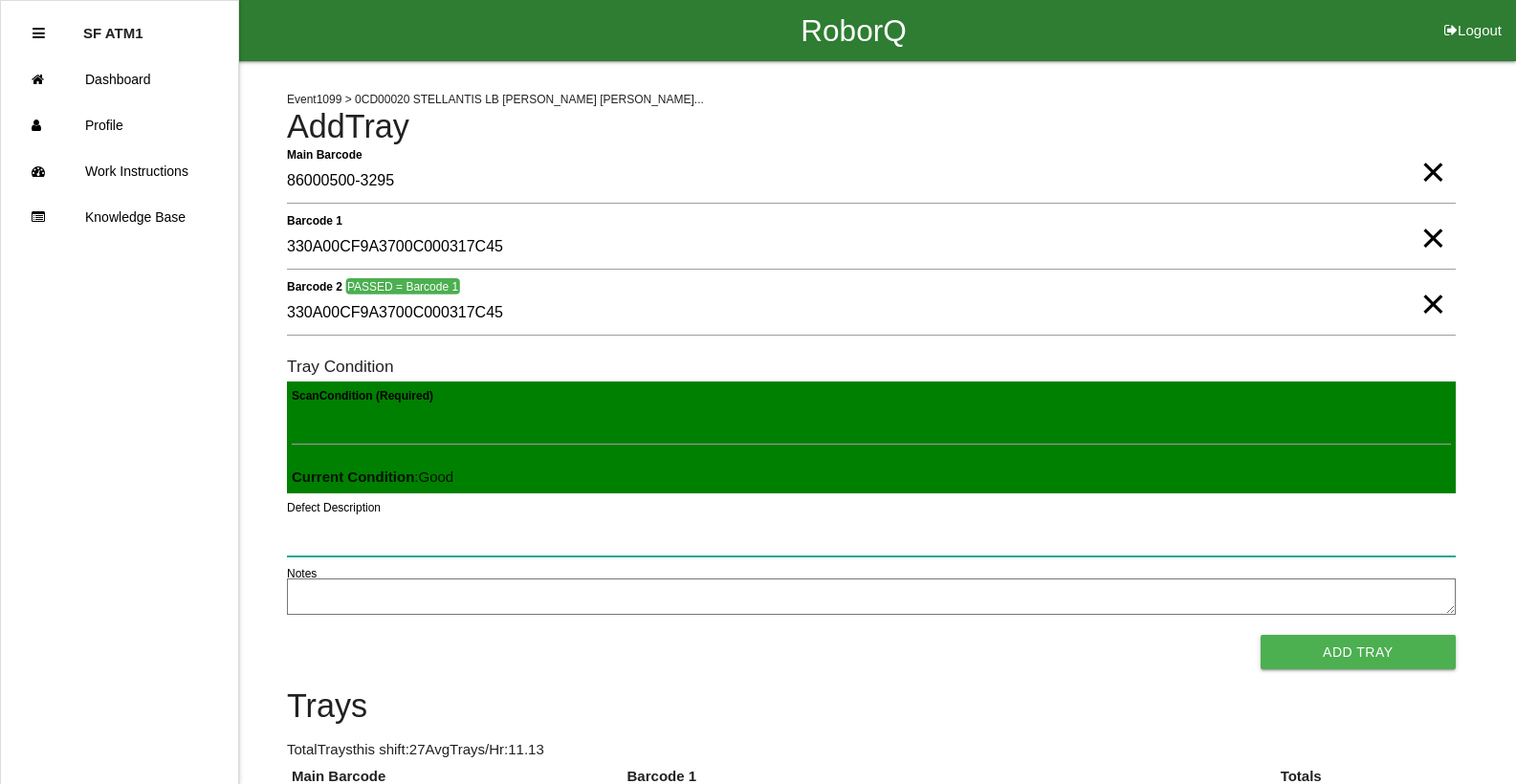
click at [1261, 635] on button "Add Tray" at bounding box center [1358, 651] width 196 height 34
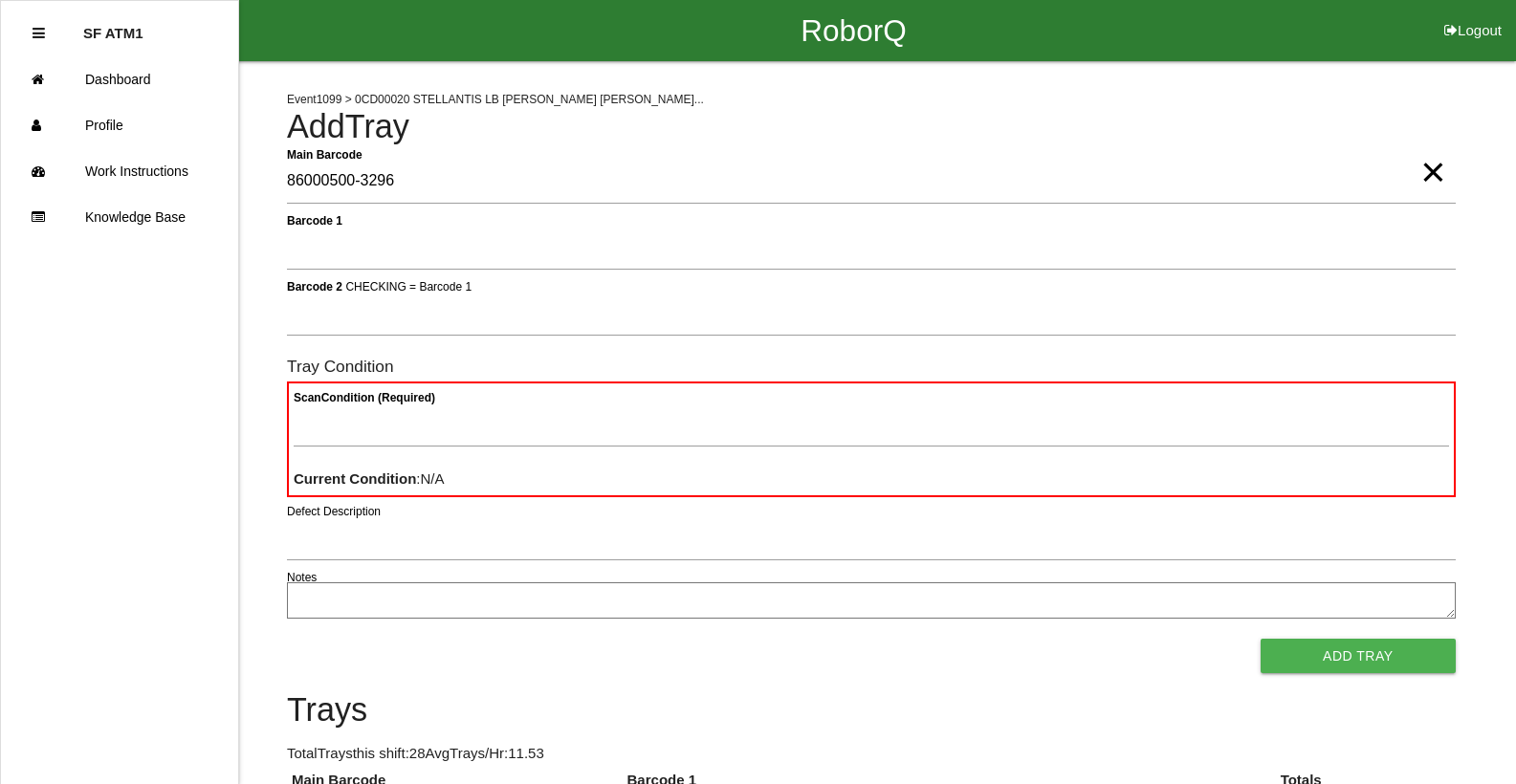
type Barcode "86000500-3296"
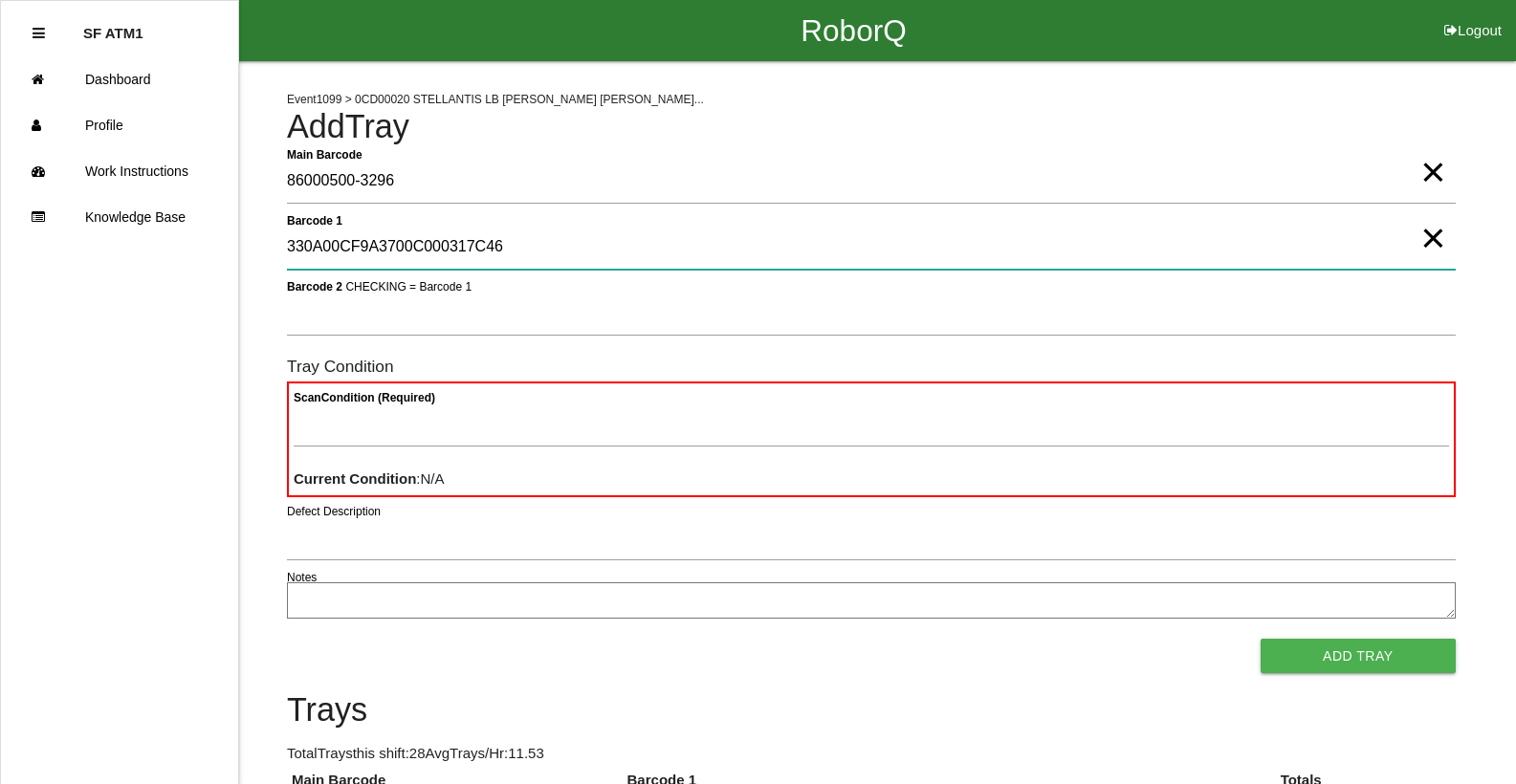
type 1 "330A00CF9A3700C000317C46"
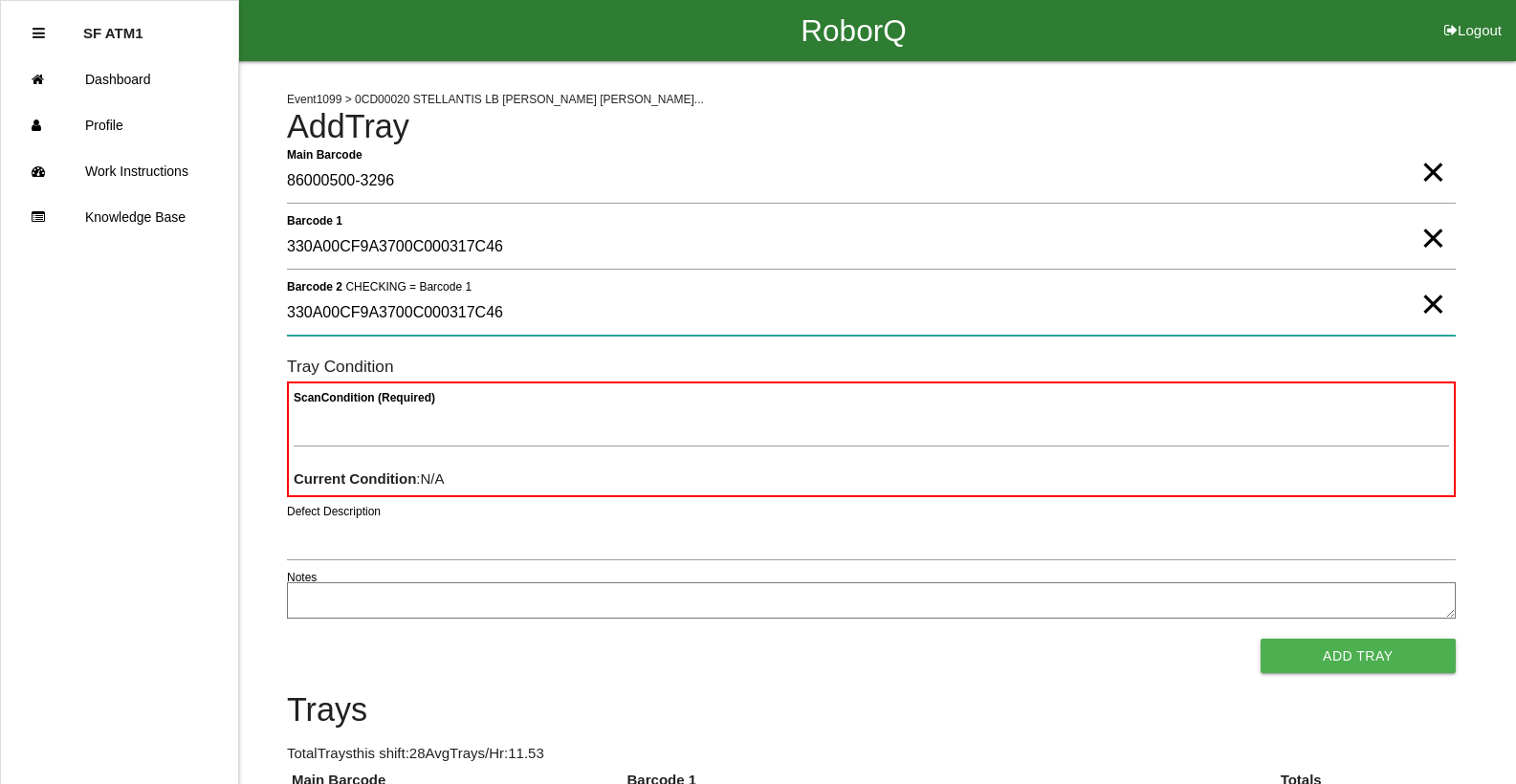
type 2 "330A00CF9A3700C000317C46"
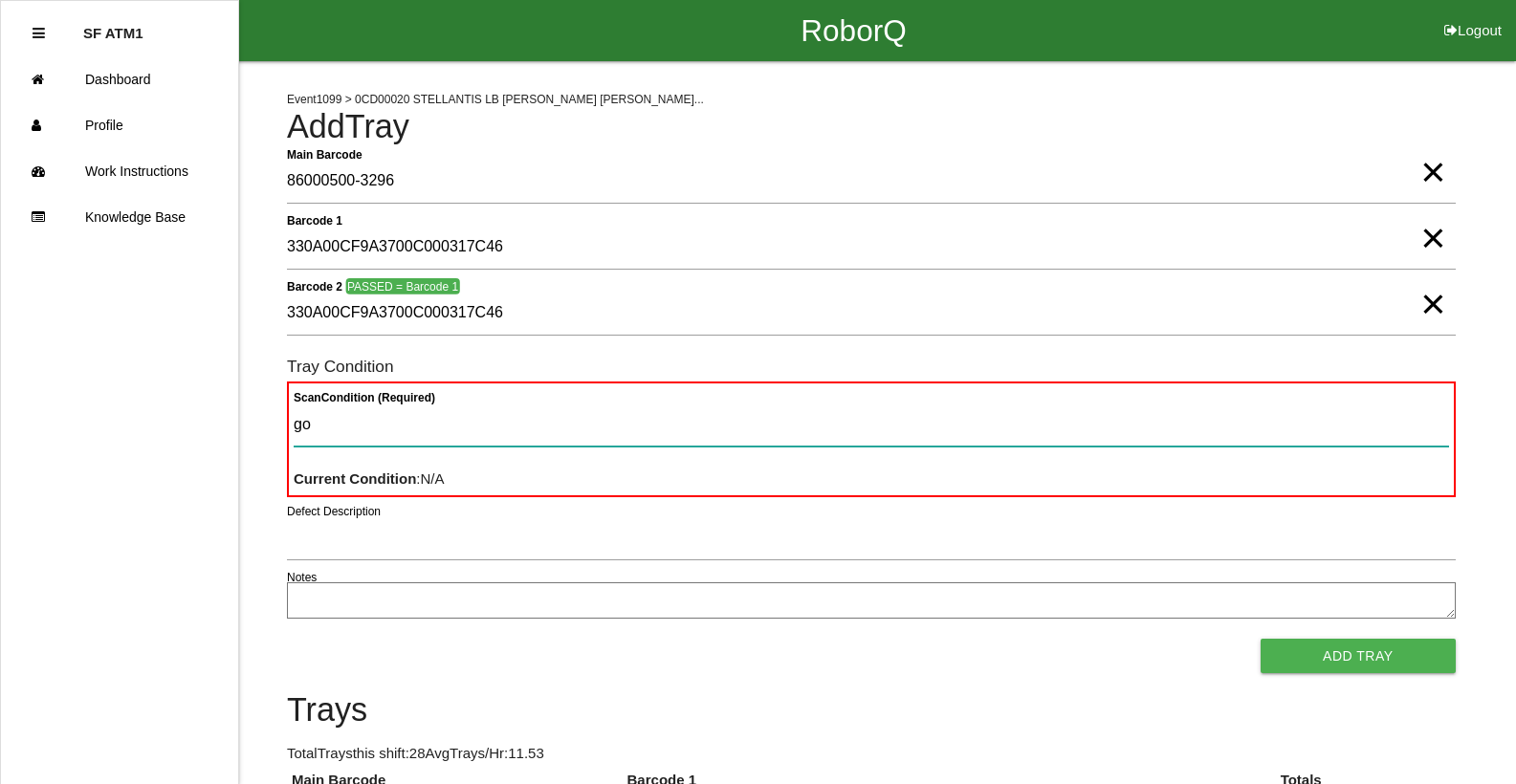
type Condition "goo"
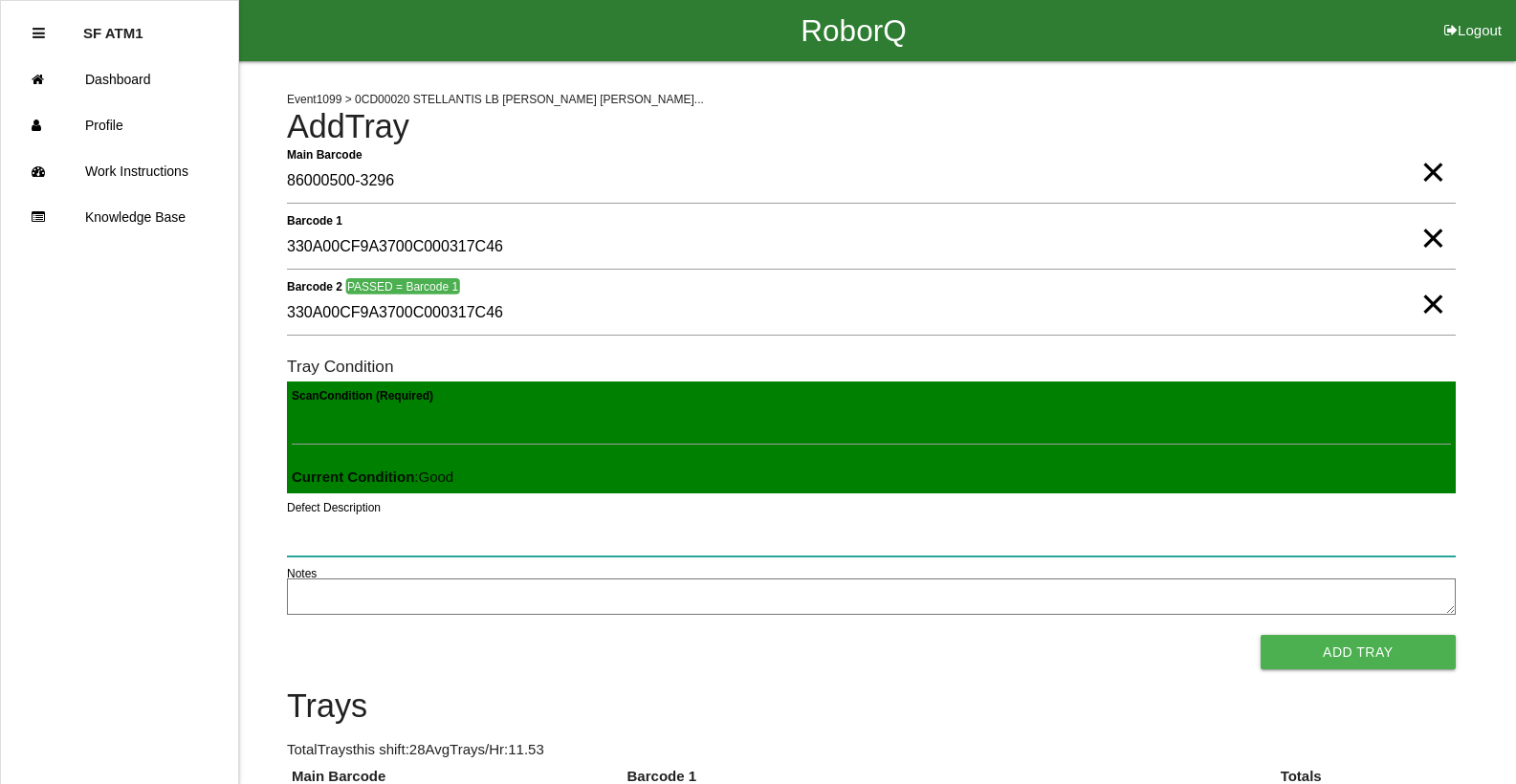
click at [1261, 635] on button "Add Tray" at bounding box center [1358, 651] width 196 height 34
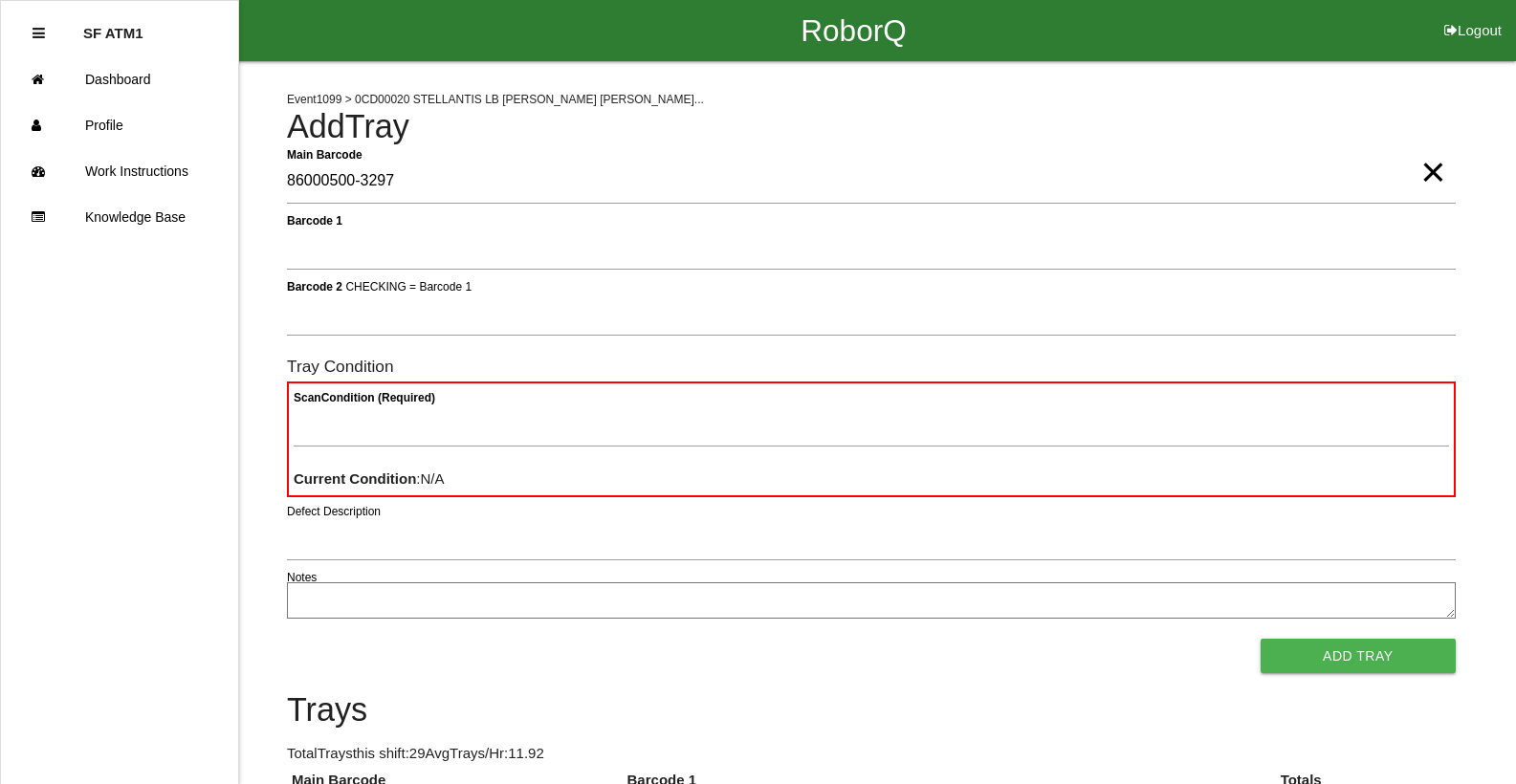
type Barcode "86000500-3297"
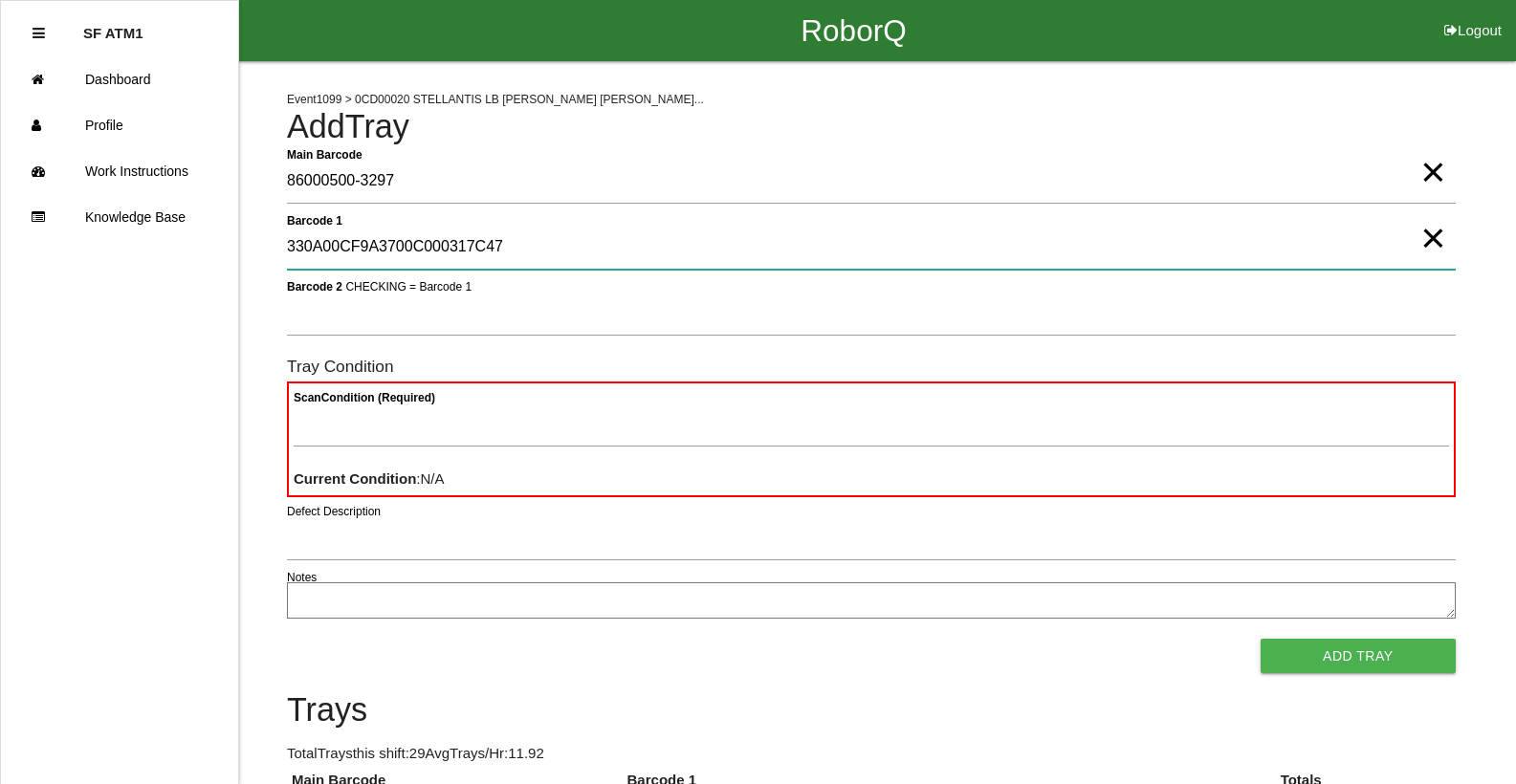
type 1 "330A00CF9A3700C000317C47"
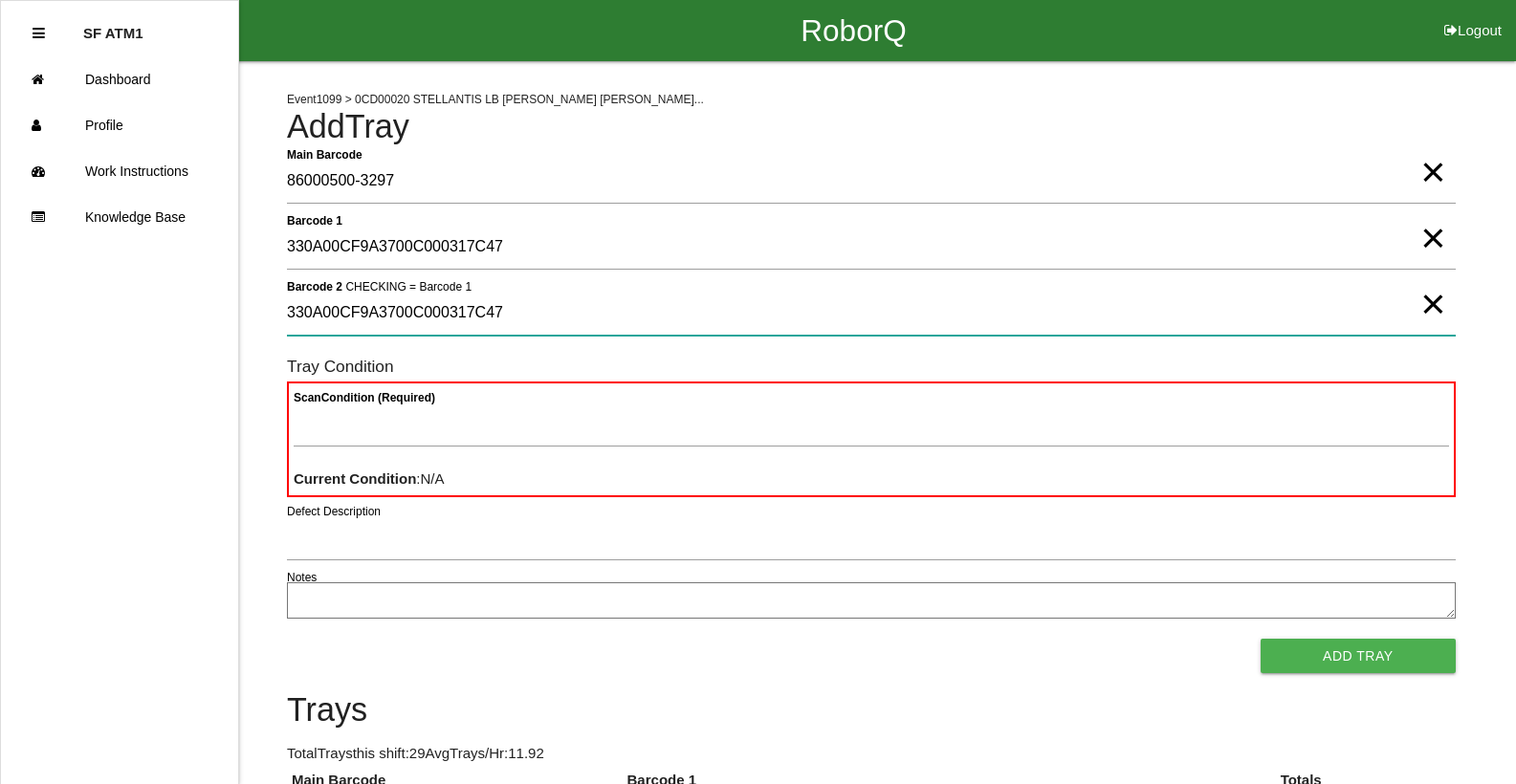
type 2 "330A00CF9A3700C000317C47"
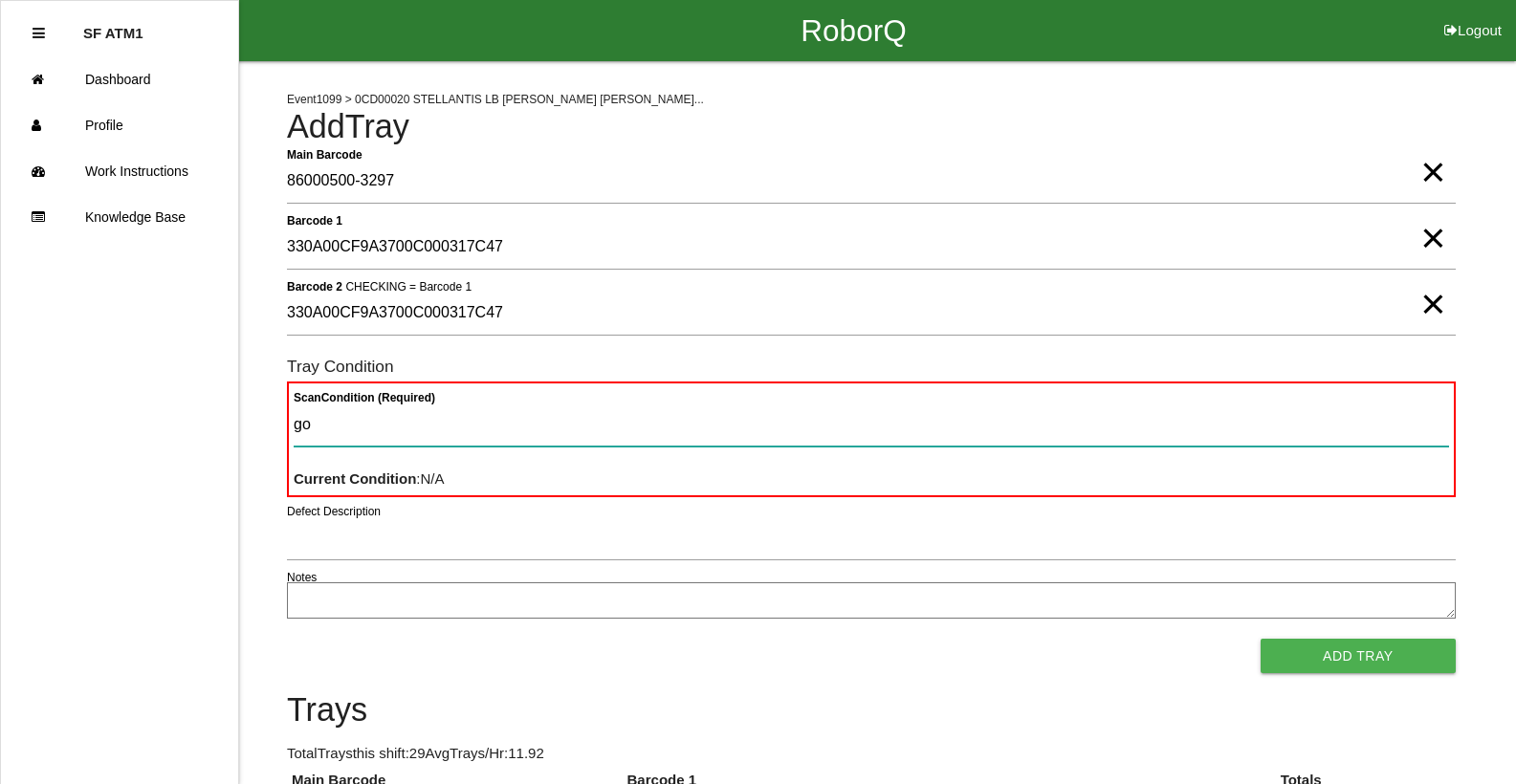
type Condition "goo"
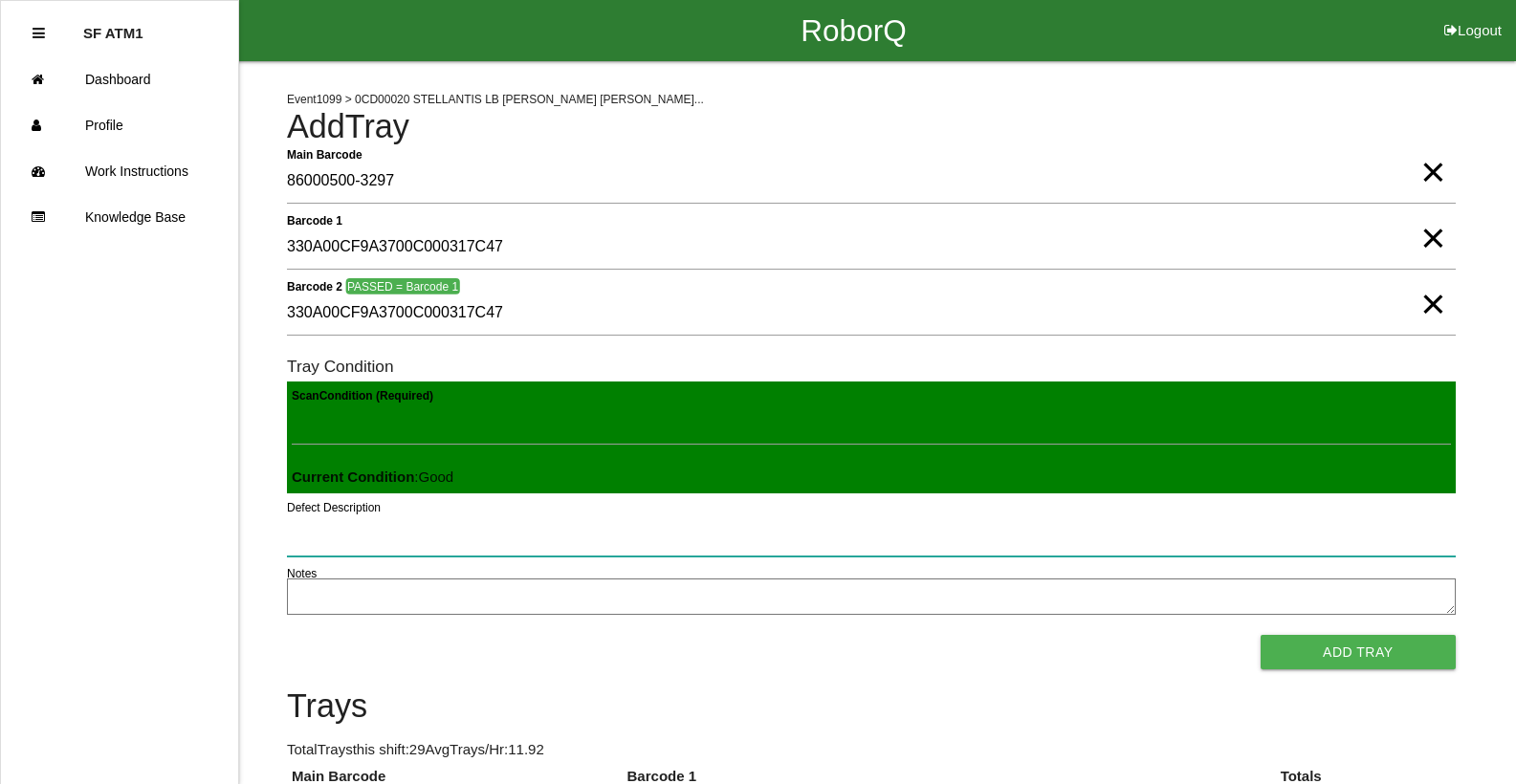
click at [1261, 635] on button "Add Tray" at bounding box center [1358, 651] width 196 height 34
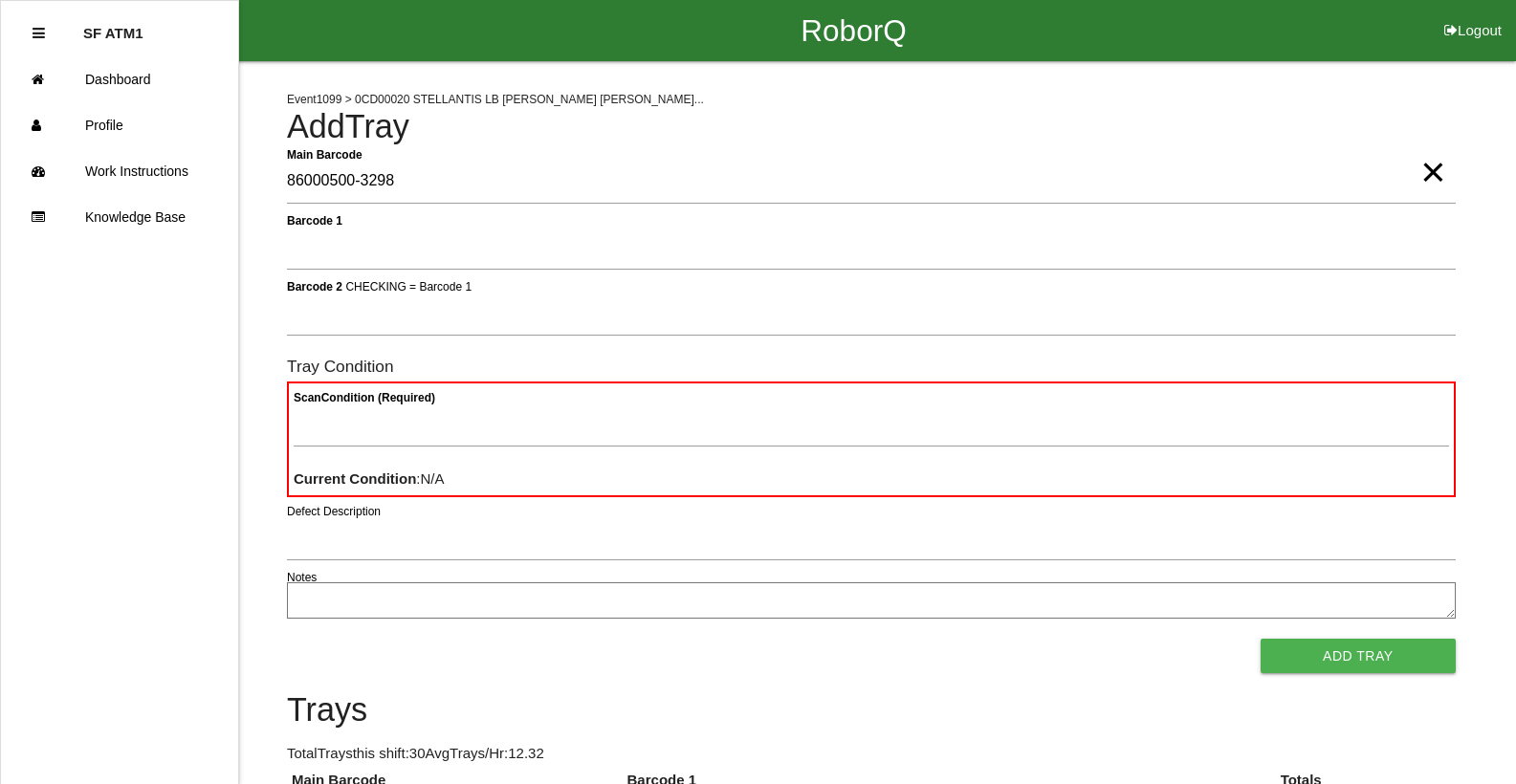
type Barcode "86000500-3298"
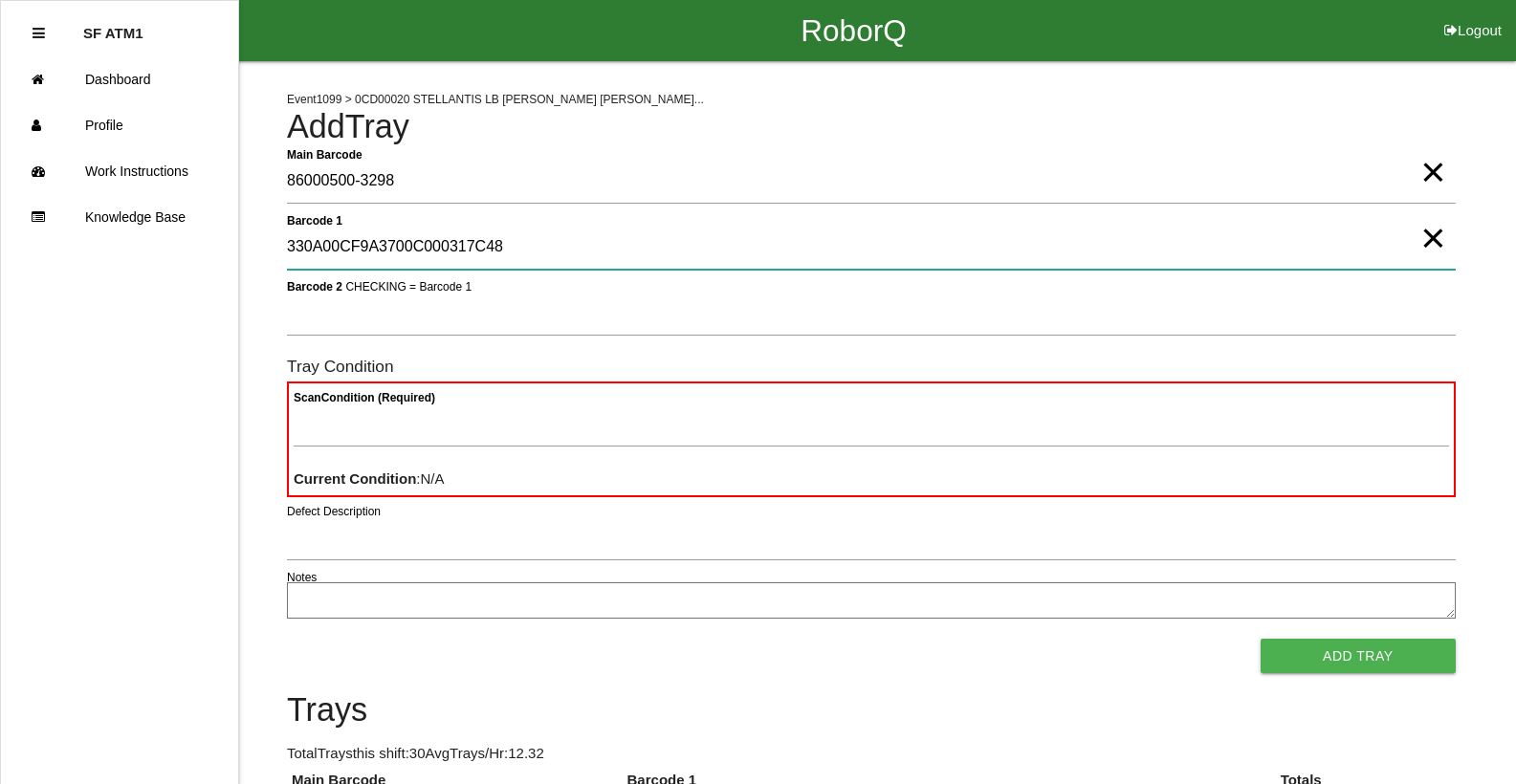
type 1 "330A00CF9A3700C000317C48"
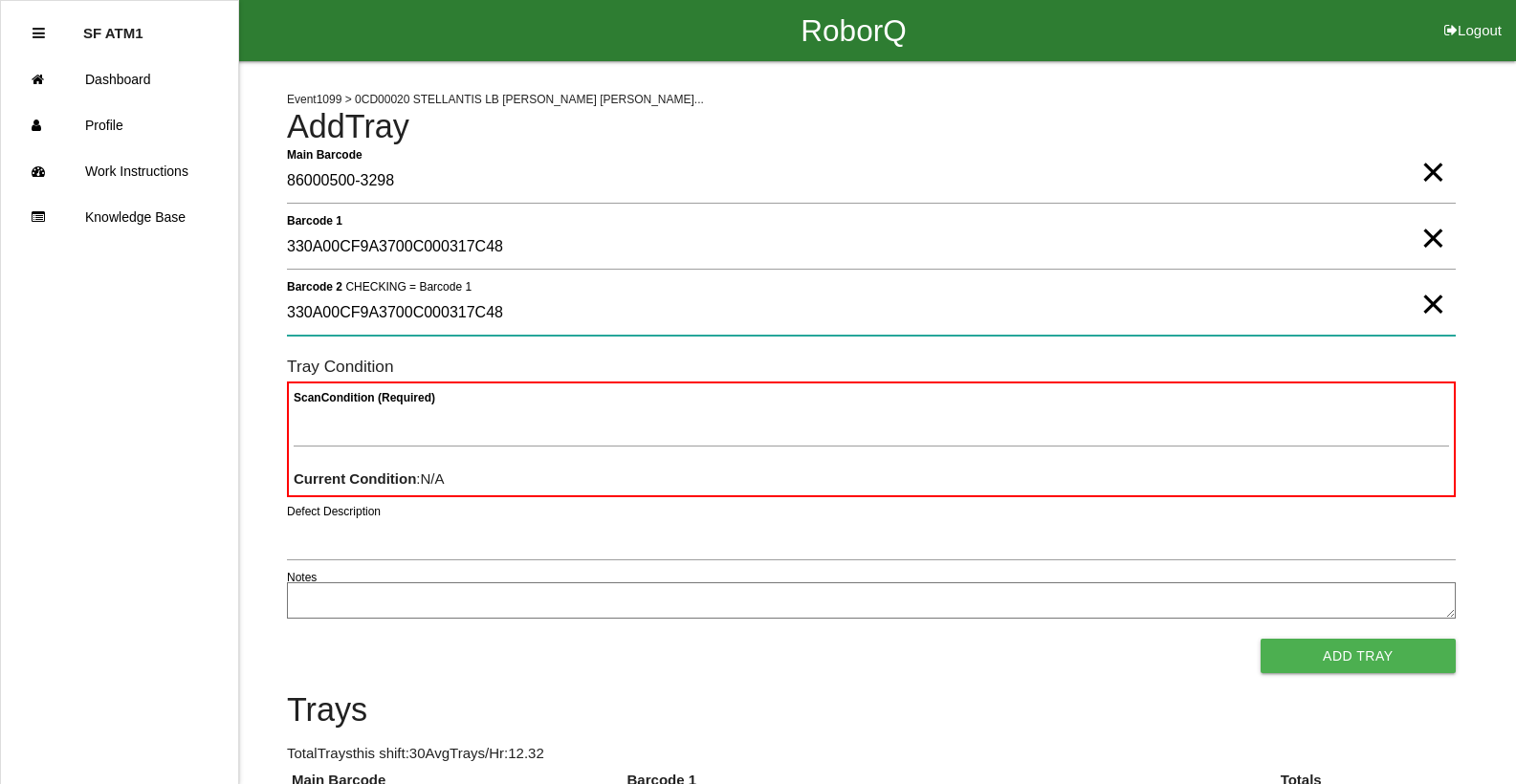
type 2 "330A00CF9A3700C000317C48"
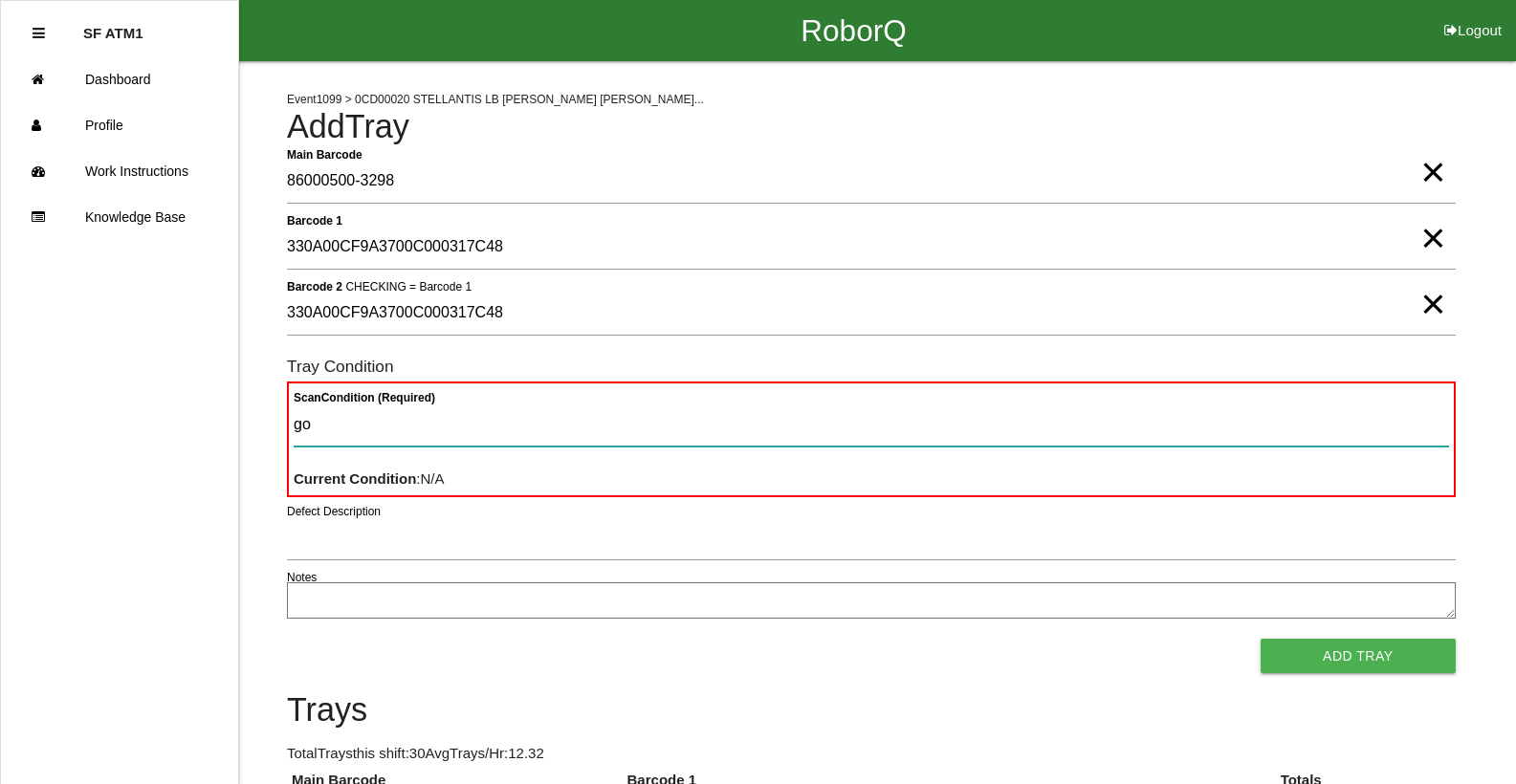
type Condition "goo"
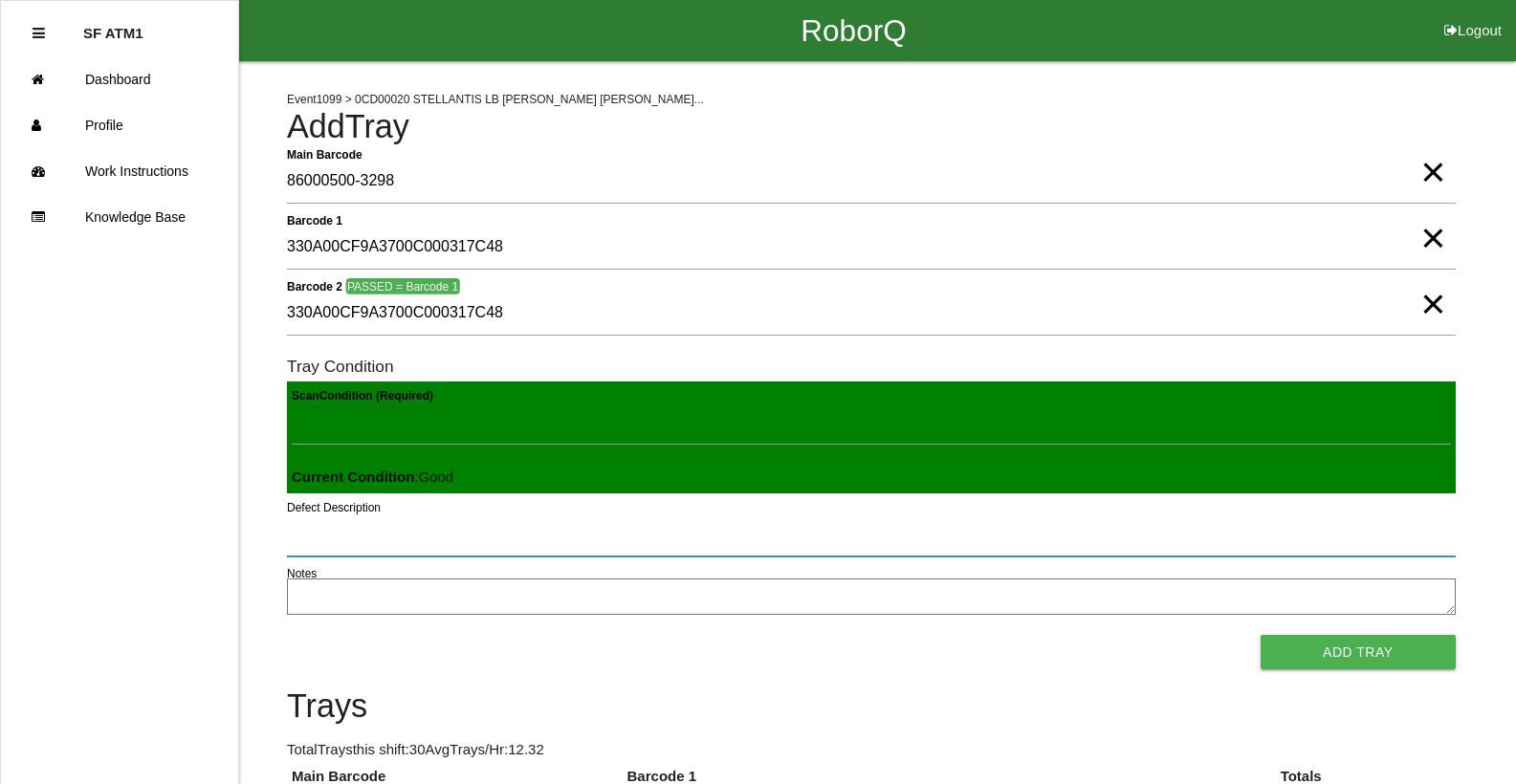
click at [1261, 635] on button "Add Tray" at bounding box center [1358, 651] width 196 height 34
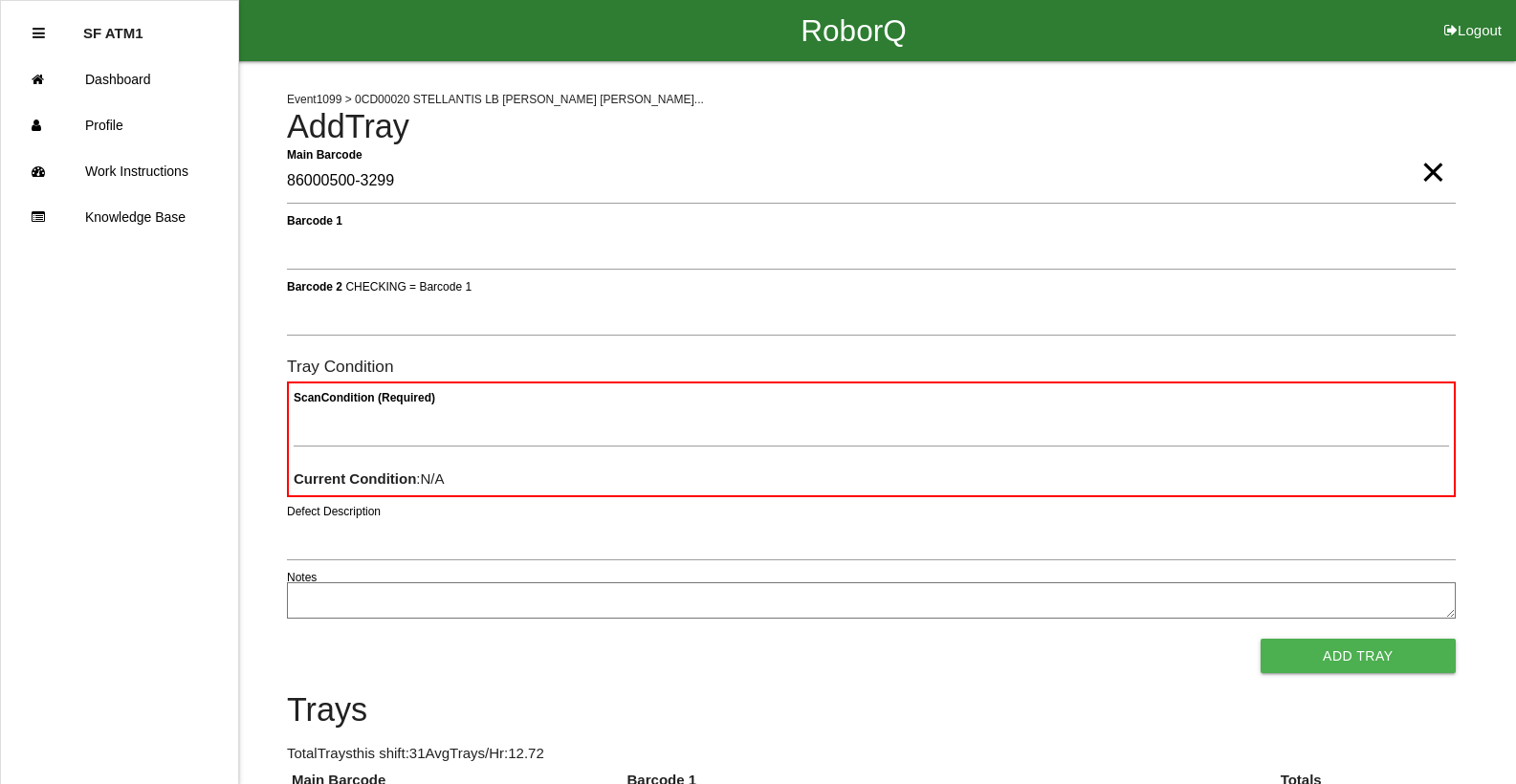
type Barcode "86000500-3299"
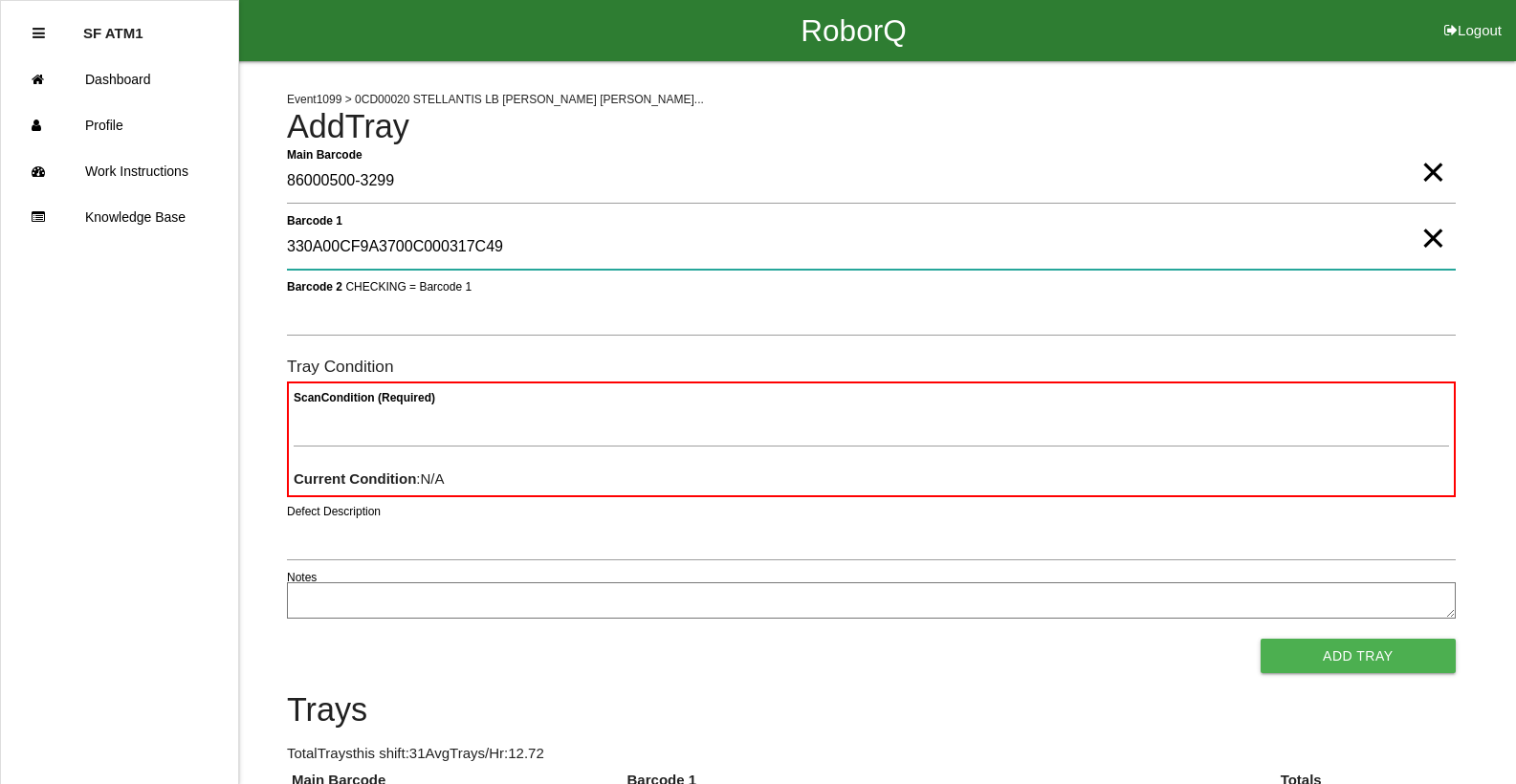
type 1 "330A00CF9A3700C000317C49"
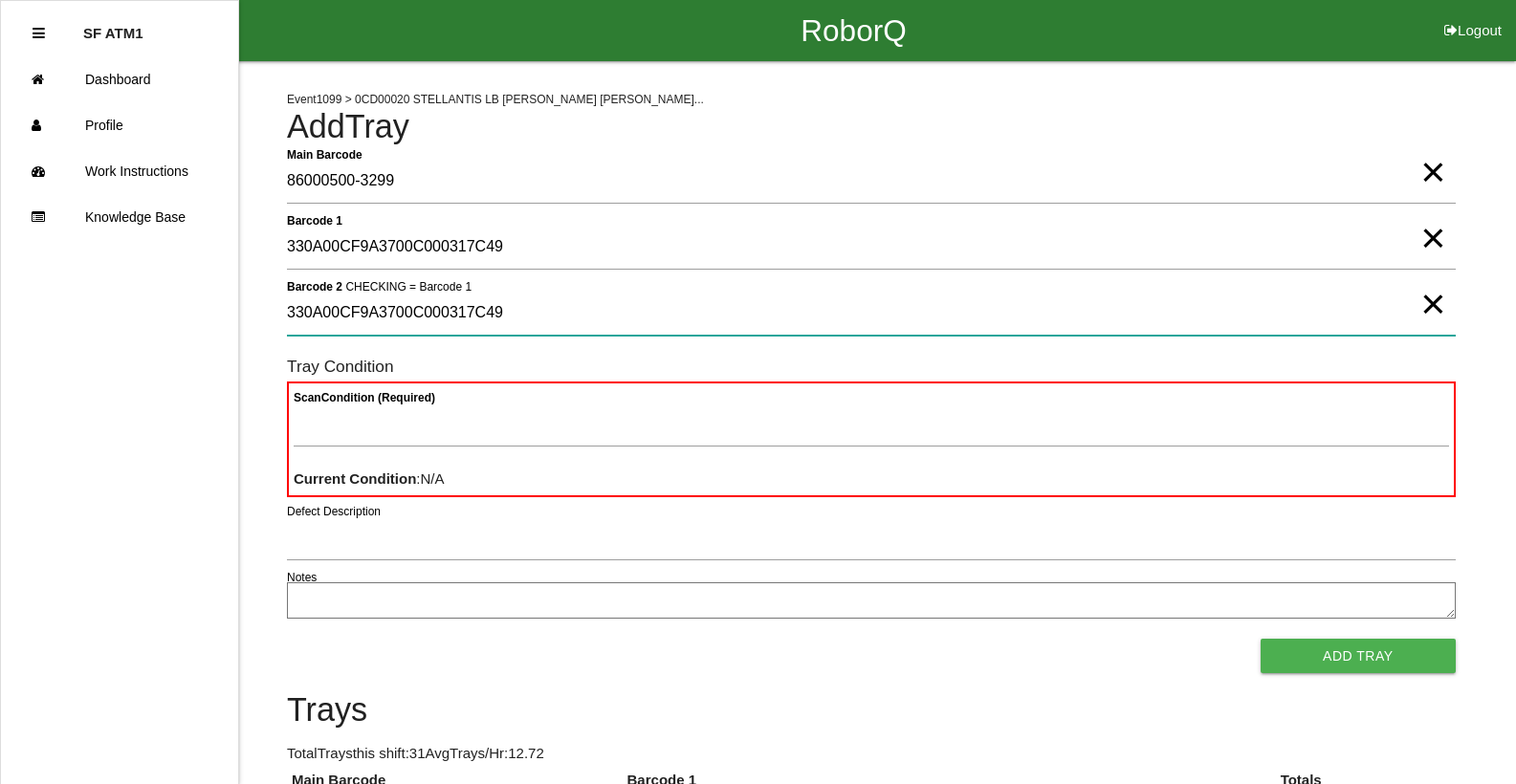
type 2 "330A00CF9A3700C000317C49"
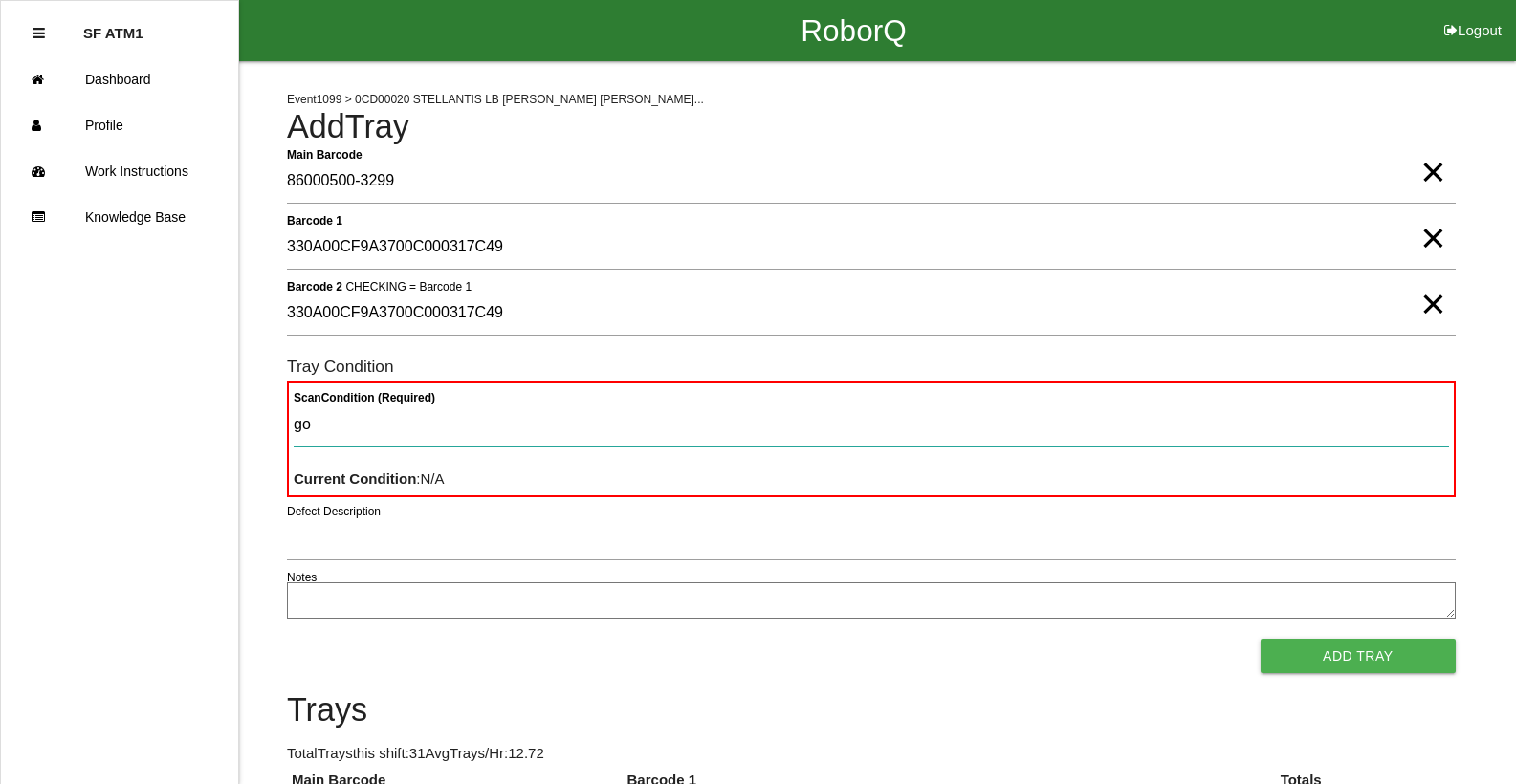
type Condition "goo"
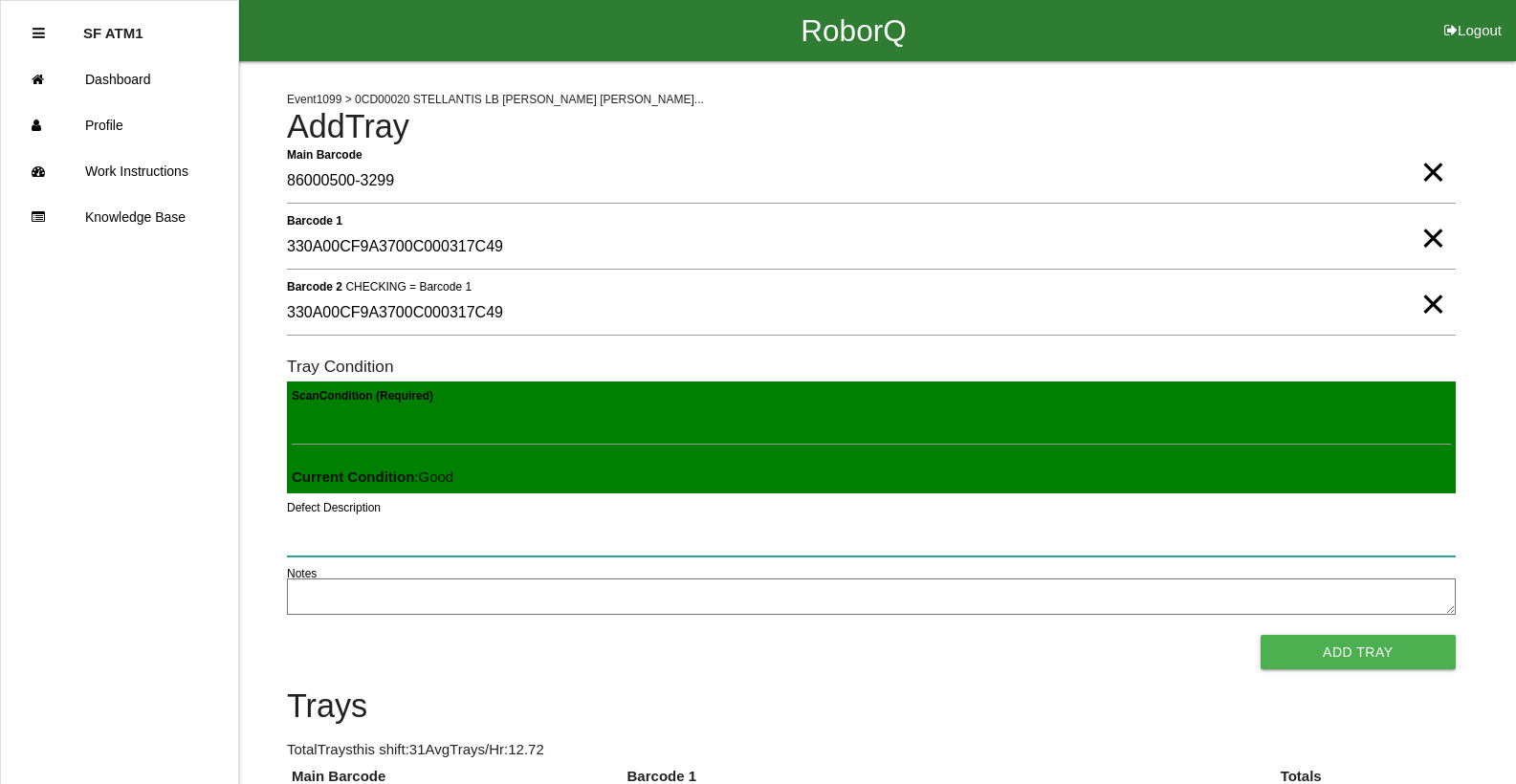
click at [1261, 635] on button "Add Tray" at bounding box center [1358, 651] width 196 height 34
